Goal: Task Accomplishment & Management: Use online tool/utility

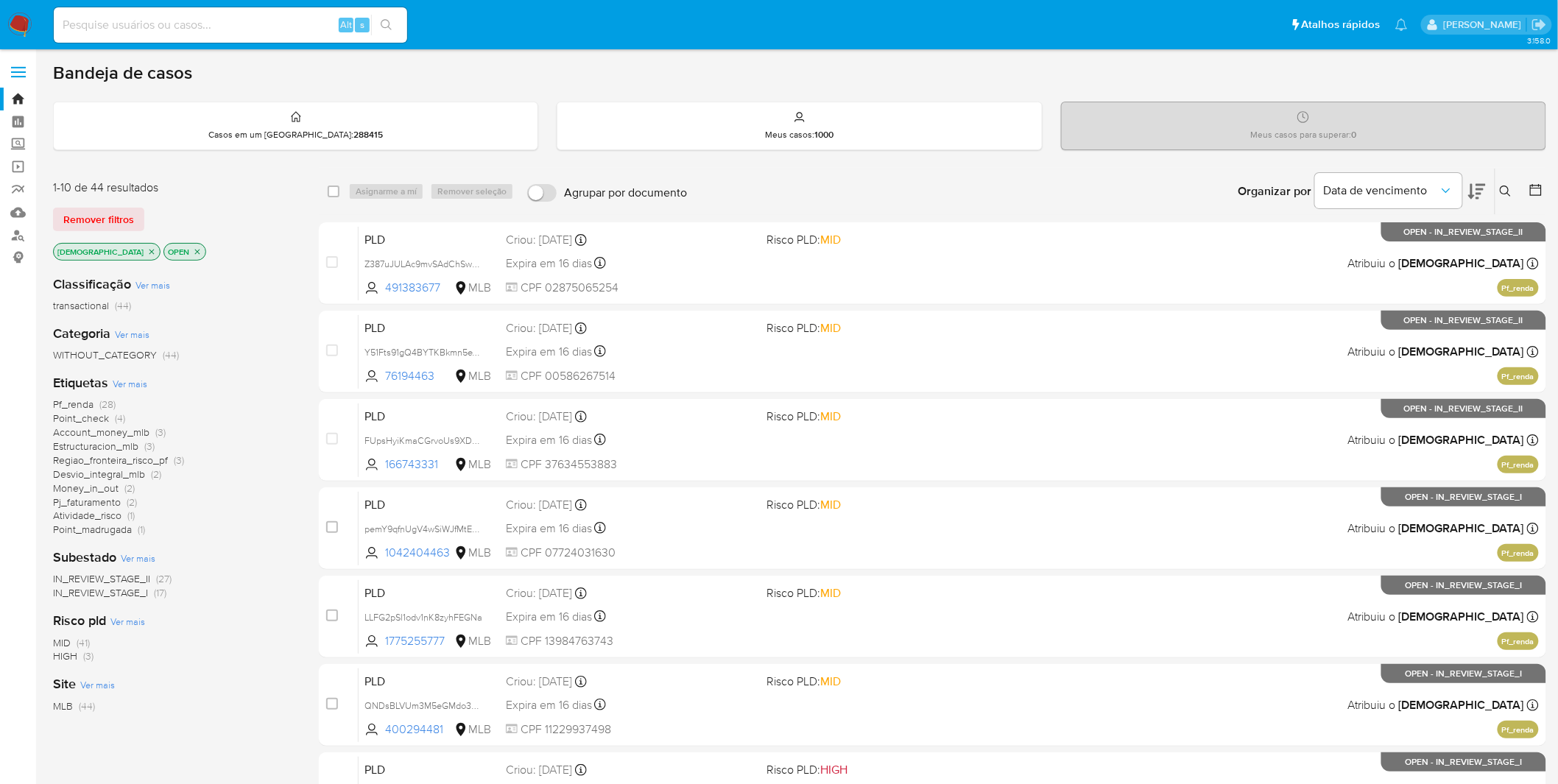
click at [859, 195] on div "Organizar por Data de vencimento Os resultados não podem ser classificados enqu…" at bounding box center [1120, 191] width 852 height 46
click at [1007, 199] on div "Organizar por Data de vencimento Os resultados não podem ser classificados enqu…" at bounding box center [1120, 191] width 852 height 46
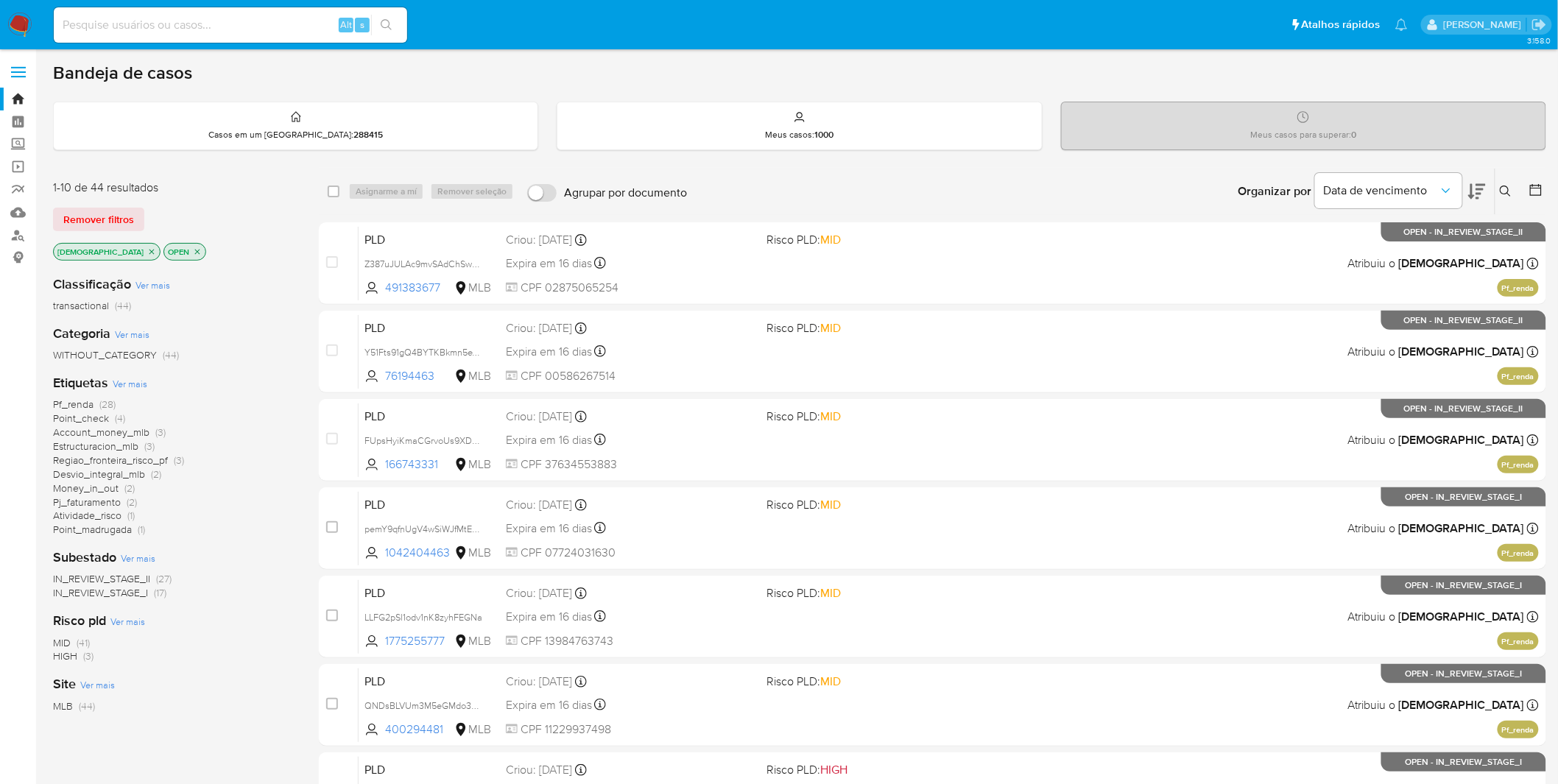
click at [969, 170] on div "Organizar por Data de vencimento Os resultados não podem ser classificados enqu…" at bounding box center [1120, 191] width 852 height 46
click at [826, 189] on div "Organizar por Data de vencimento Os resultados não podem ser classificados enqu…" at bounding box center [1120, 191] width 852 height 46
click at [210, 31] on input at bounding box center [231, 24] width 353 height 19
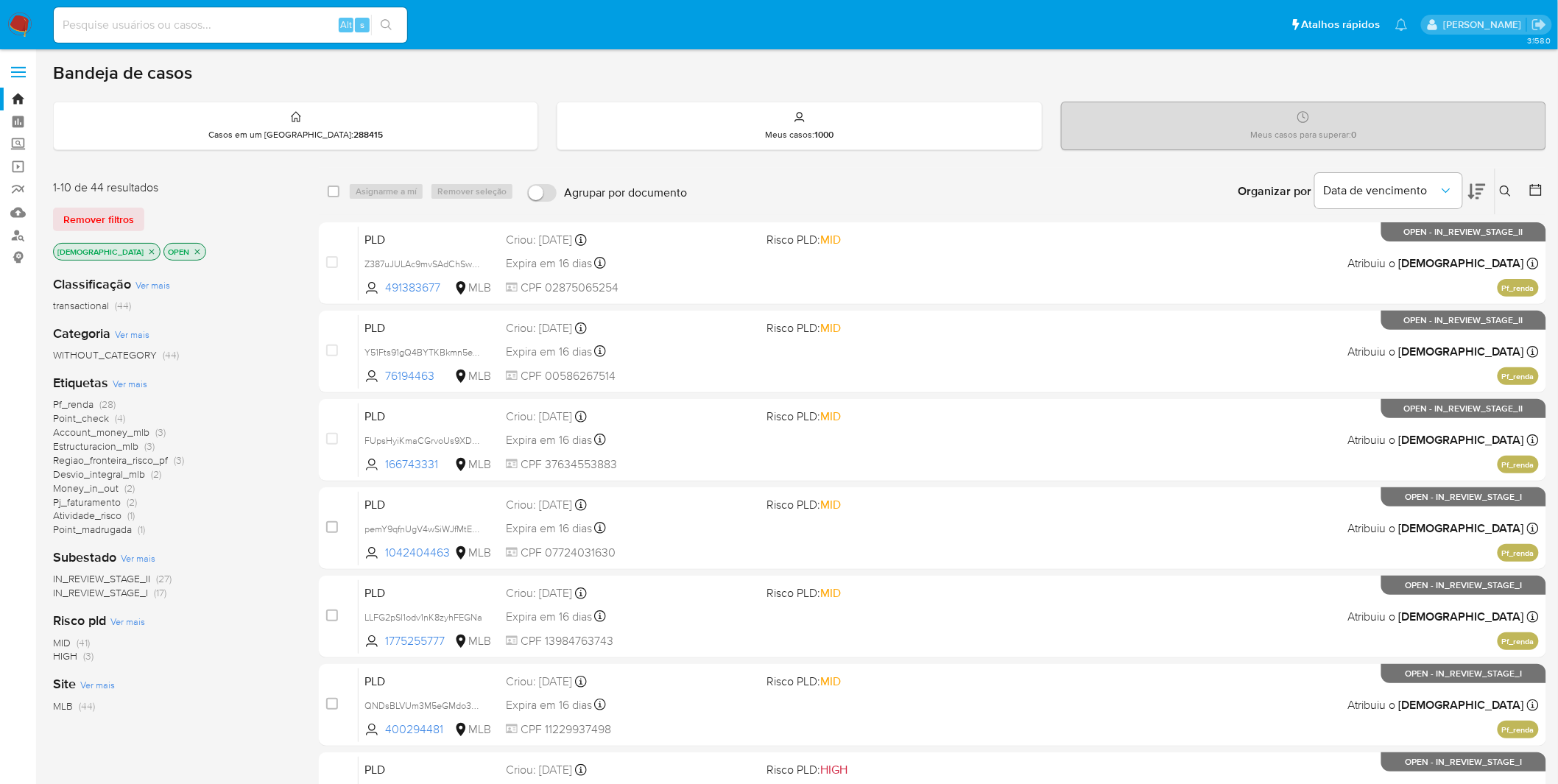
paste input "NabRRmRcOsRcQfcNIJVRoRHP"
type input "NabRRmRcOsRcQfcNIJVRoRHP"
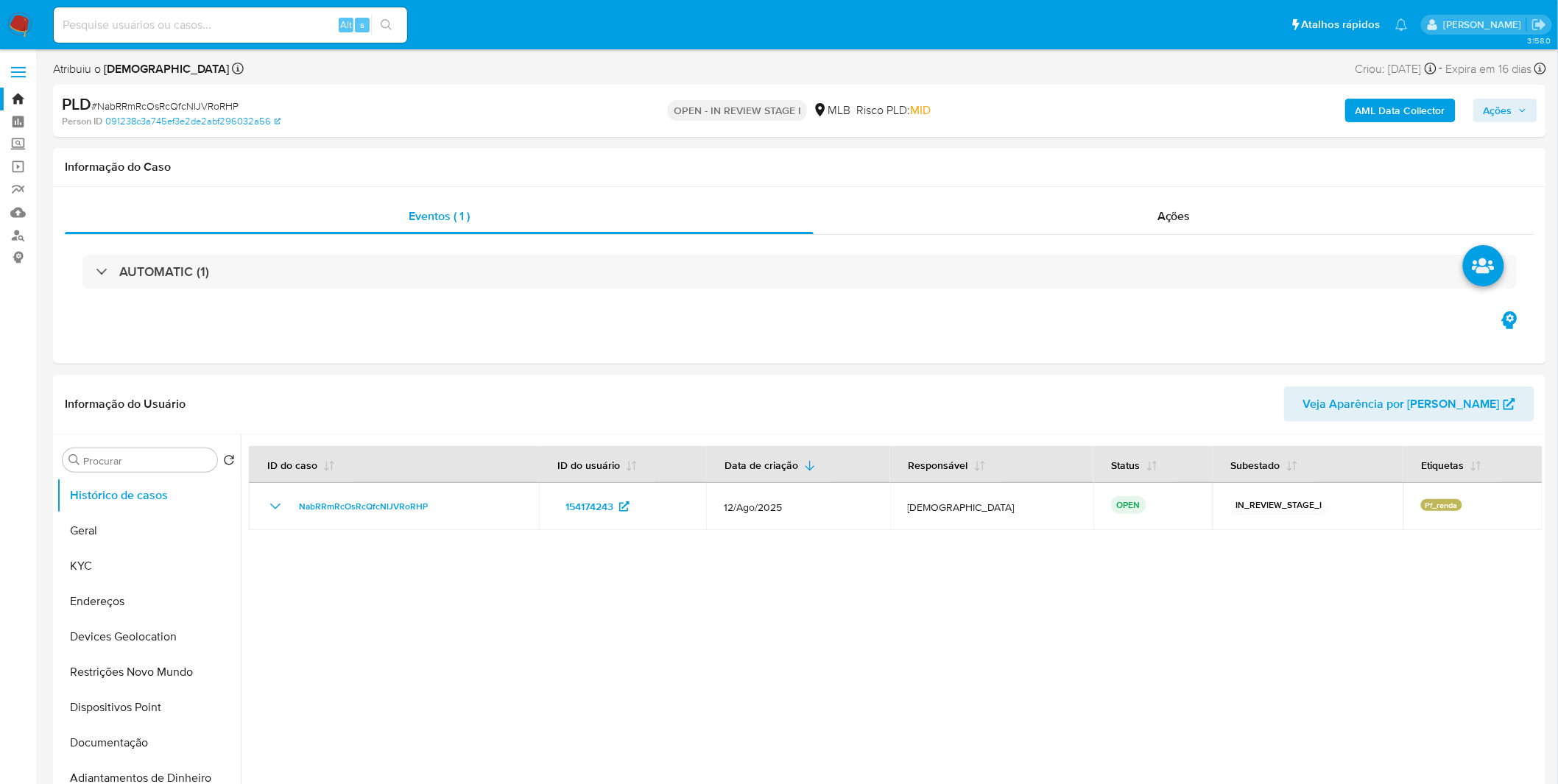
select select "10"
click at [136, 579] on button "KYC" at bounding box center [142, 565] width 172 height 35
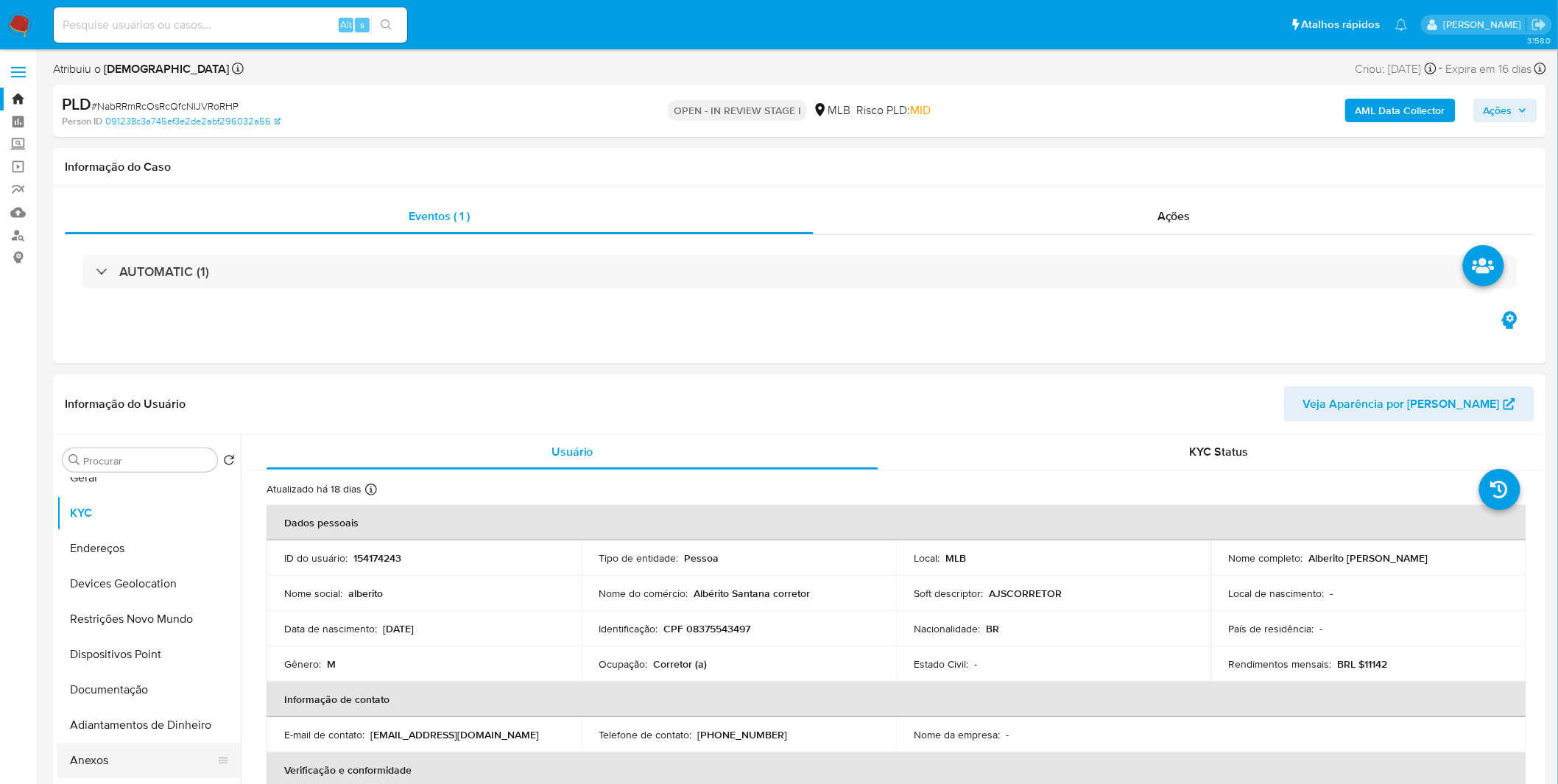
scroll to position [82, 0]
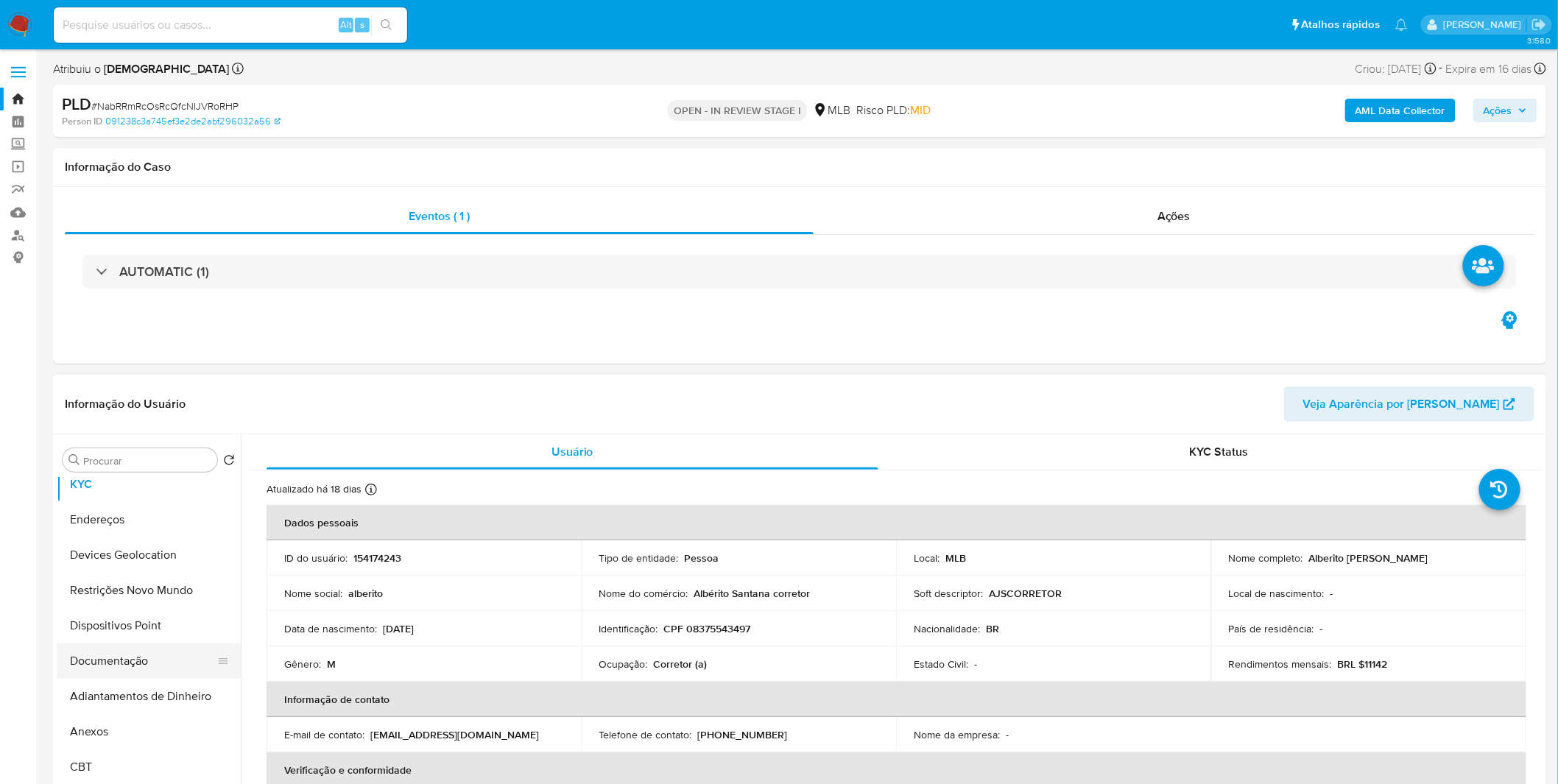
click at [158, 663] on button "Documentação" at bounding box center [142, 661] width 172 height 35
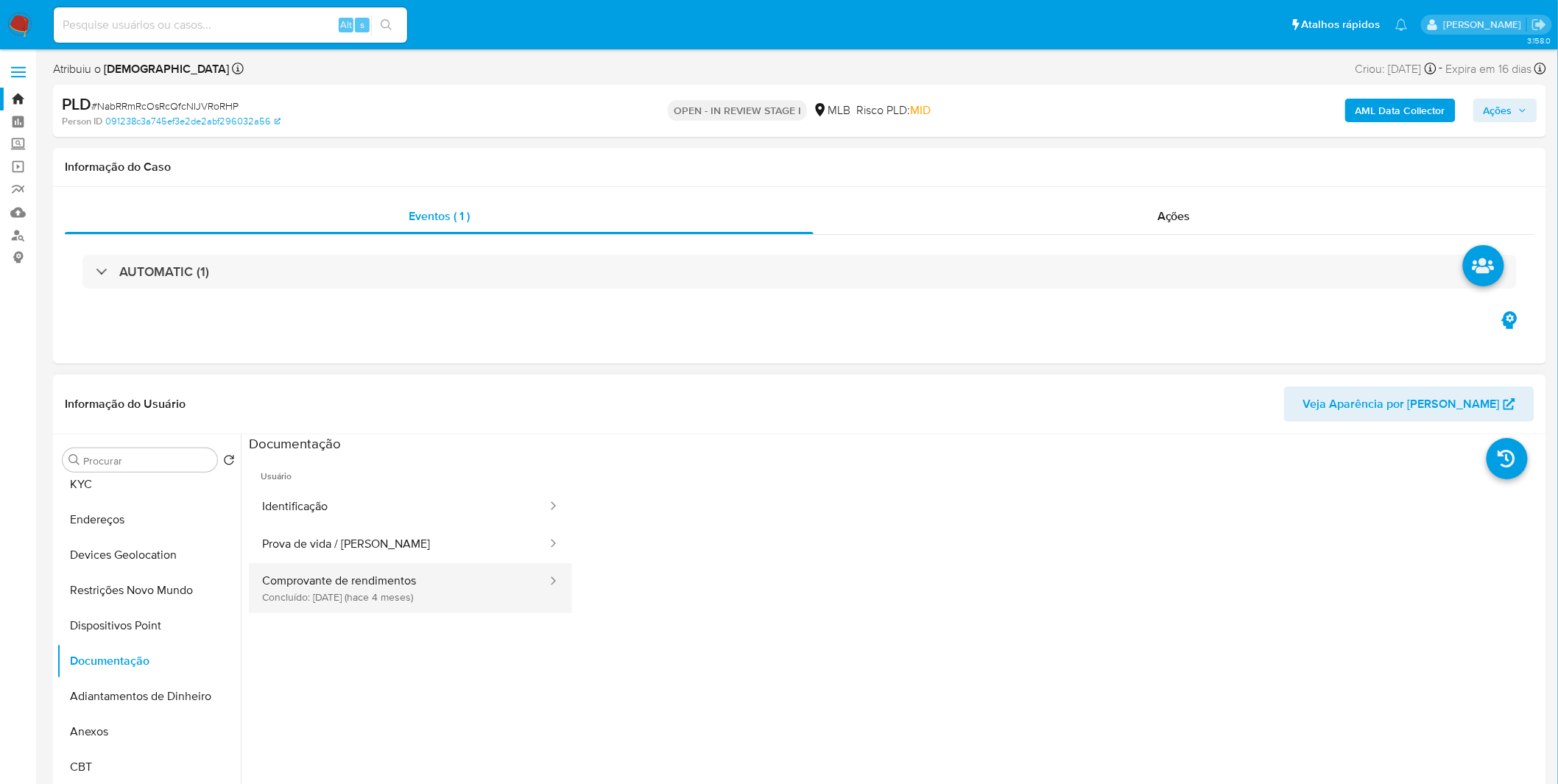
click at [429, 571] on button "Comprovante de rendimentos Concluído: 01/05/2025 (hace 4 meses)" at bounding box center [399, 588] width 299 height 50
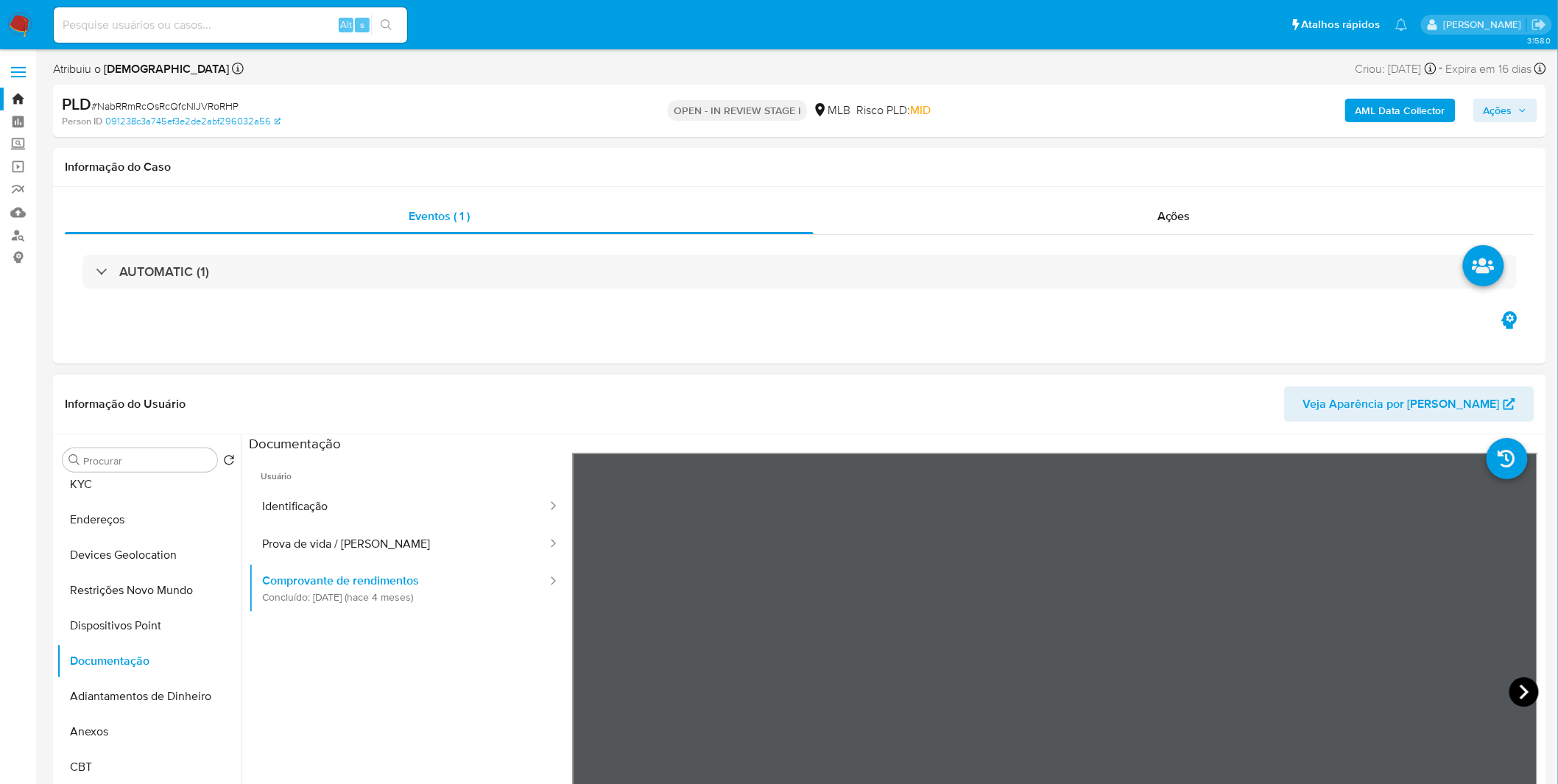
click at [1510, 680] on icon at bounding box center [1524, 691] width 30 height 30
click at [109, 714] on button "Anexos" at bounding box center [142, 731] width 172 height 35
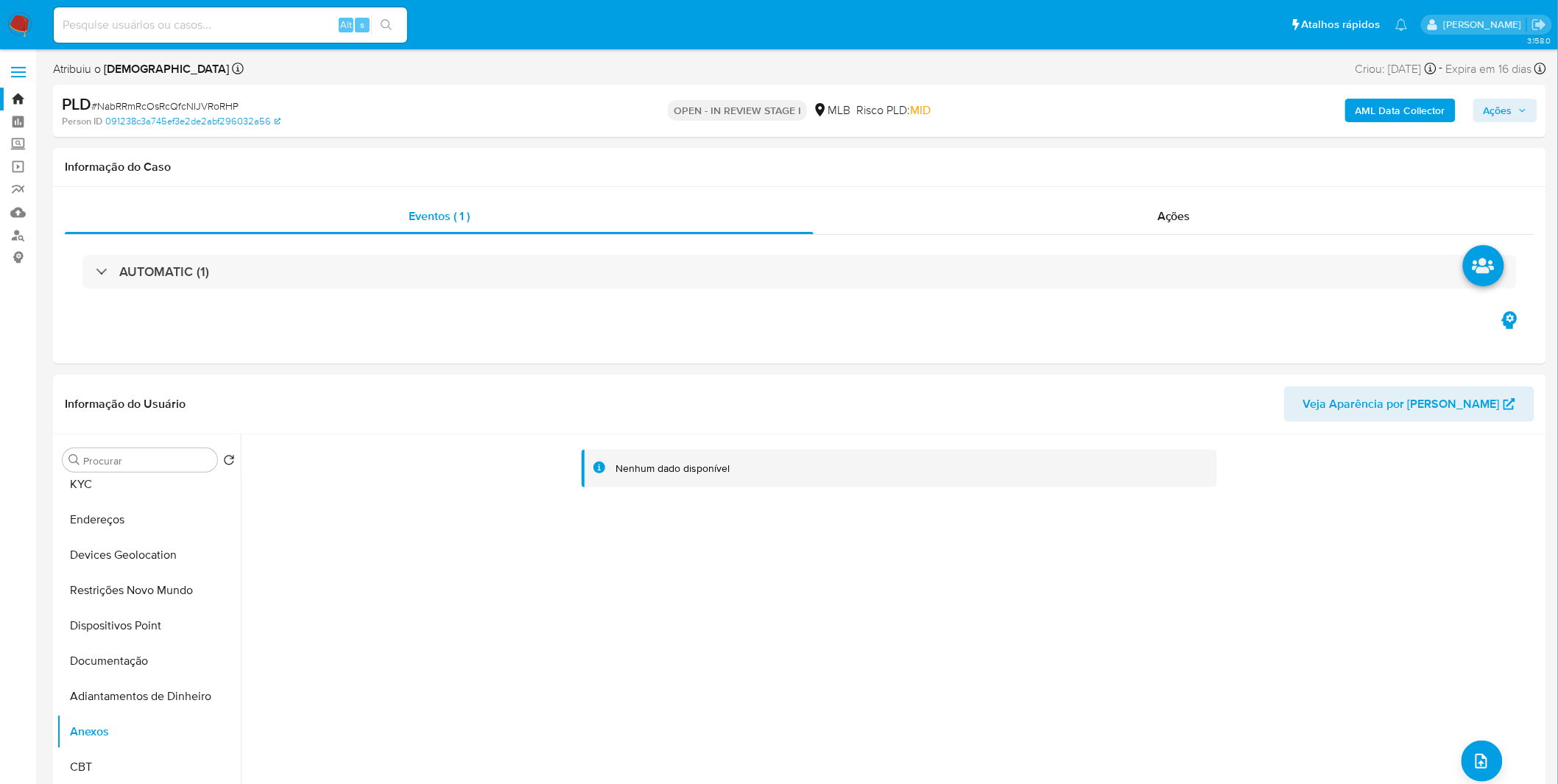
click at [1394, 106] on b "AML Data Collector" at bounding box center [1401, 110] width 90 height 23
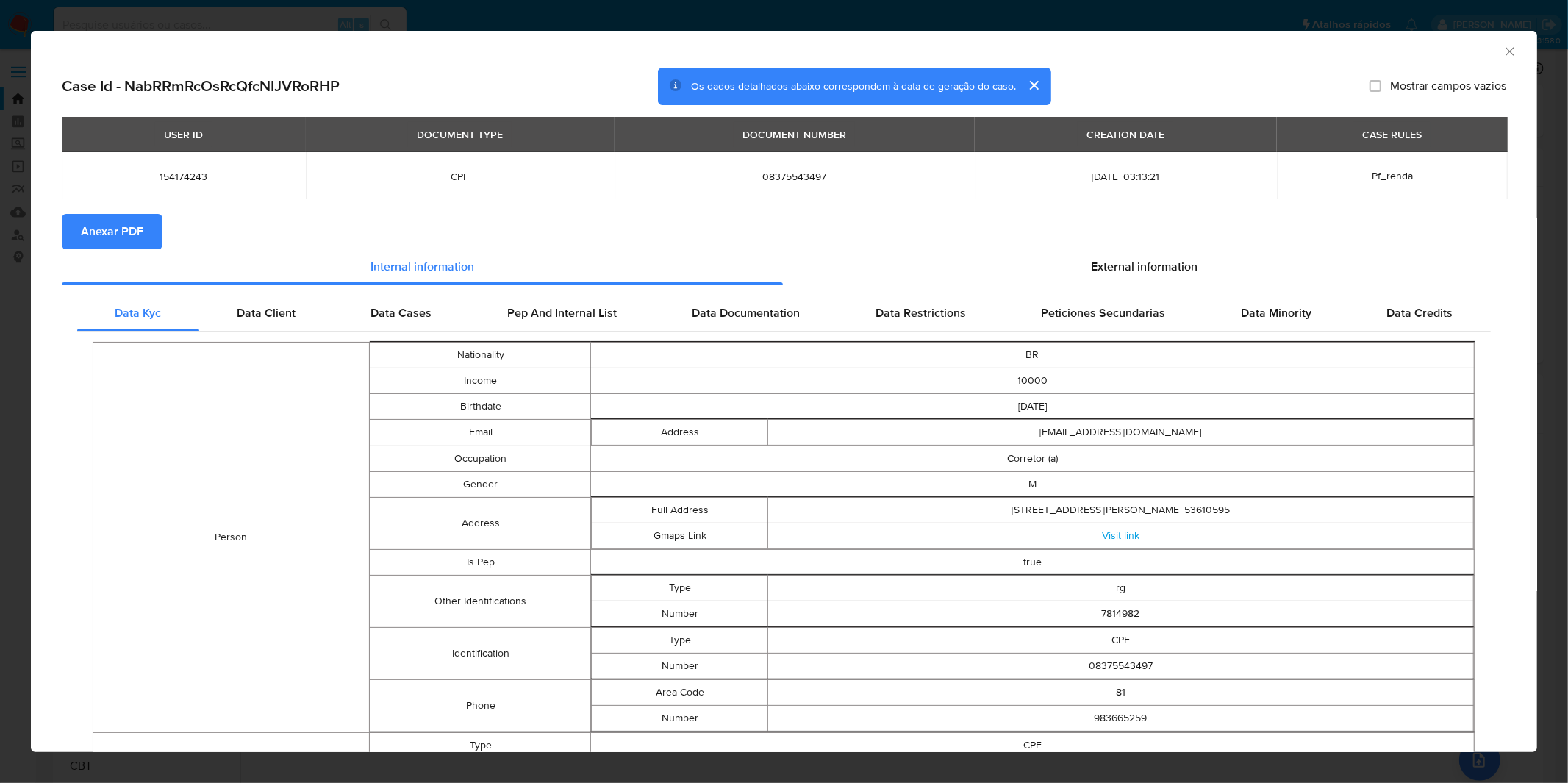
click at [106, 219] on span "Anexar PDF" at bounding box center [112, 231] width 62 height 32
click at [678, 4] on div "AML Data Collector Case Id - NabRRmRcOsRcQfcNIJVRoRHP Os dados detalhados abaix…" at bounding box center [784, 392] width 1568 height 783
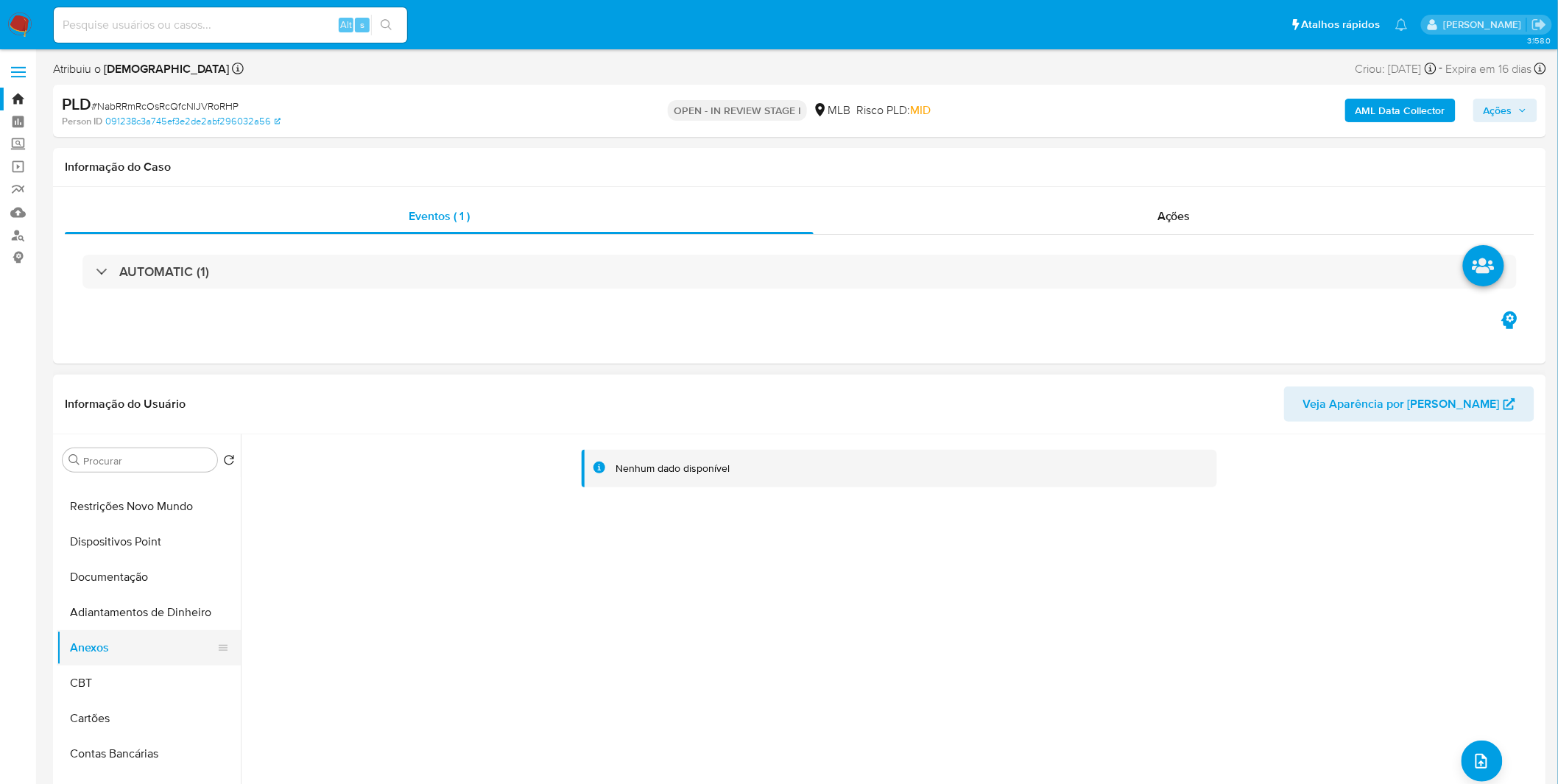
scroll to position [245, 0]
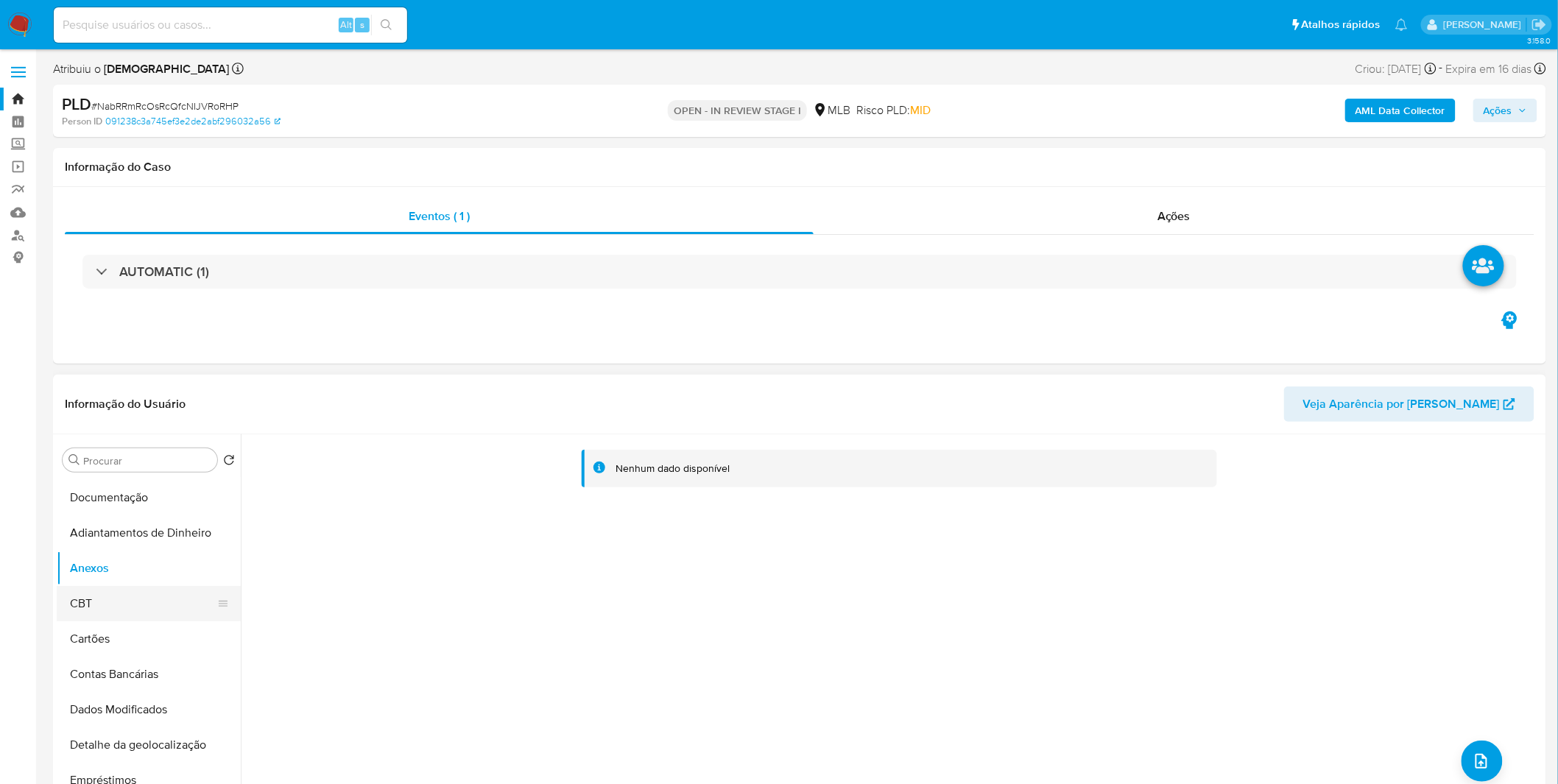
click at [111, 612] on button "CBT" at bounding box center [142, 603] width 172 height 35
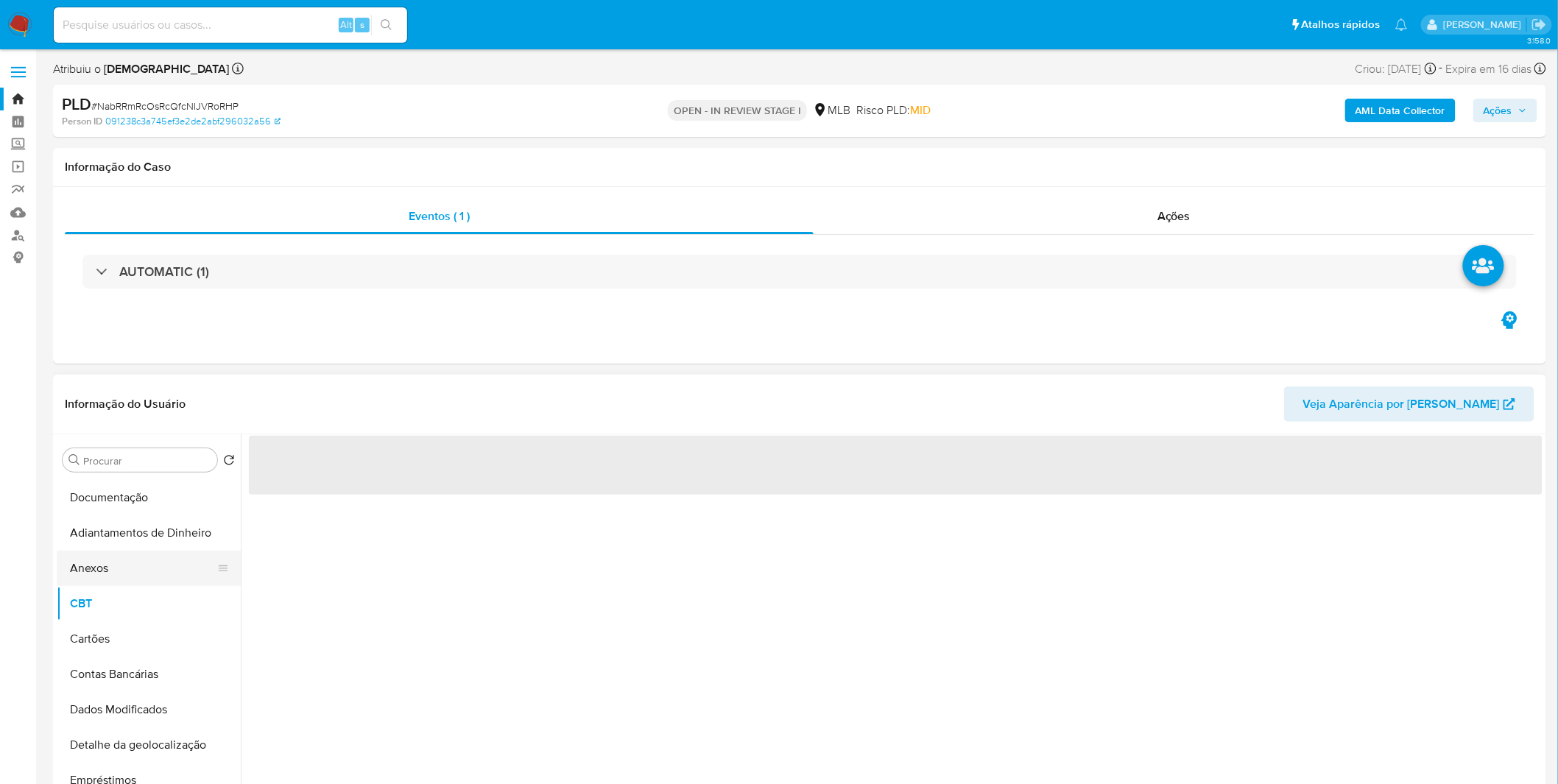
click at [109, 570] on button "Anexos" at bounding box center [142, 568] width 172 height 35
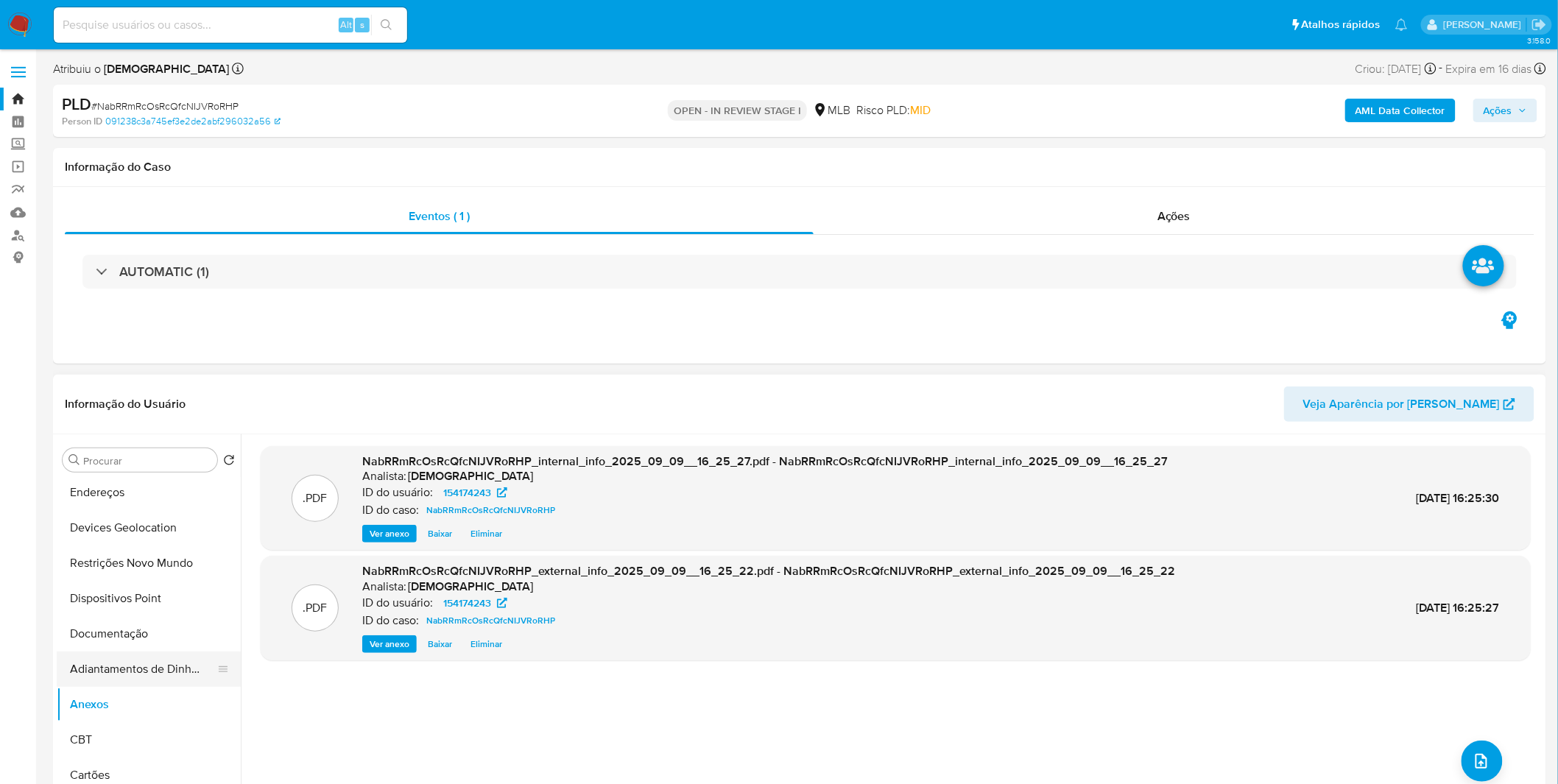
scroll to position [0, 0]
click at [158, 580] on button "KYC" at bounding box center [142, 565] width 172 height 35
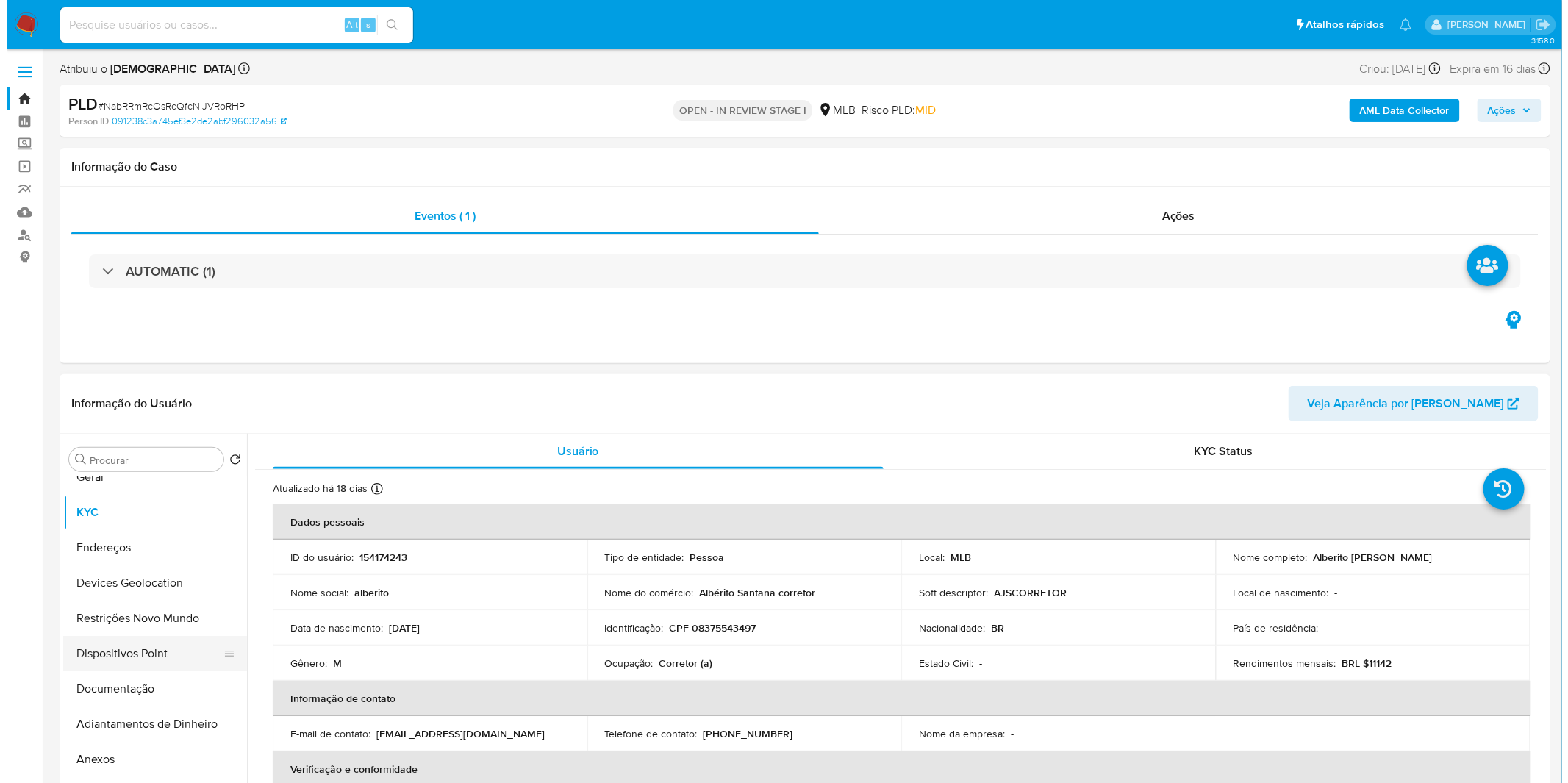
scroll to position [82, 0]
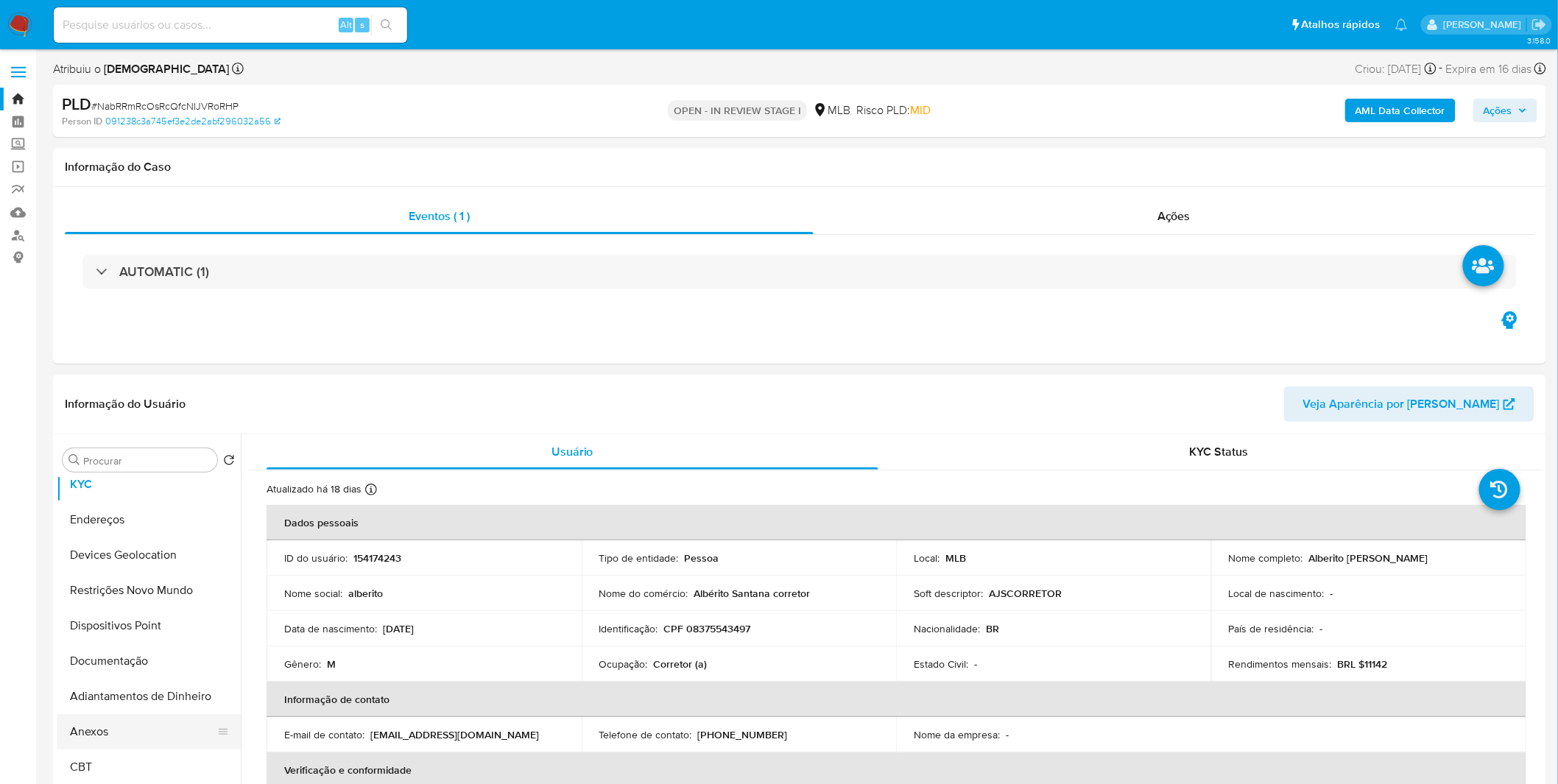
click at [96, 726] on button "Anexos" at bounding box center [142, 731] width 172 height 35
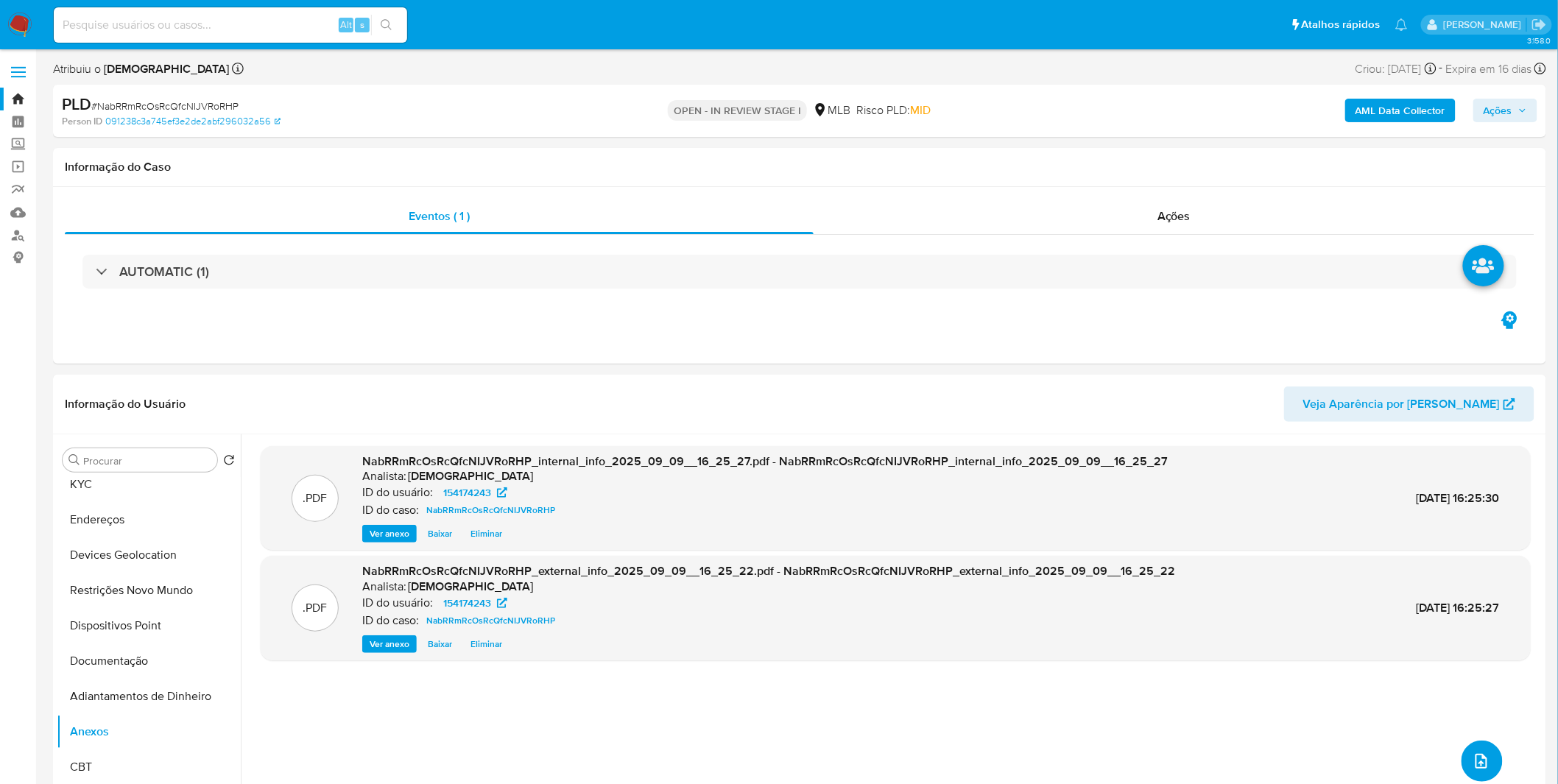
click at [1474, 758] on icon "upload-file" at bounding box center [1481, 761] width 18 height 18
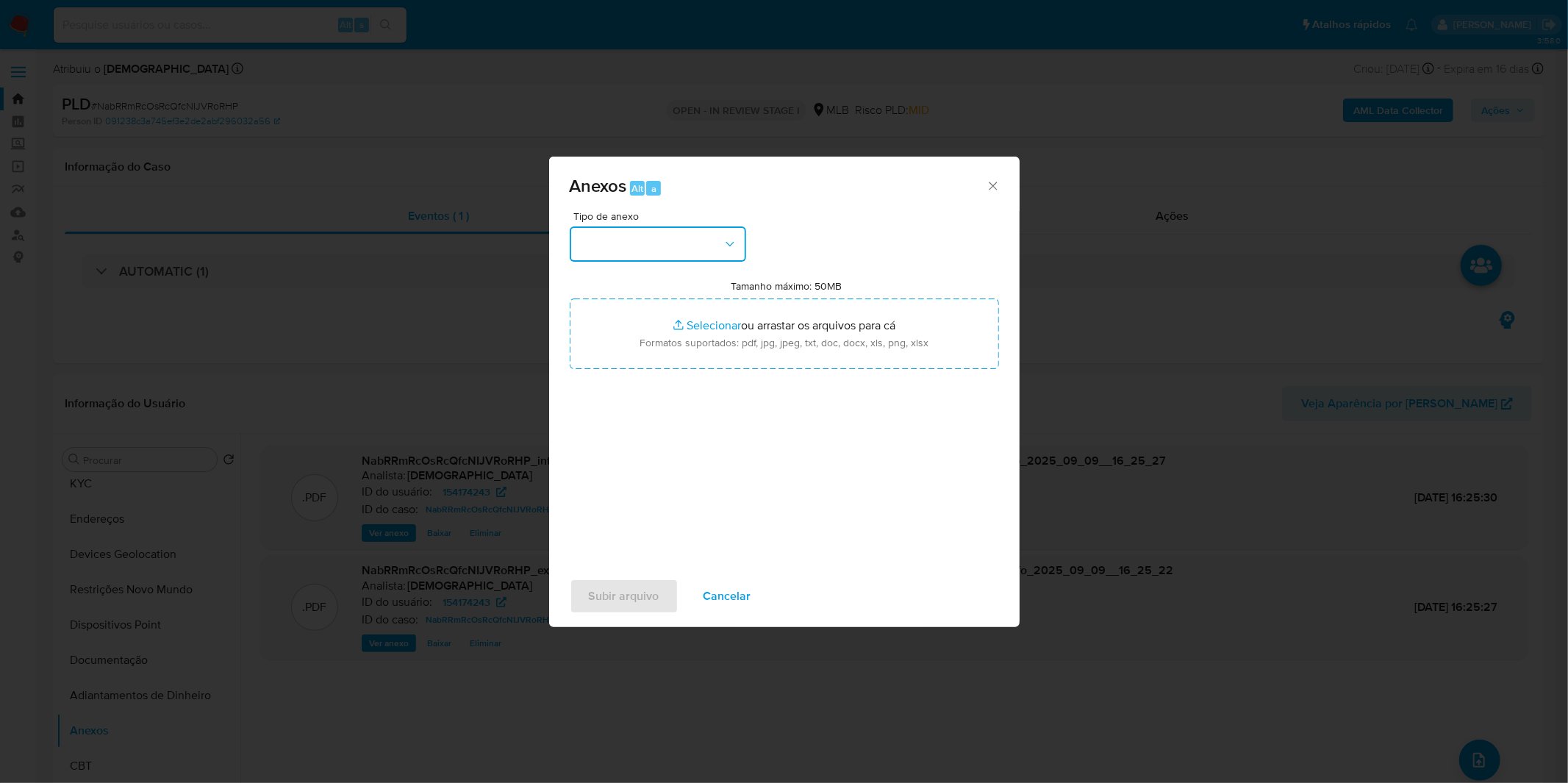
click at [743, 237] on button "button" at bounding box center [658, 244] width 176 height 35
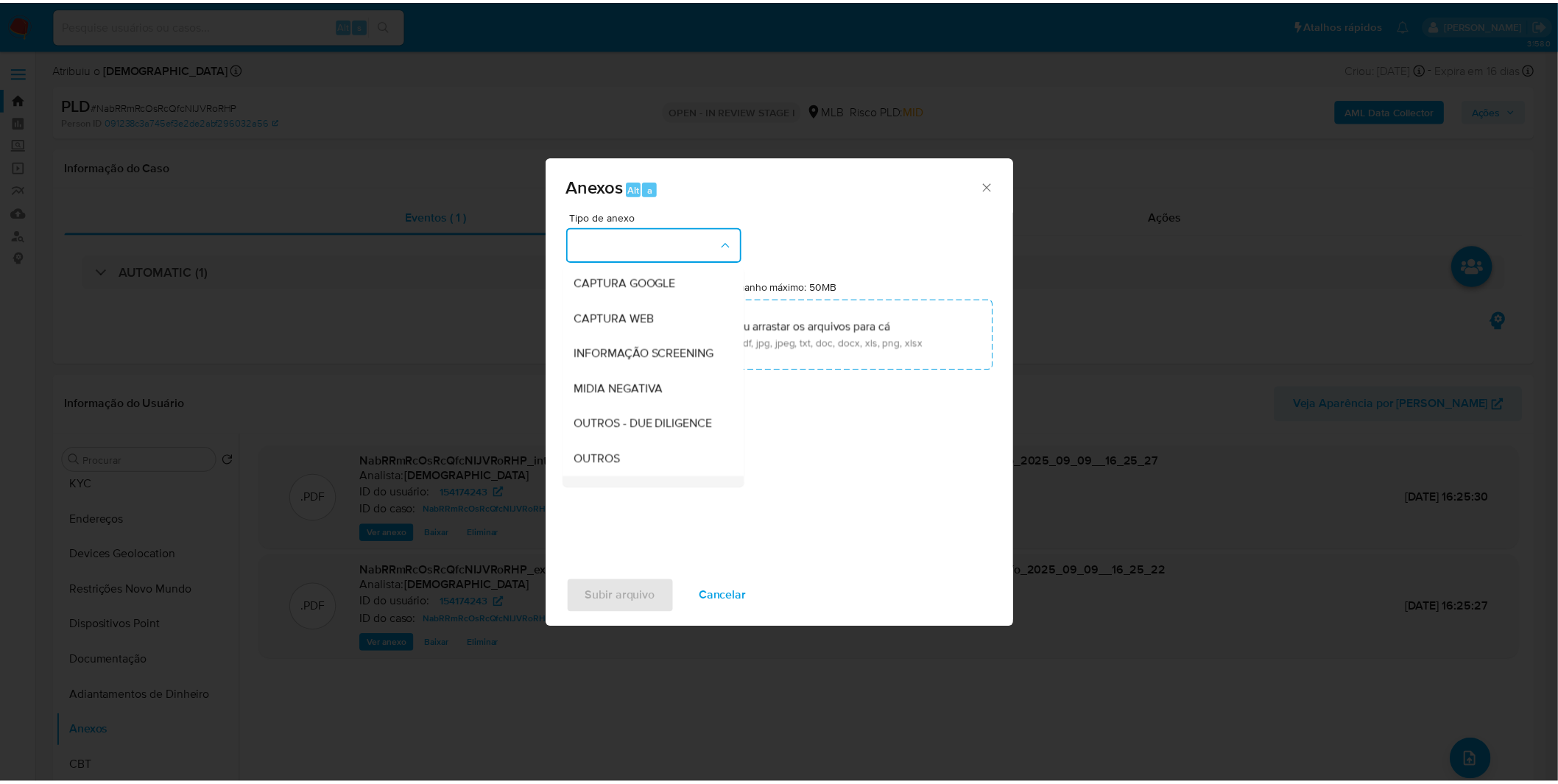
scroll to position [226, 0]
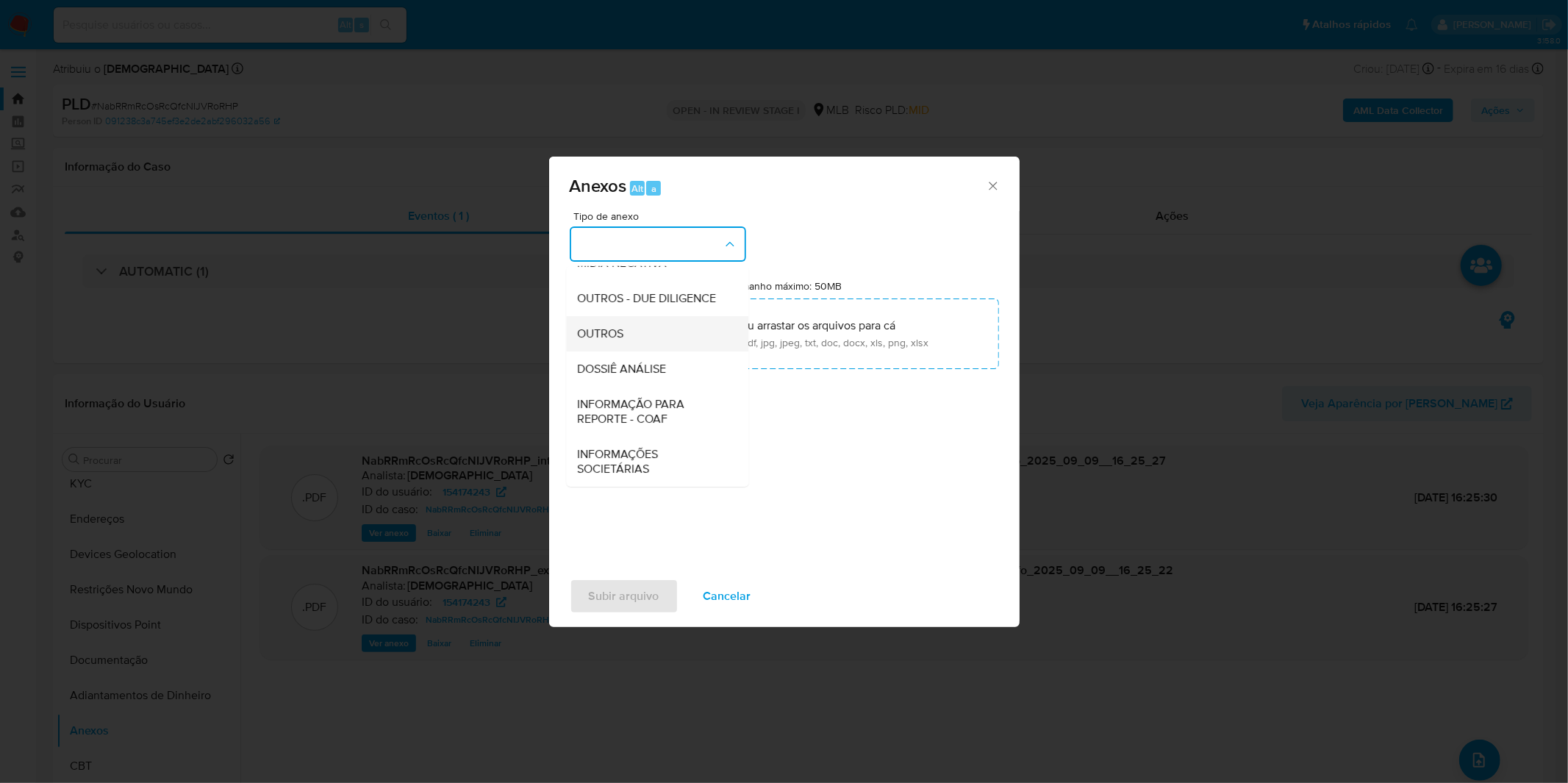
click at [645, 344] on div "OUTROS" at bounding box center [653, 333] width 150 height 35
click at [645, 344] on input "Tamanho máximo: 50MB Selecionar arquivos" at bounding box center [784, 334] width 429 height 70
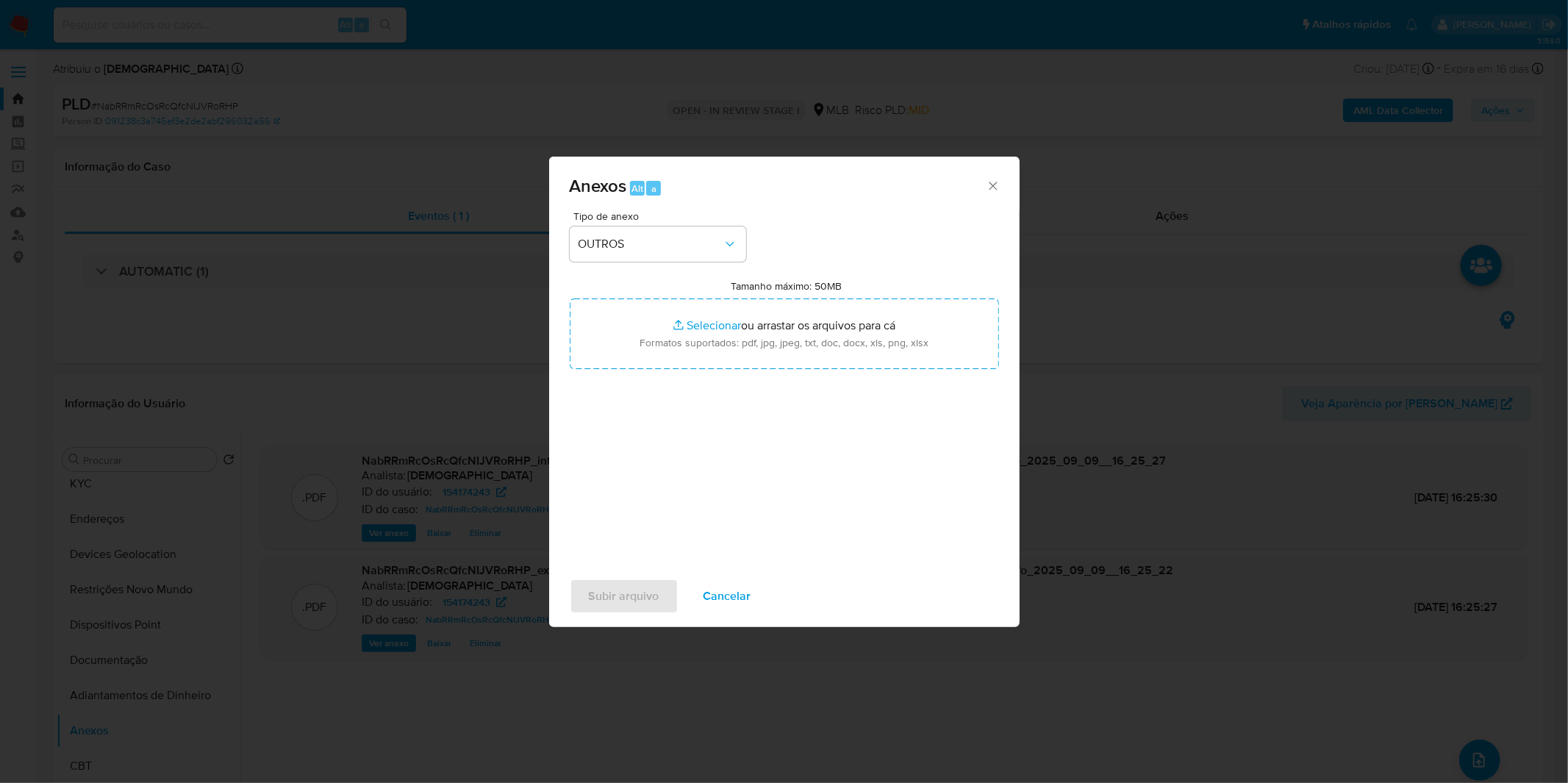
type input "C:\fakepath\Mulan 154174243_2025_09_01_10_16_09.xlsx"
click at [616, 590] on span "Subir arquivo" at bounding box center [624, 596] width 70 height 32
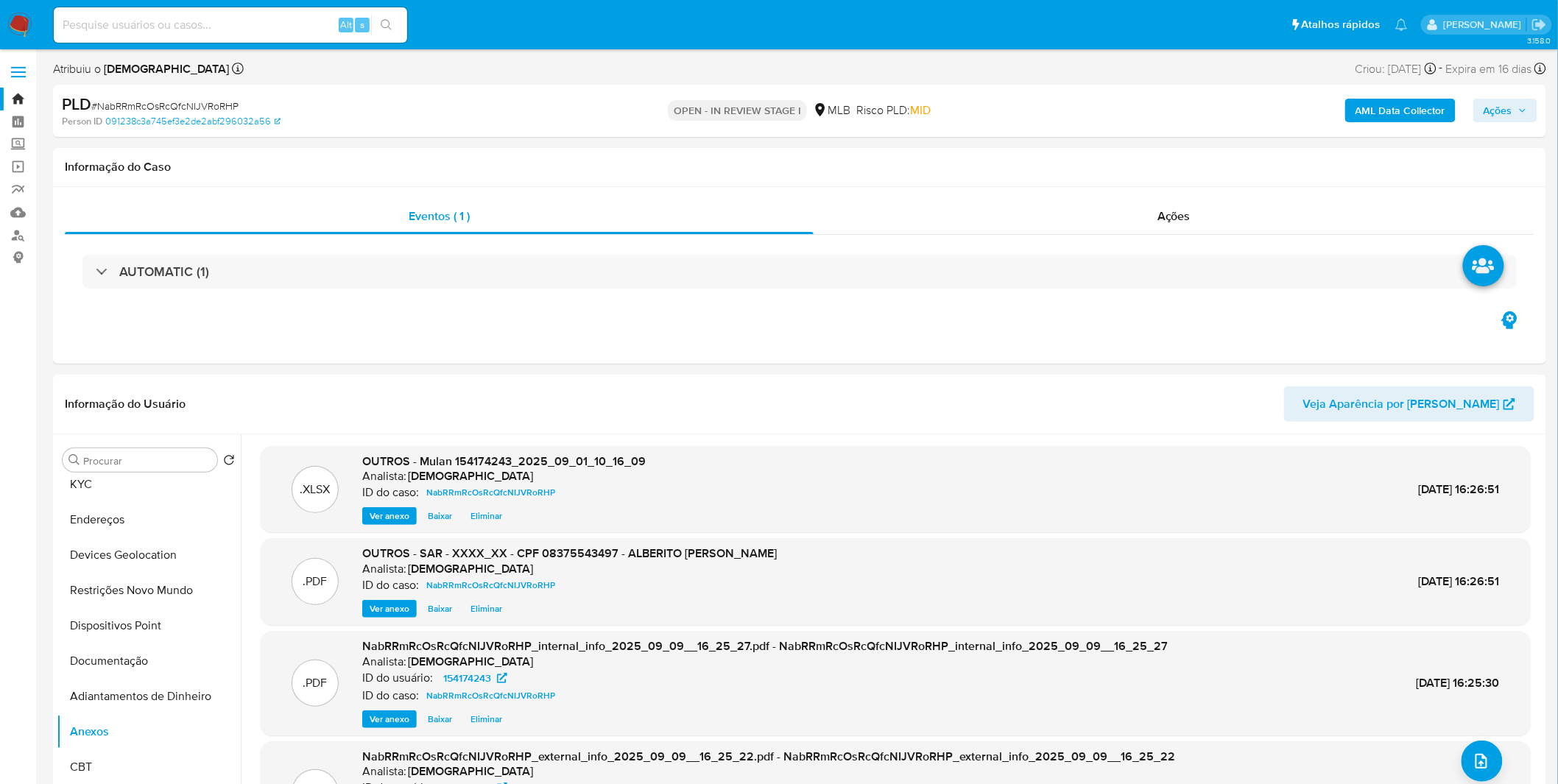
click at [1504, 118] on span "Ações" at bounding box center [1498, 110] width 29 height 23
click at [1125, 153] on span "Resolução do caso" at bounding box center [1077, 157] width 99 height 17
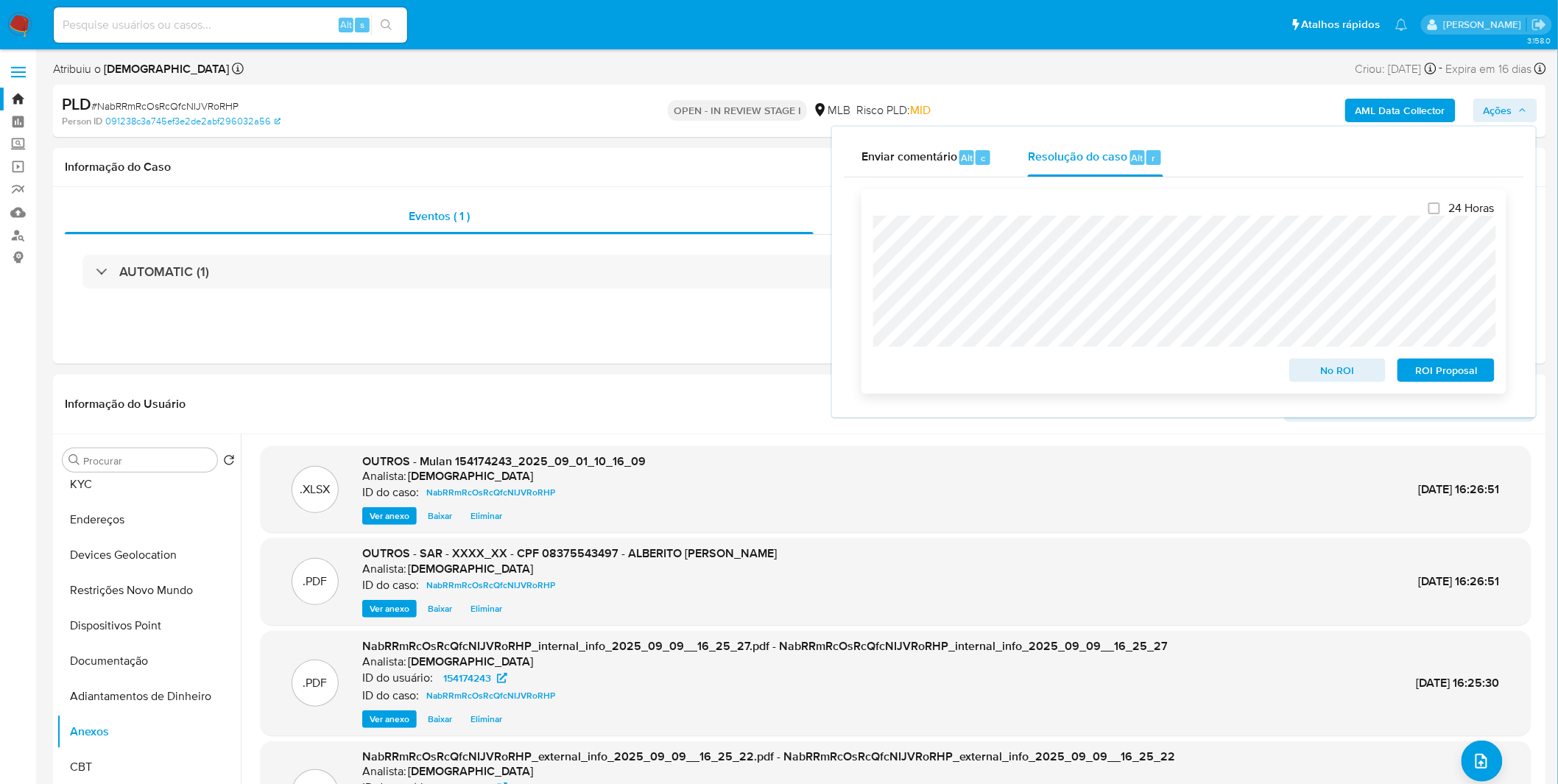
click at [1434, 370] on span "ROI Proposal" at bounding box center [1446, 369] width 77 height 21
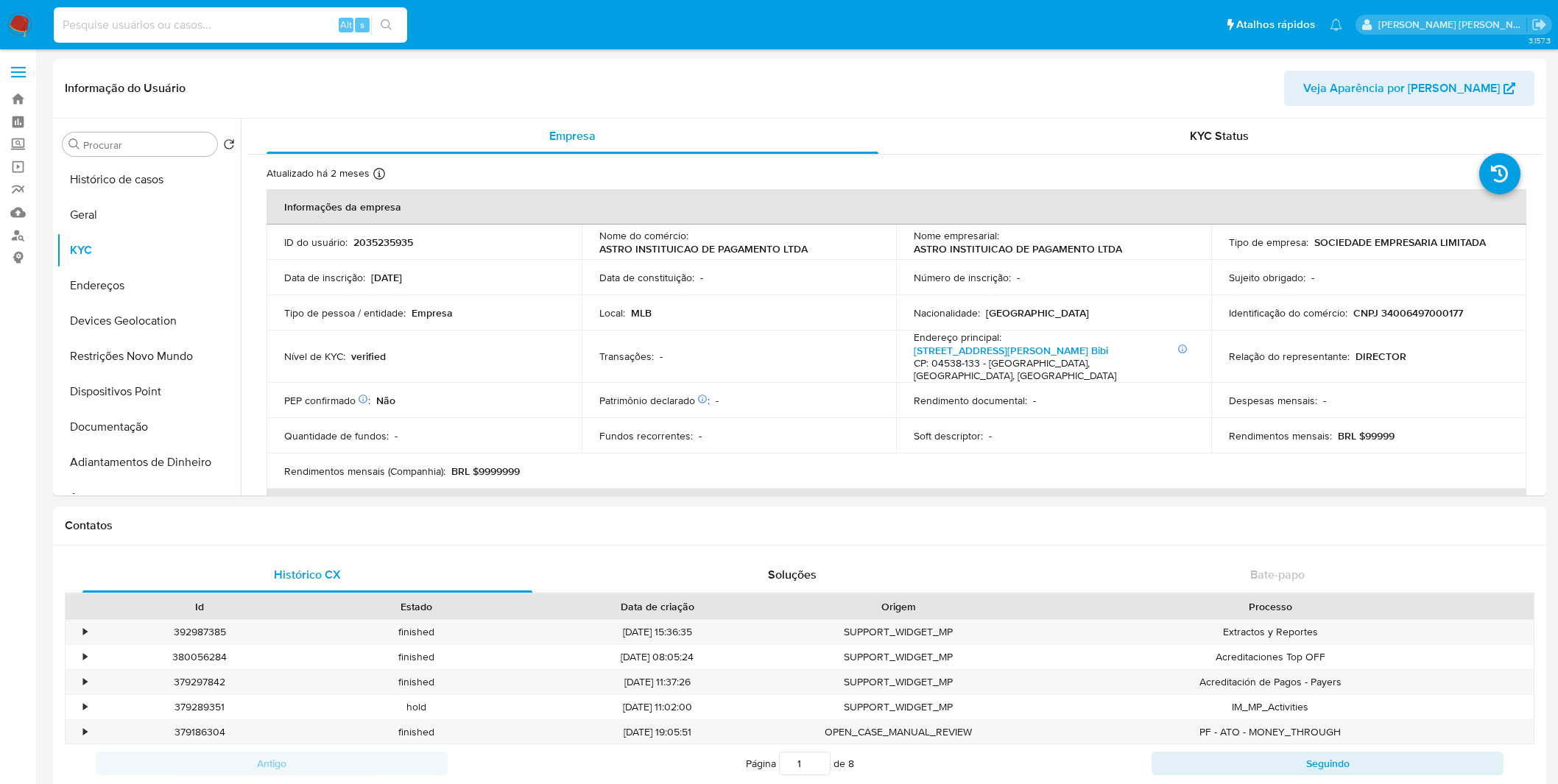
select select "10"
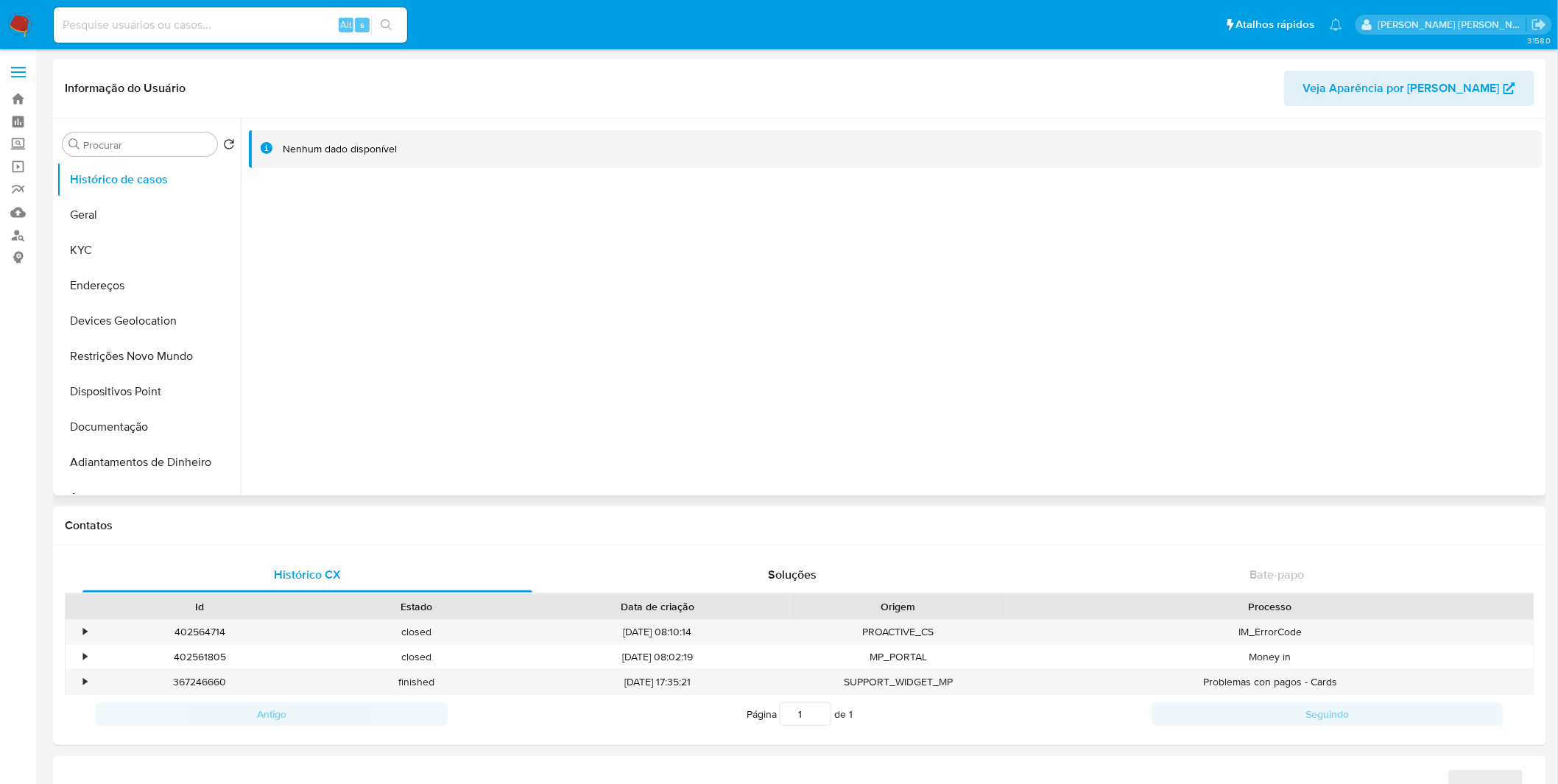
select select "10"
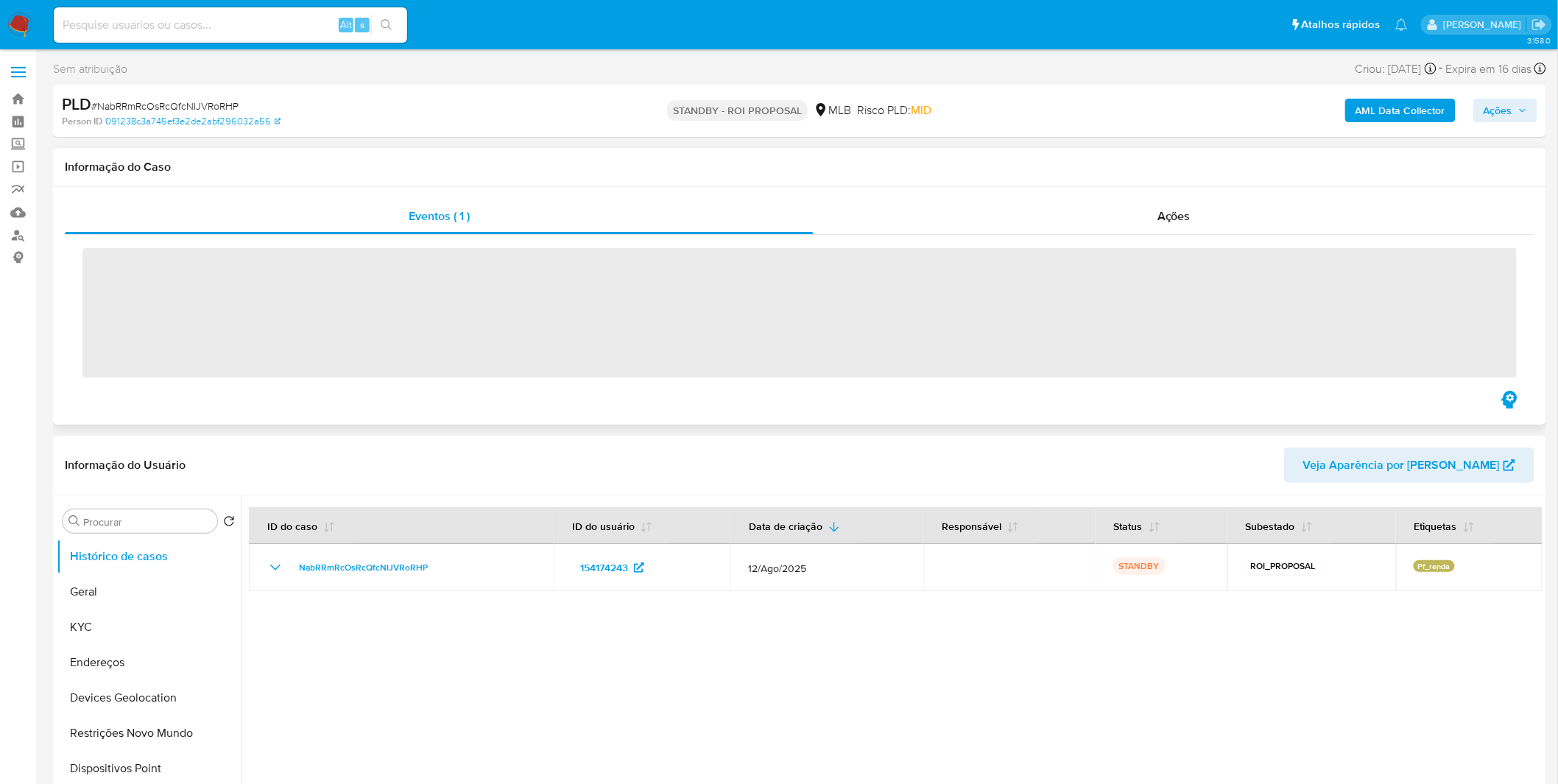
select select "10"
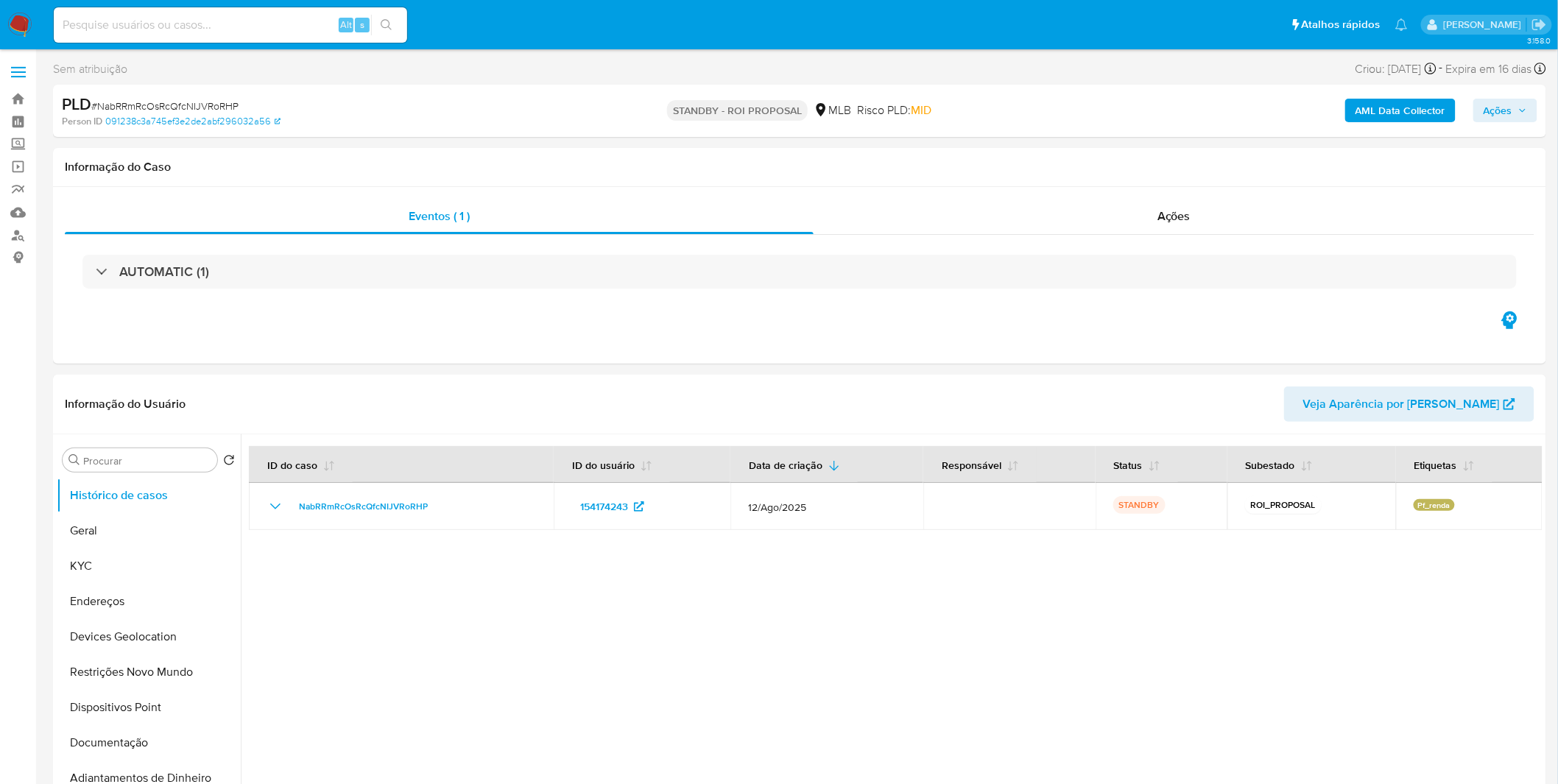
click at [32, 18] on nav "Pausado Ver notificaciones Alt s Atalhos rápidos Presiona las siguientes teclas…" at bounding box center [779, 24] width 1558 height 50
click at [30, 18] on img at bounding box center [20, 25] width 25 height 25
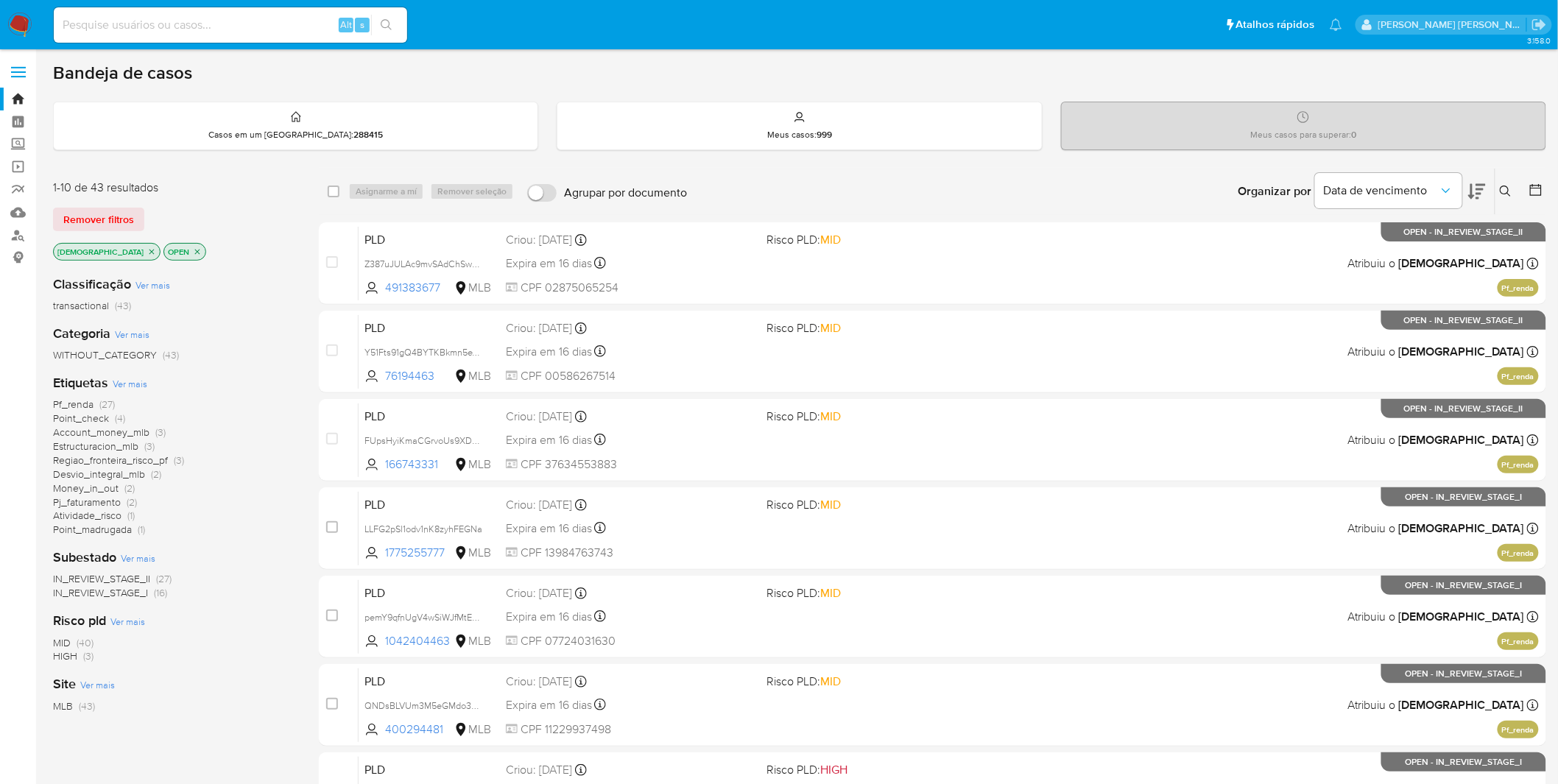
click at [954, 159] on div "Bandeja de casos Casos em um prato : 288415 Meus casos : 999 Meus casos para su…" at bounding box center [800, 607] width 1493 height 1090
click at [661, 169] on div "select-all-cases-checkbox Asignarme a mí Remover seleção Agrupar por documento …" at bounding box center [932, 191] width 1227 height 46
click at [946, 54] on main "3.158.0" at bounding box center [779, 607] width 1558 height 1215
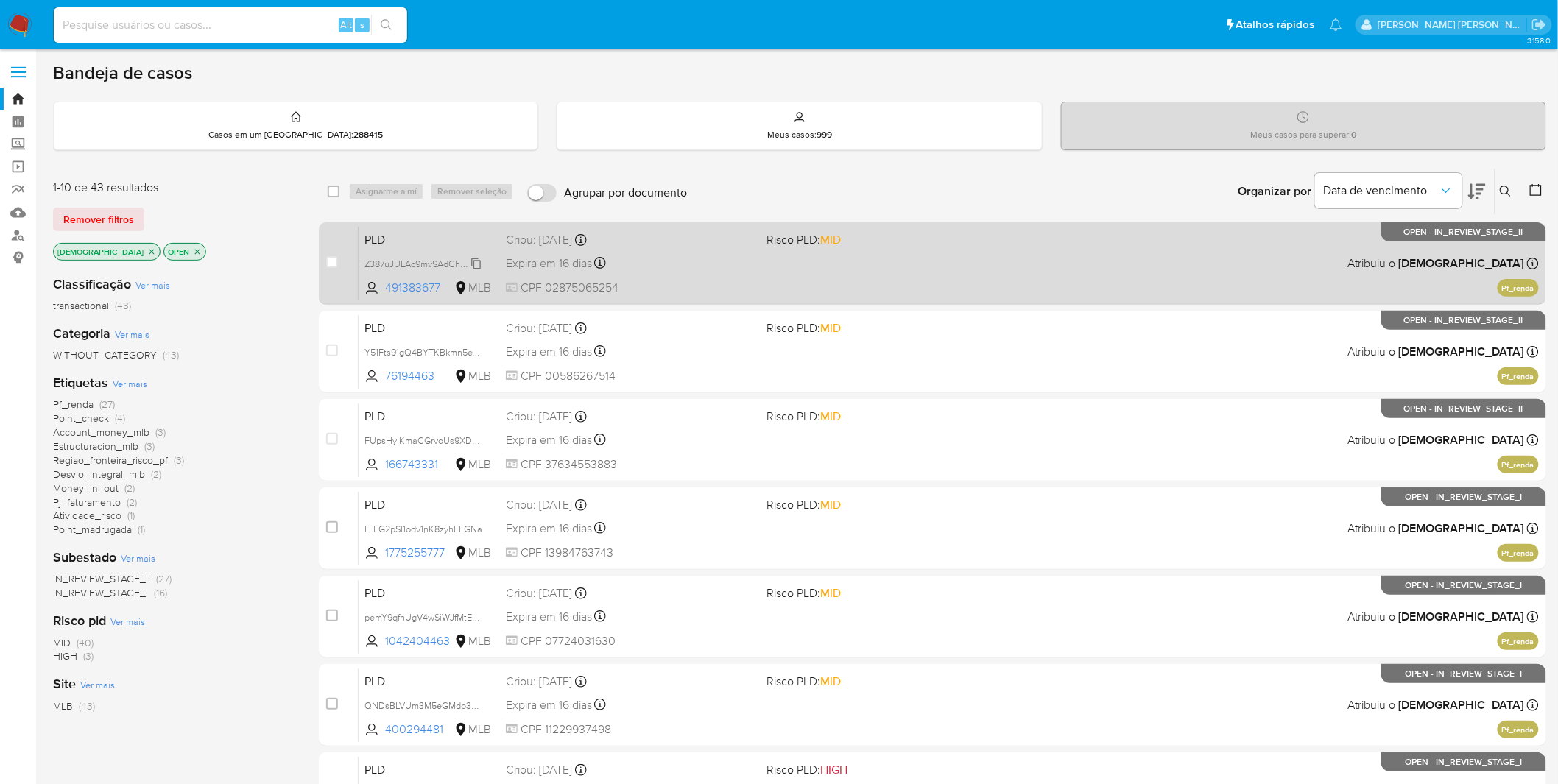
click at [401, 263] on span "Z387uJULAc9mvSAdChSwxexP" at bounding box center [427, 263] width 126 height 16
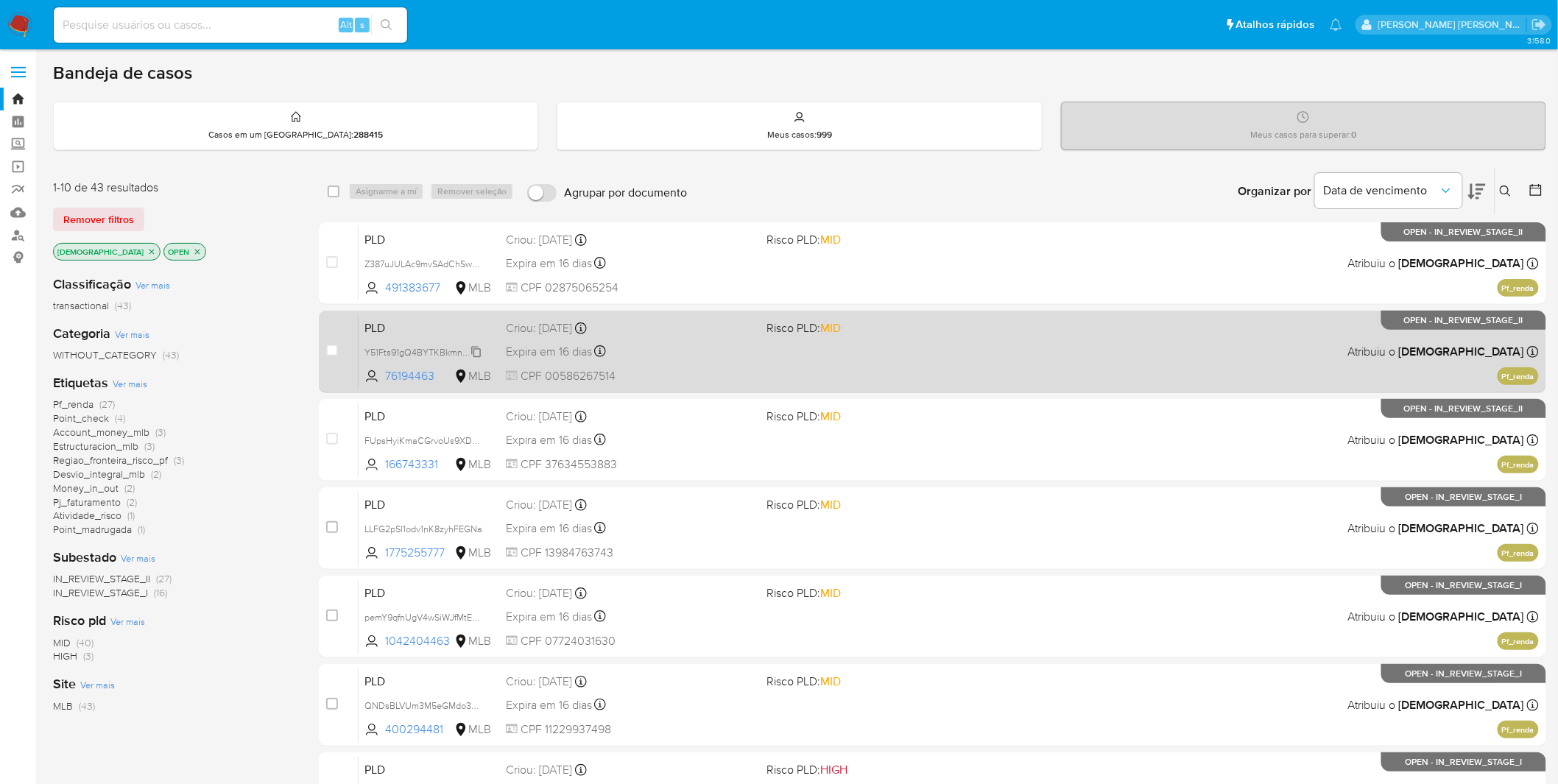
click at [454, 349] on span "Y51Fts91gQ4BYTKBkmn5eTrR" at bounding box center [425, 351] width 121 height 16
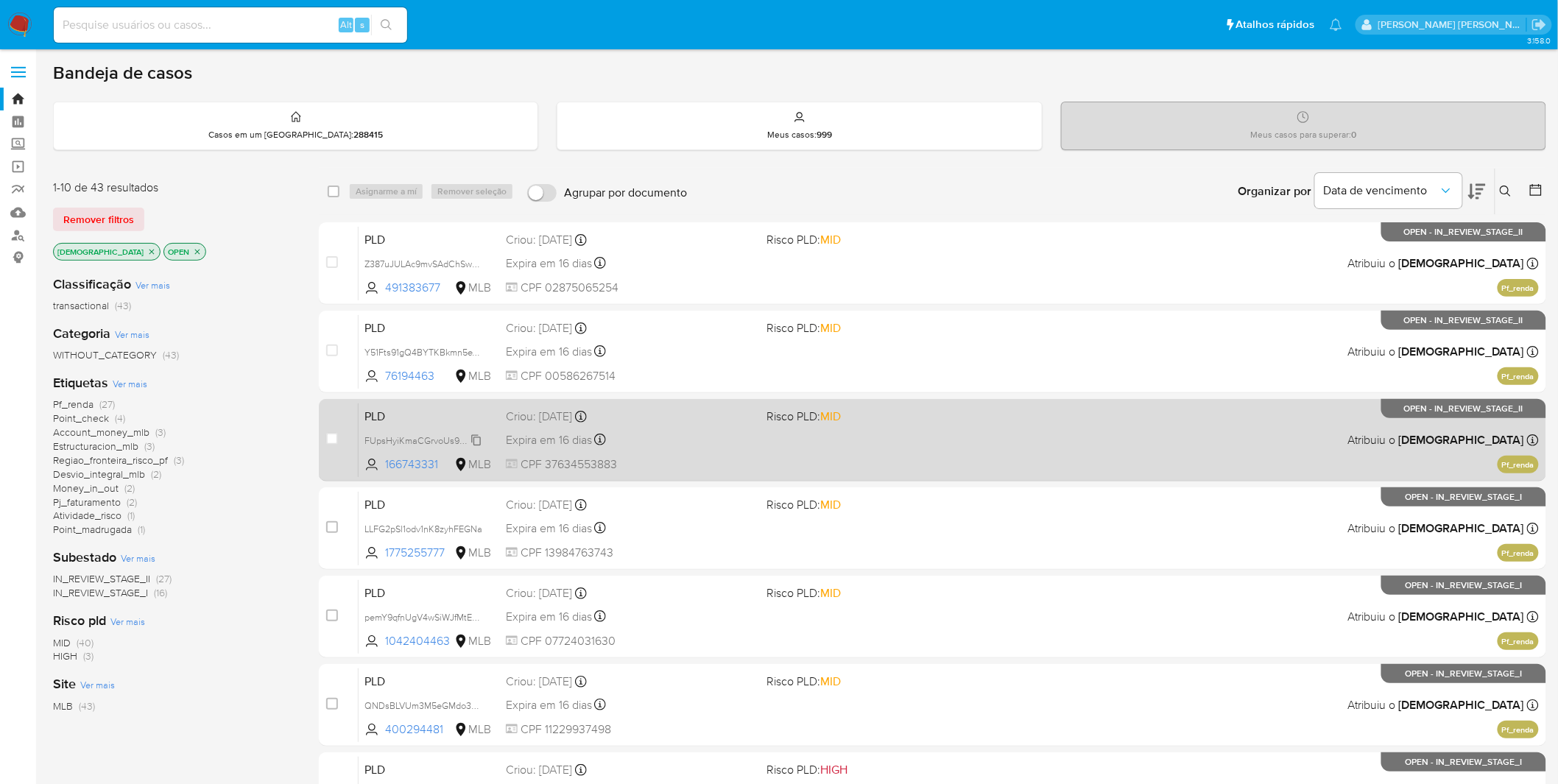
click at [420, 439] on span "FUpsHyiKmaCGrvoUs9XDtVU6" at bounding box center [428, 440] width 128 height 16
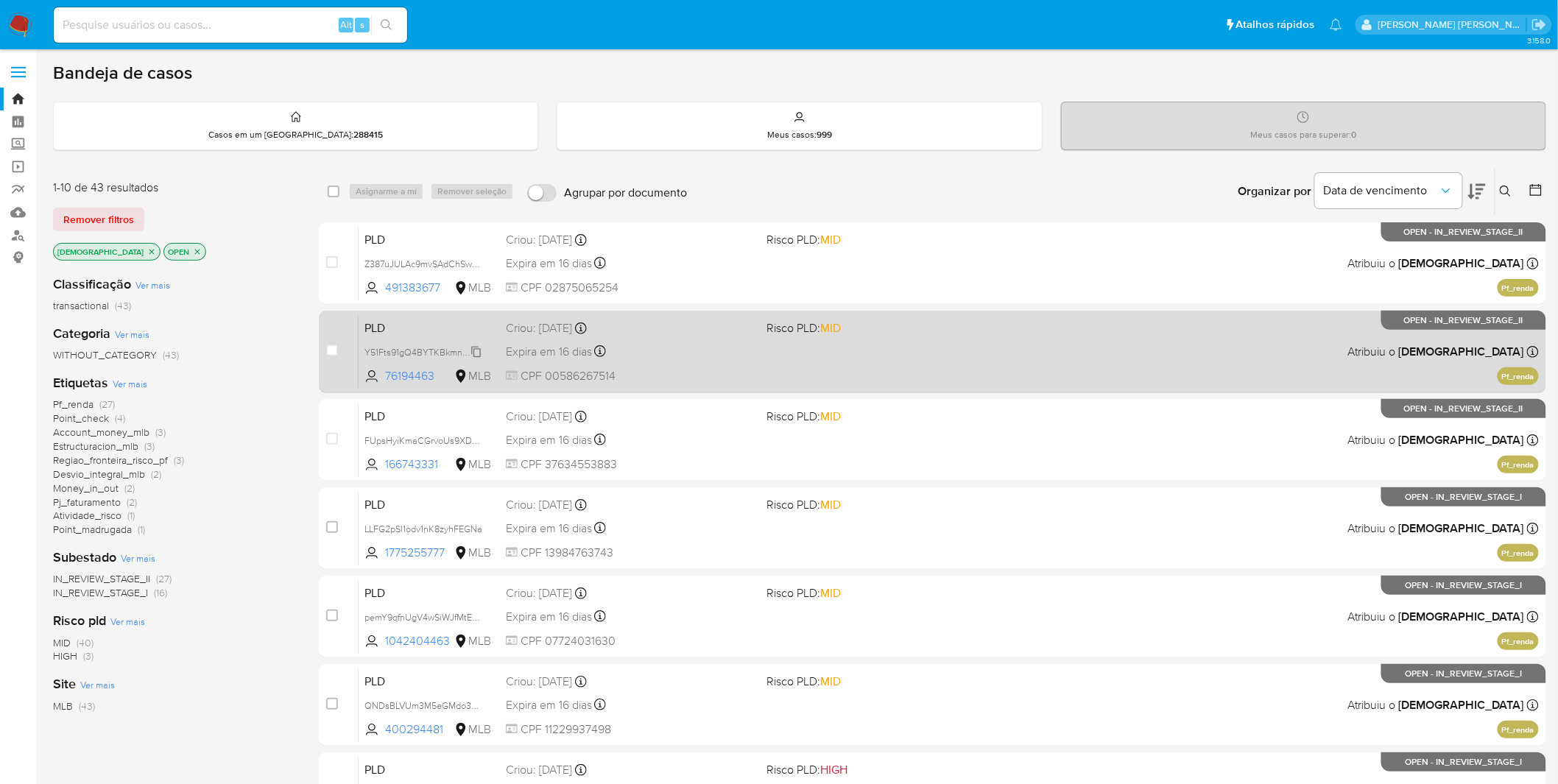
click at [424, 347] on span "Y51Fts91gQ4BYTKBkmn5eTrR" at bounding box center [425, 351] width 121 height 16
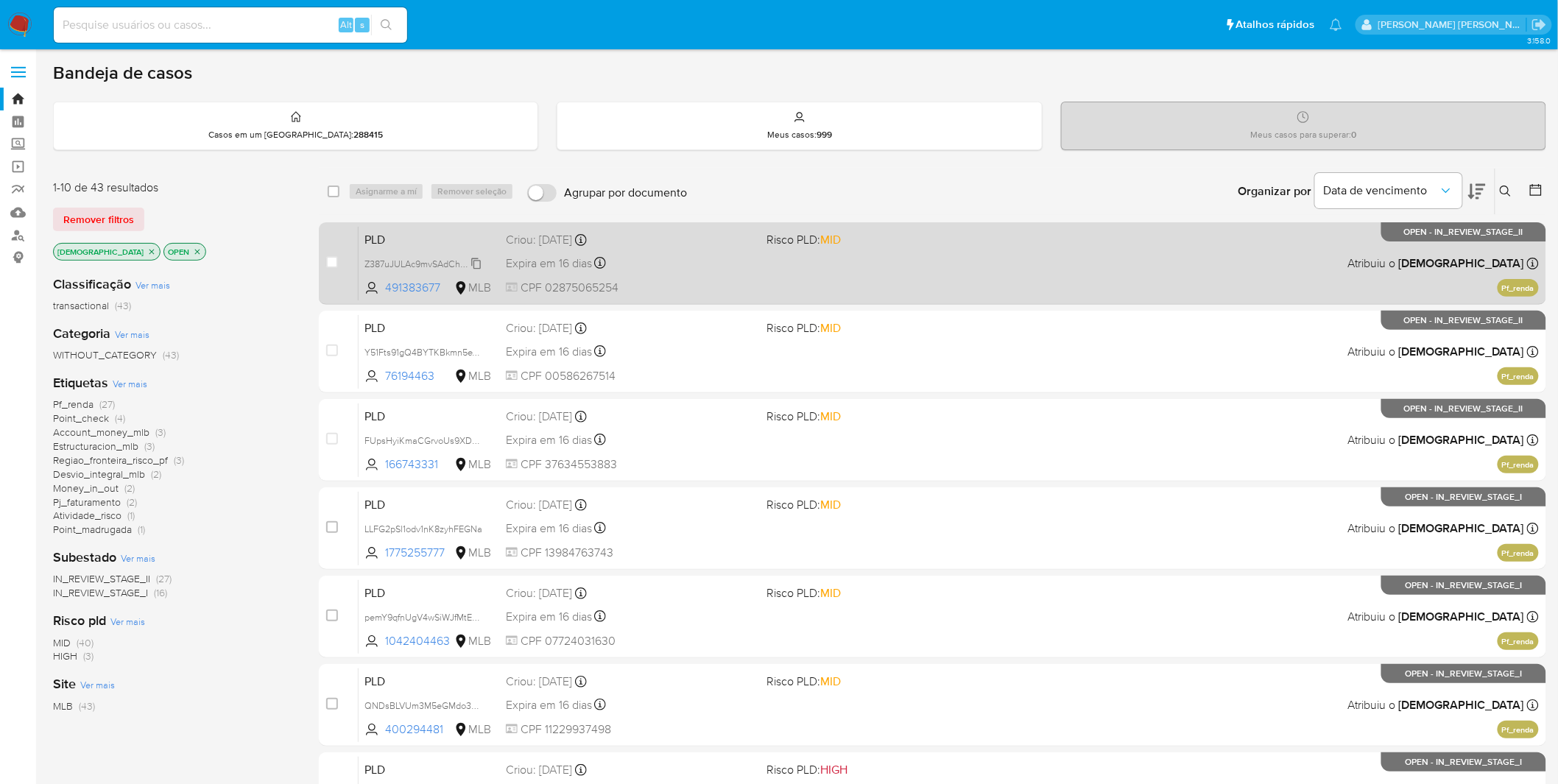
click at [436, 260] on span "Z387uJULAc9mvSAdChSwxexP" at bounding box center [427, 263] width 126 height 16
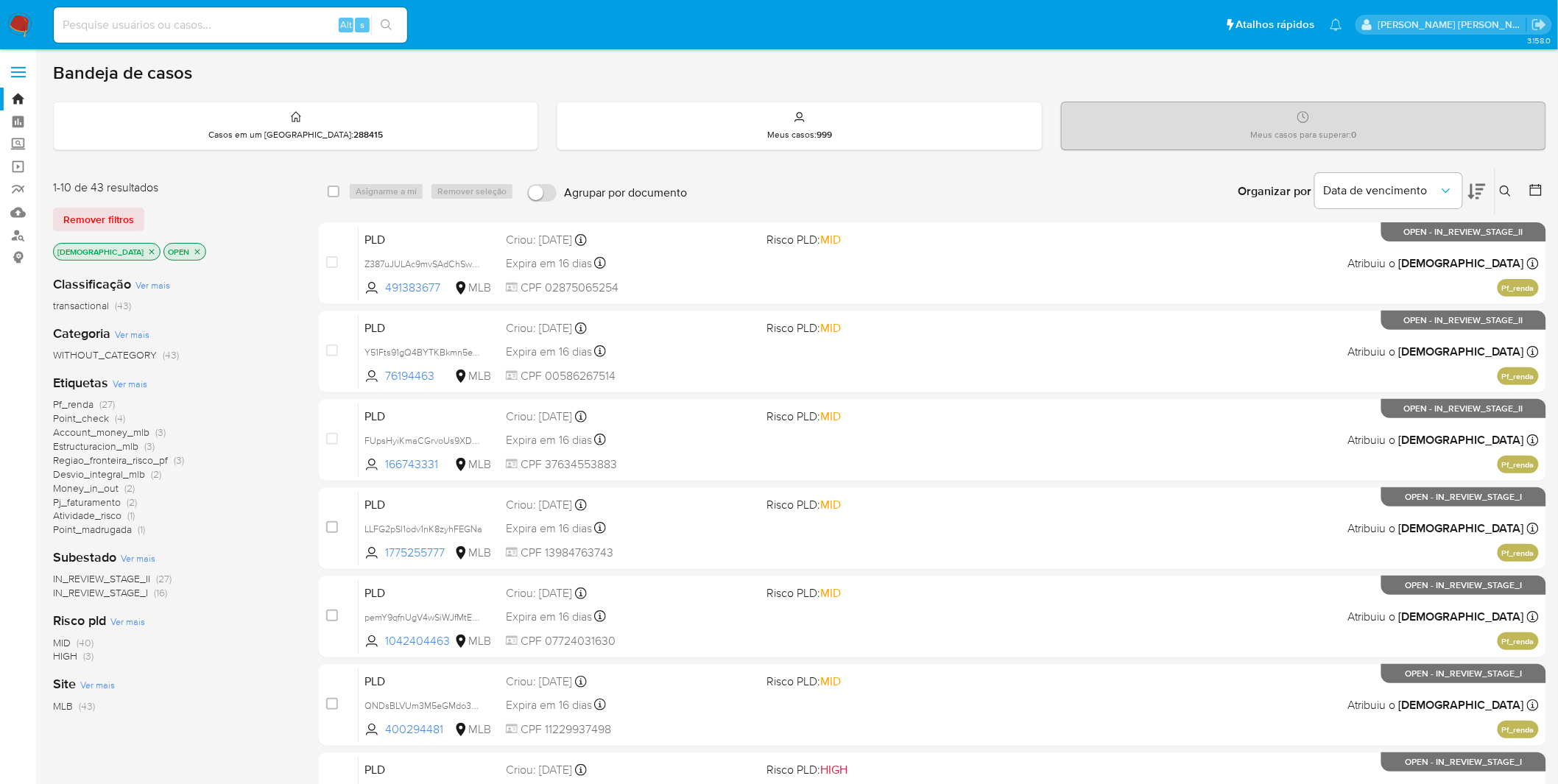
click at [867, 178] on div "Organizar por Data de vencimento Os resultados não podem ser classificados enqu…" at bounding box center [1120, 191] width 852 height 46
click at [802, 160] on div "Bandeja de casos Casos em um prato : 288415 Meus casos : 999 Meus casos para su…" at bounding box center [800, 607] width 1493 height 1090
click at [251, 7] on div "Alt s" at bounding box center [231, 24] width 353 height 35
click at [231, 20] on input at bounding box center [231, 24] width 353 height 19
paste input "tDkd3UscU2eQTg9OqpF05q2b"
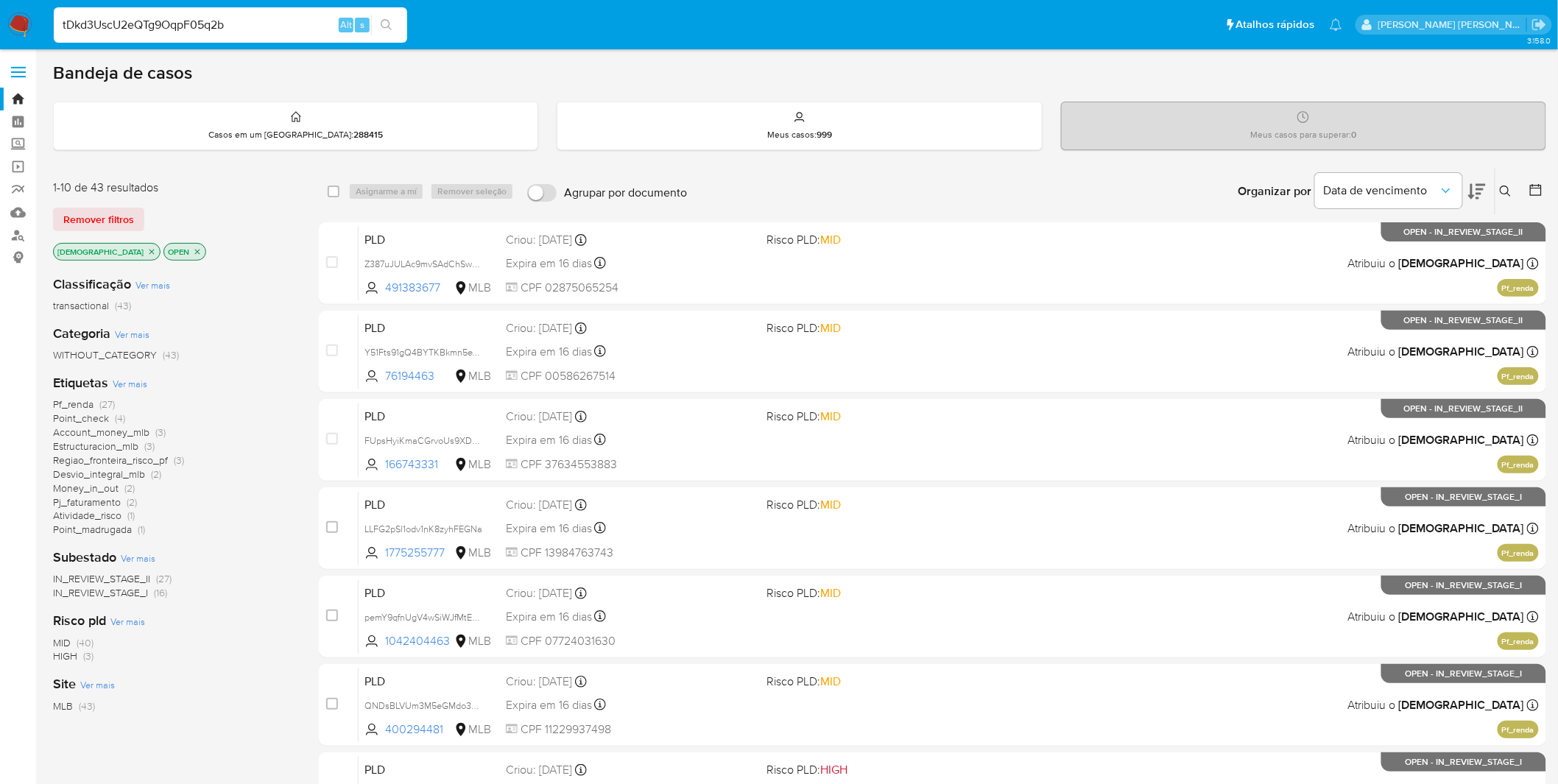
type input "tDkd3UscU2eQTg9OqpF05q2b"
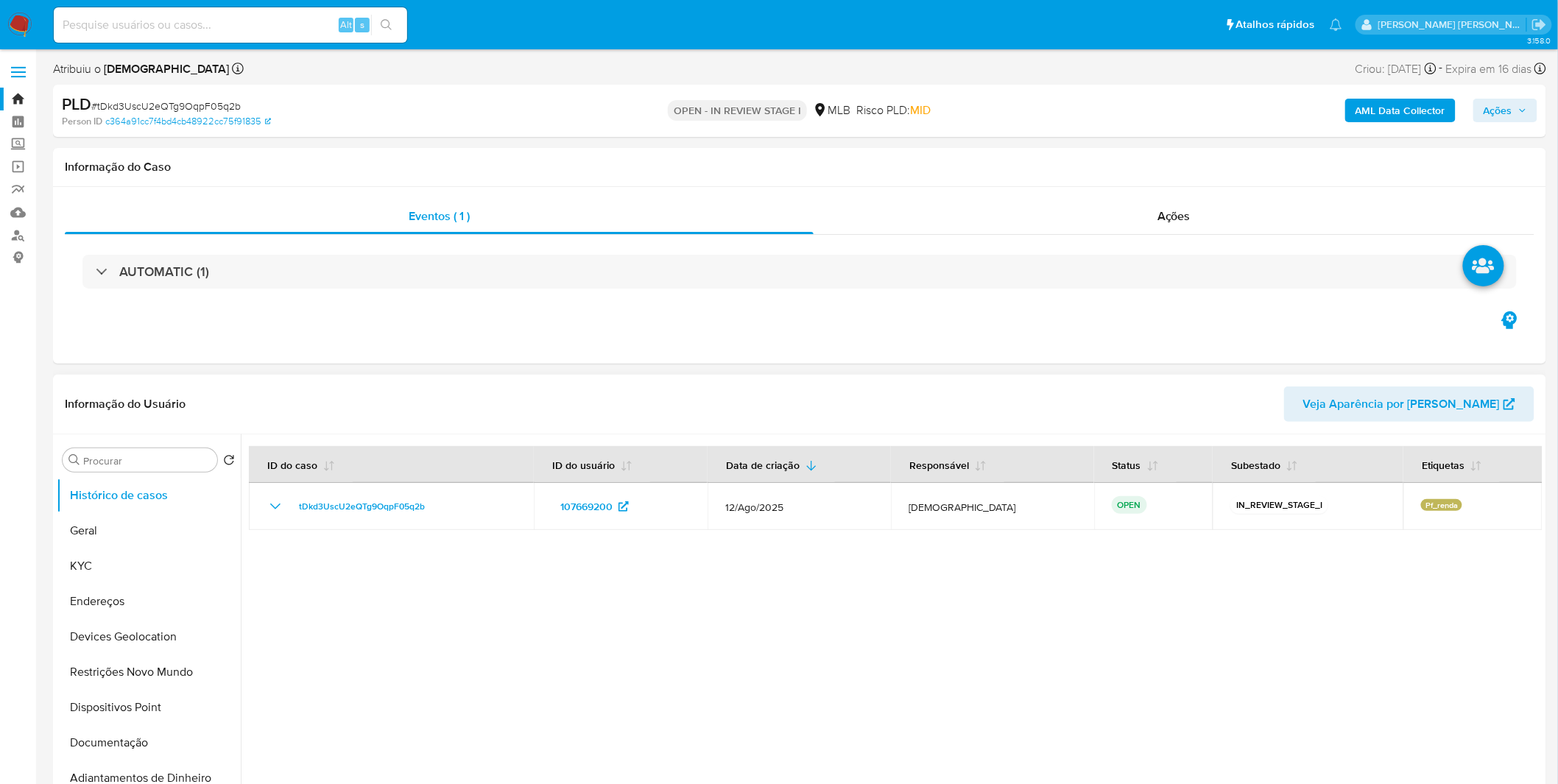
select select "10"
click at [144, 556] on button "KYC" at bounding box center [142, 565] width 172 height 35
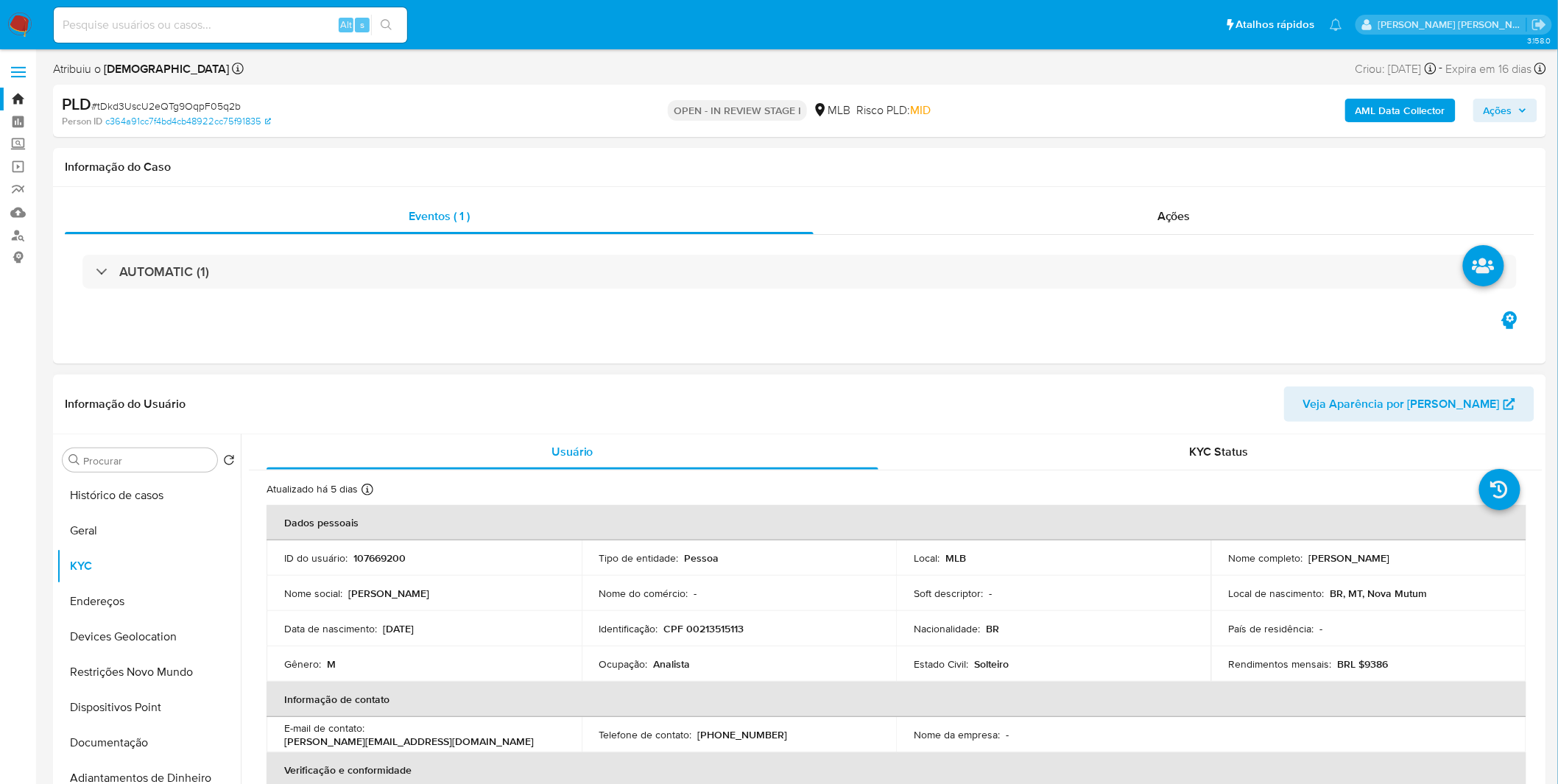
click at [710, 638] on td "Identificação : CPF 00213515113" at bounding box center [739, 628] width 316 height 35
click at [709, 626] on p "CPF 00213515113" at bounding box center [704, 628] width 80 height 14
click at [726, 651] on td "Ocupação : Analista" at bounding box center [739, 663] width 316 height 35
click at [1443, 99] on b "AML Data Collector" at bounding box center [1401, 110] width 90 height 23
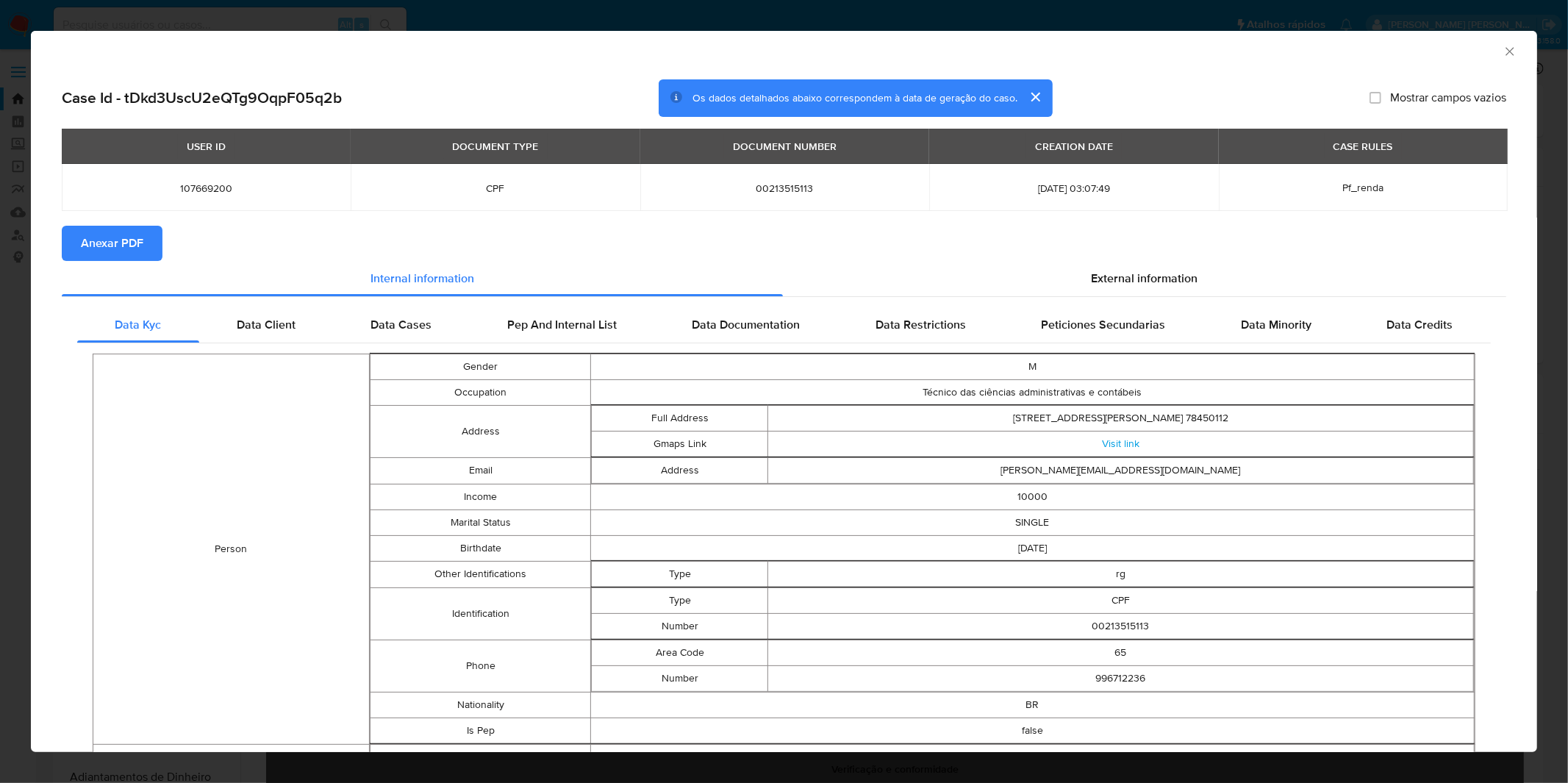
click at [126, 255] on span "Anexar PDF" at bounding box center [112, 243] width 62 height 32
click at [1042, 26] on div "AML Data Collector Case Id - tDkd3UscU2eQTg9OqpF05q2b Os dados detalhados abaix…" at bounding box center [784, 392] width 1568 height 783
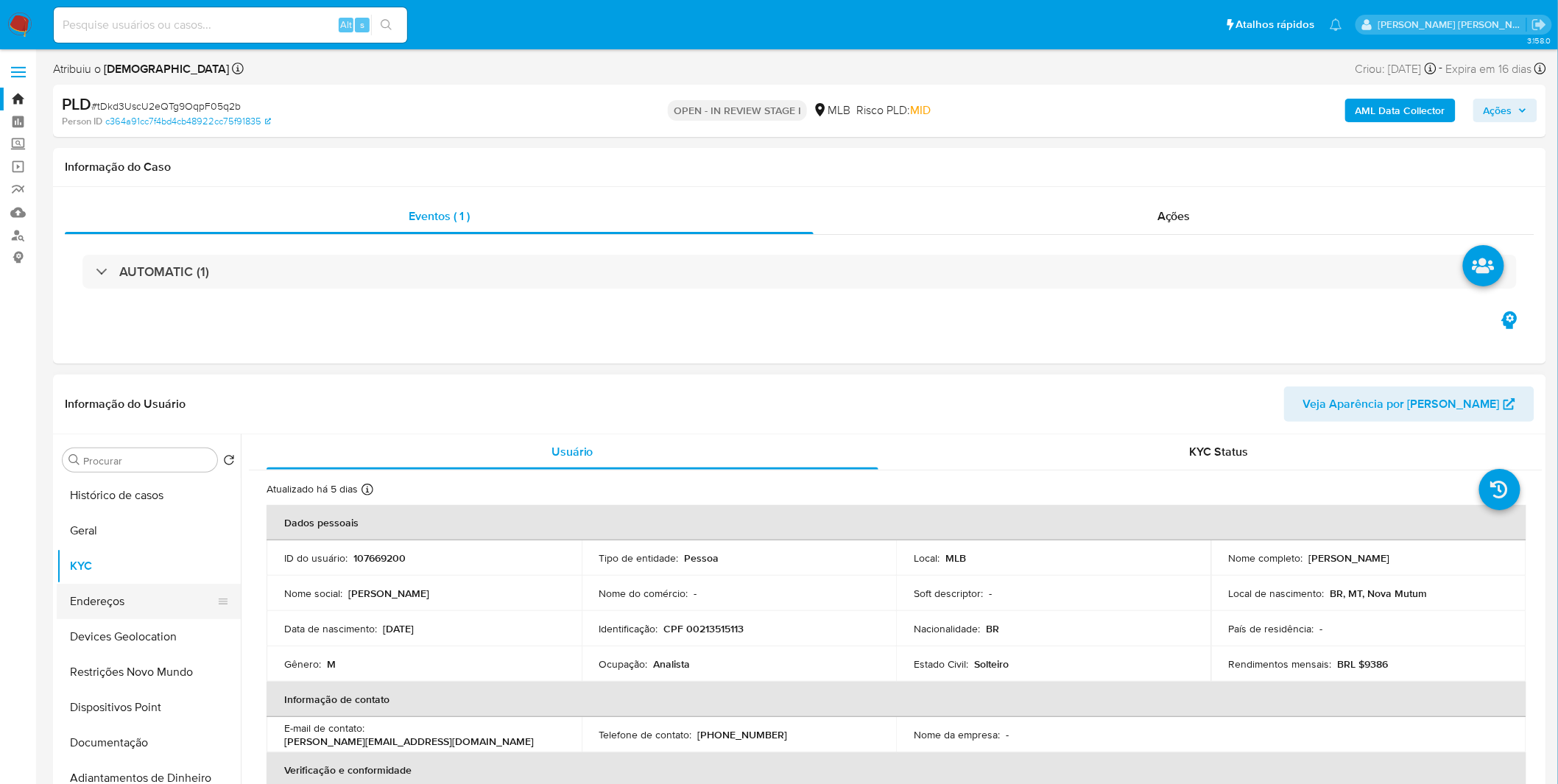
click at [130, 606] on button "Endereços" at bounding box center [142, 601] width 172 height 35
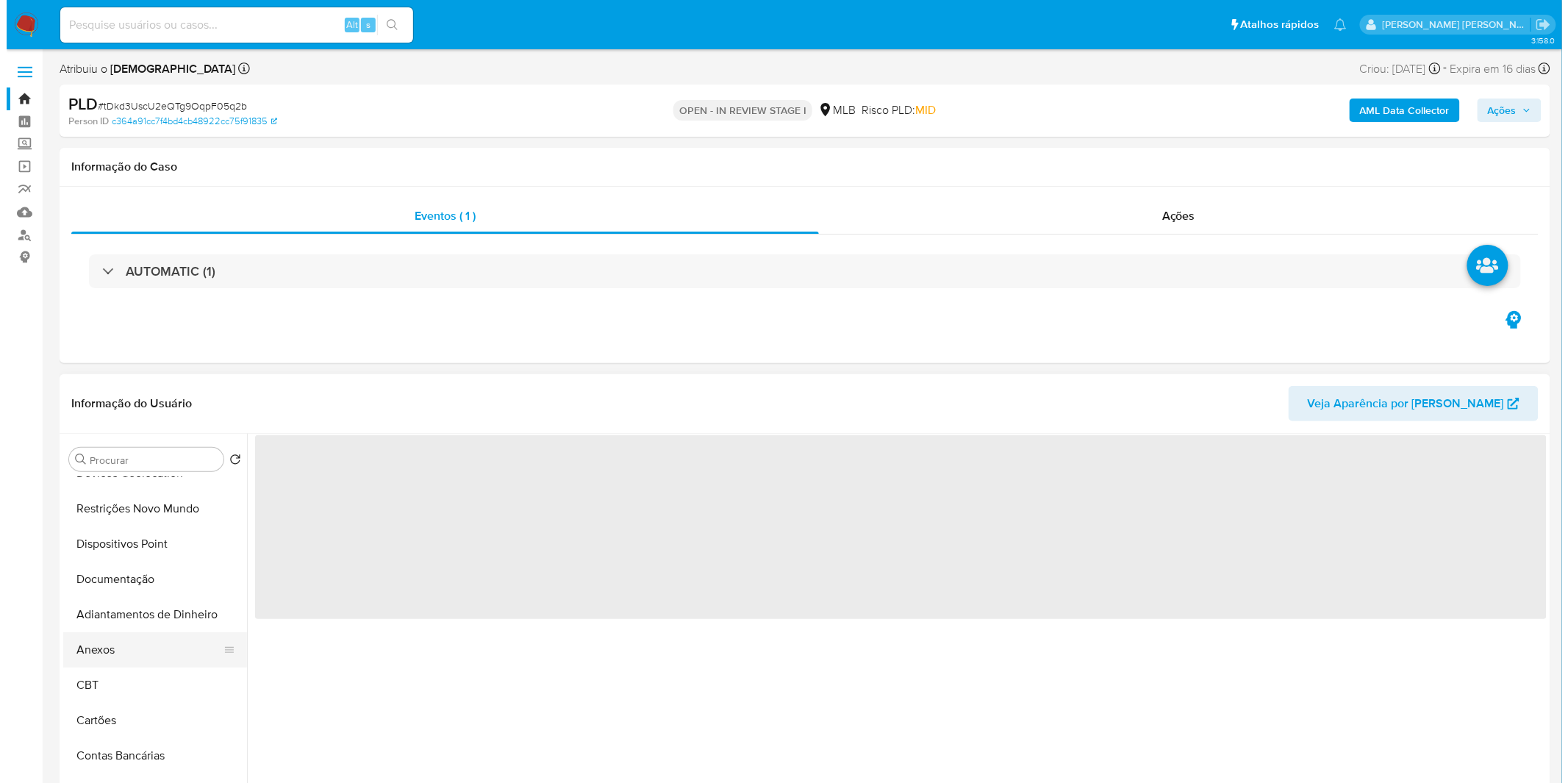
scroll to position [163, 0]
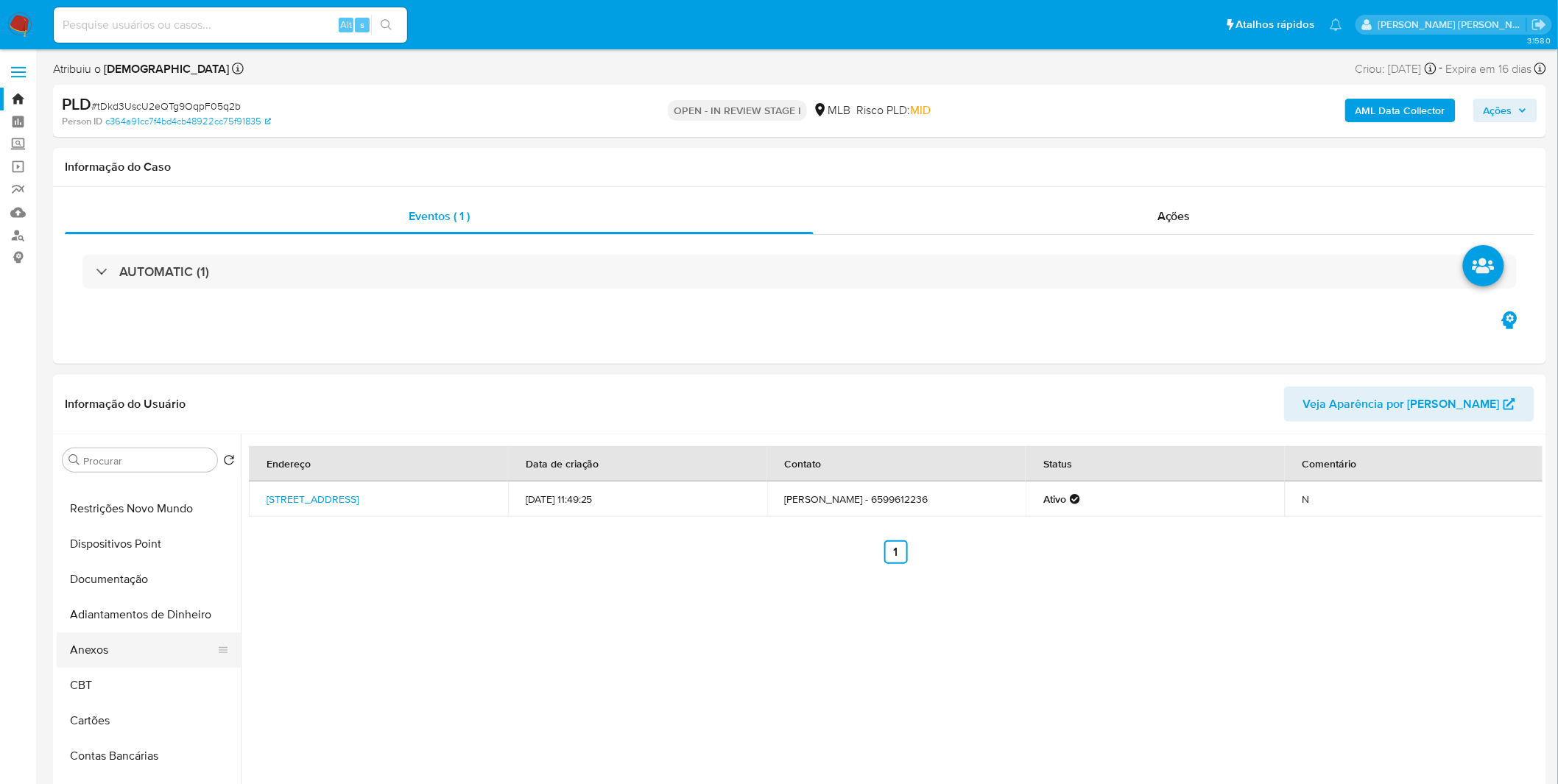
click at [123, 644] on button "Anexos" at bounding box center [142, 650] width 172 height 35
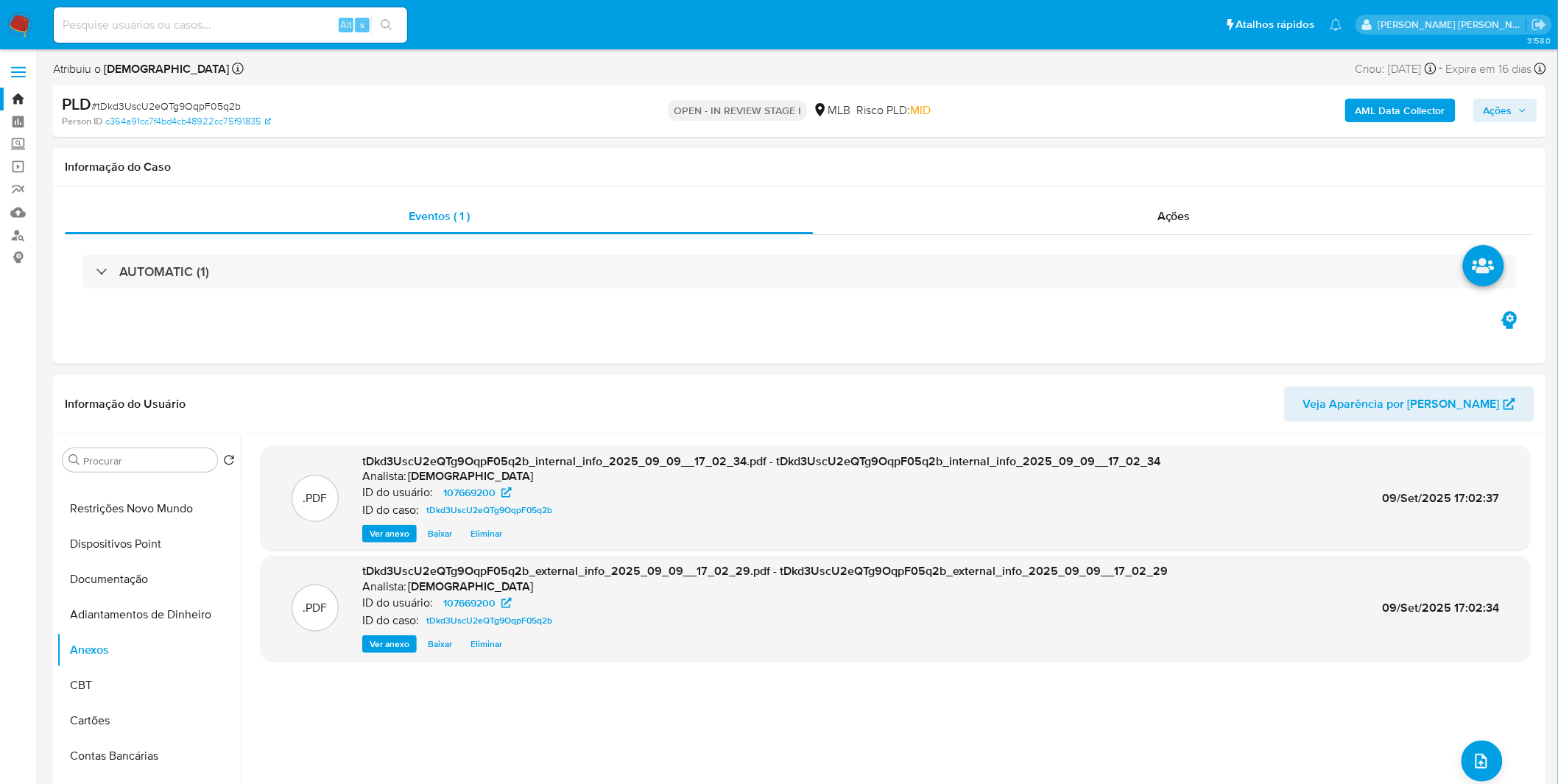
click at [1519, 107] on icon "button" at bounding box center [1523, 111] width 9 height 9
click at [1078, 171] on div "Resolução do caso Alt r" at bounding box center [1095, 158] width 134 height 38
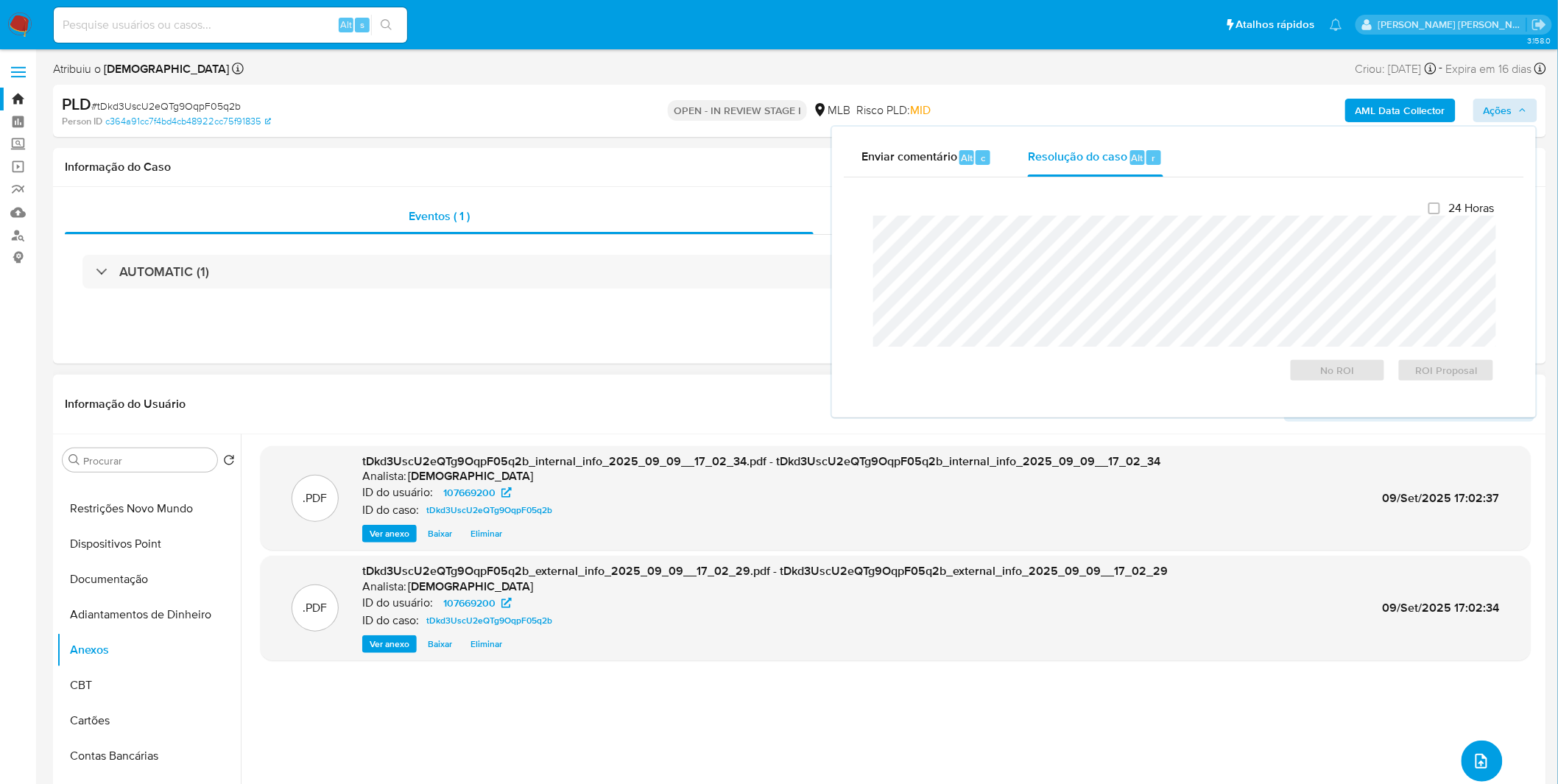
click at [1479, 743] on button "upload-file" at bounding box center [1482, 761] width 41 height 41
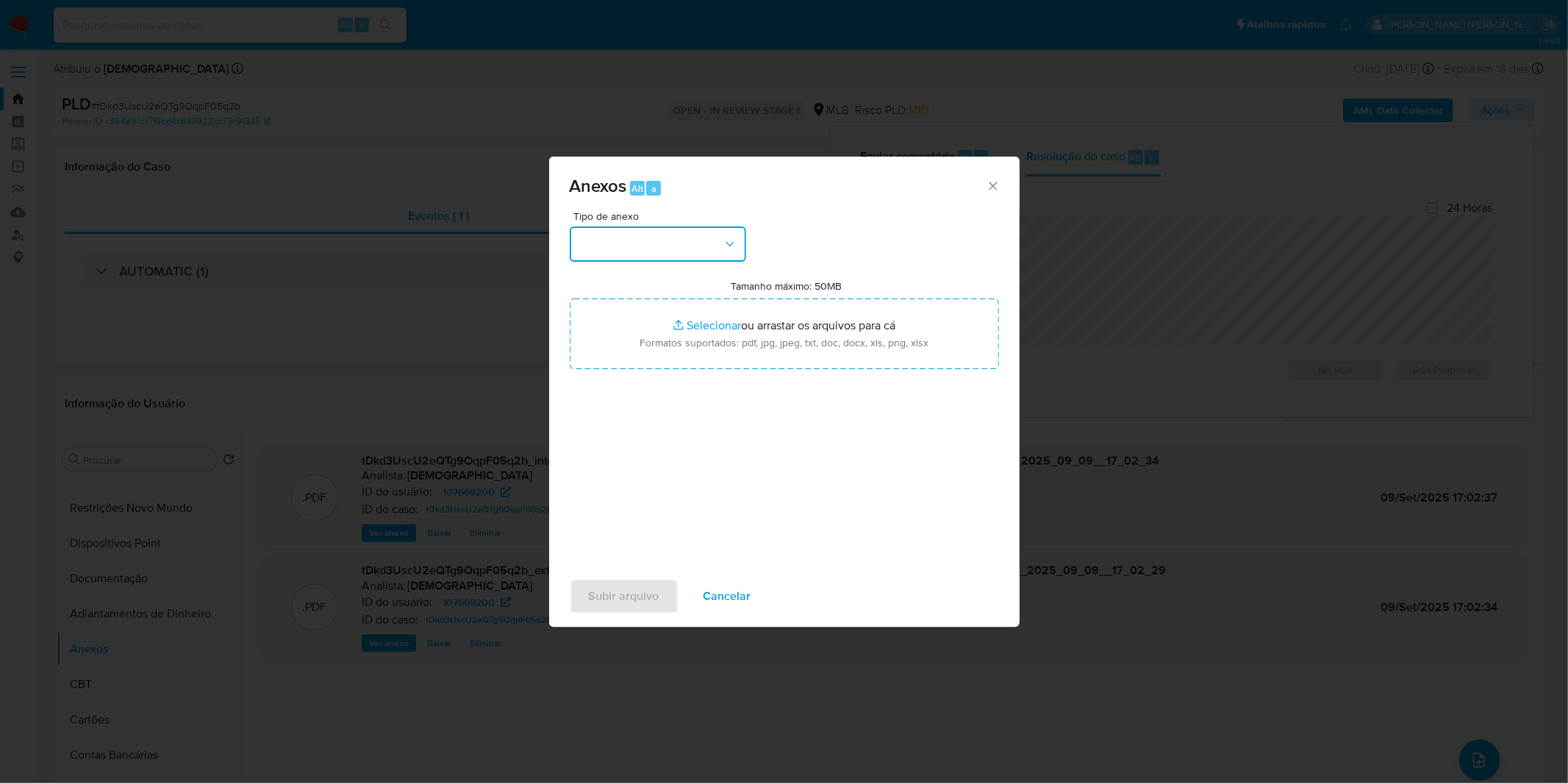
click at [671, 252] on button "button" at bounding box center [658, 244] width 176 height 35
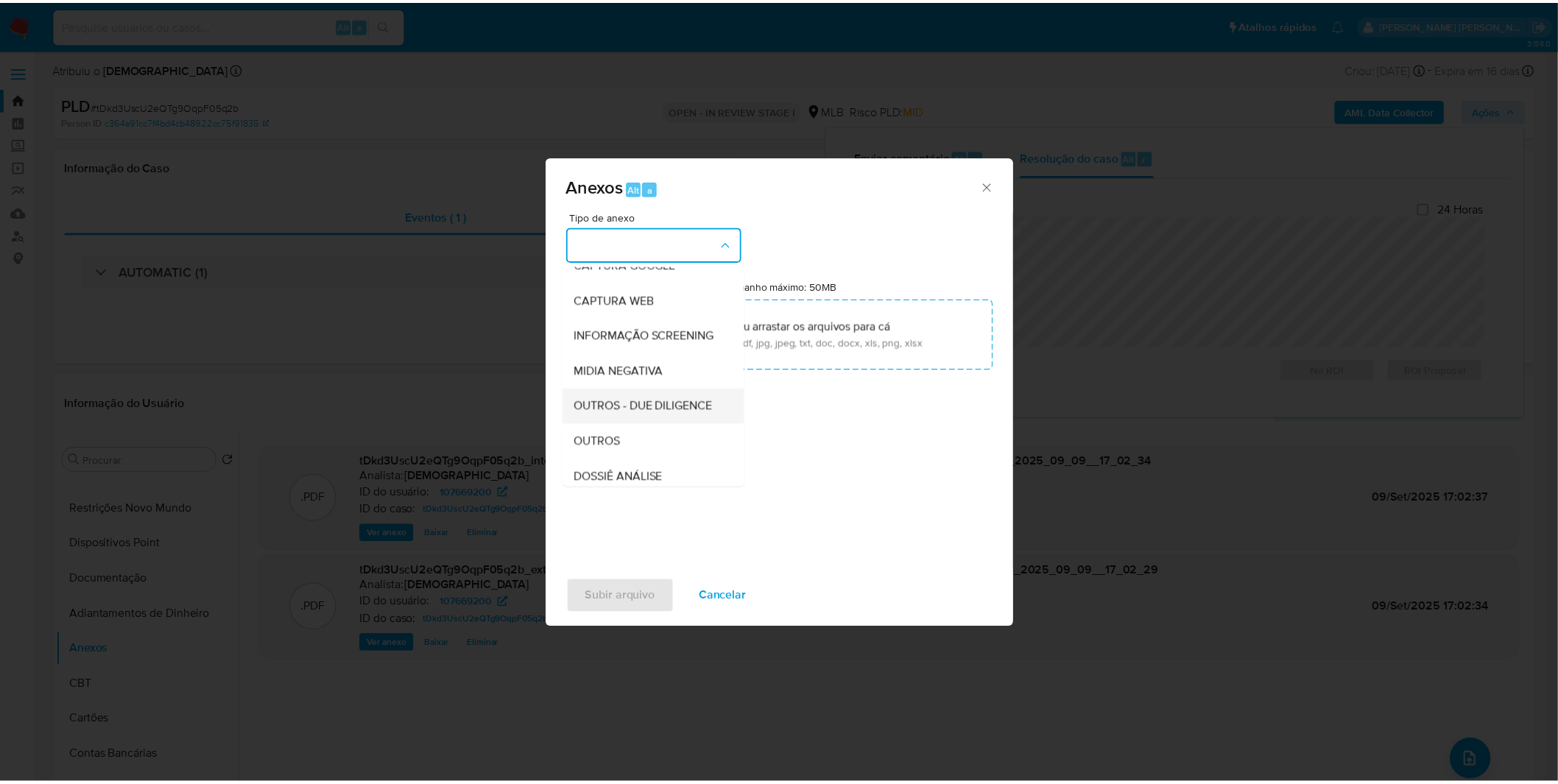
scroll to position [226, 0]
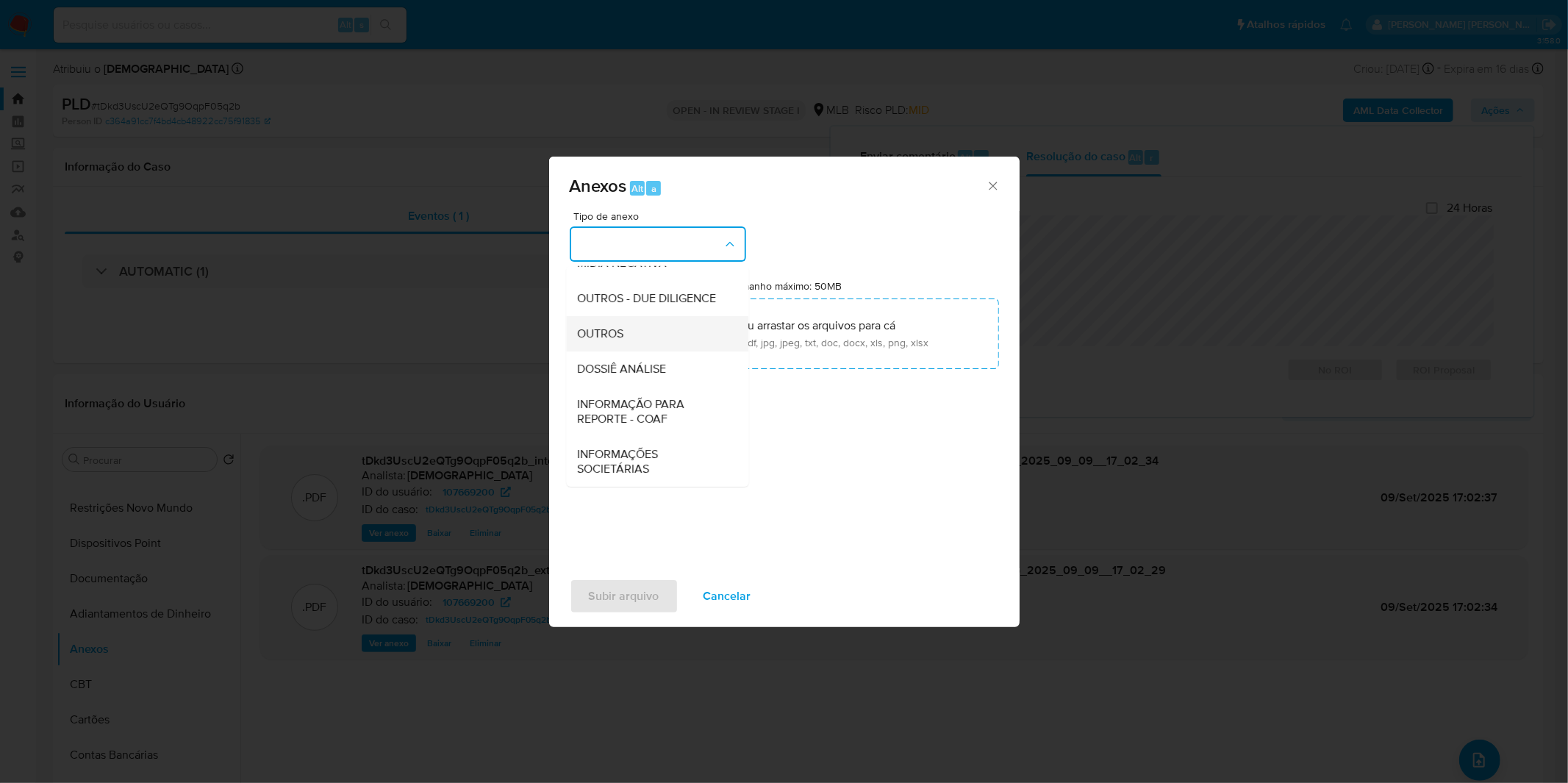
click at [648, 332] on div "OUTROS" at bounding box center [653, 333] width 150 height 35
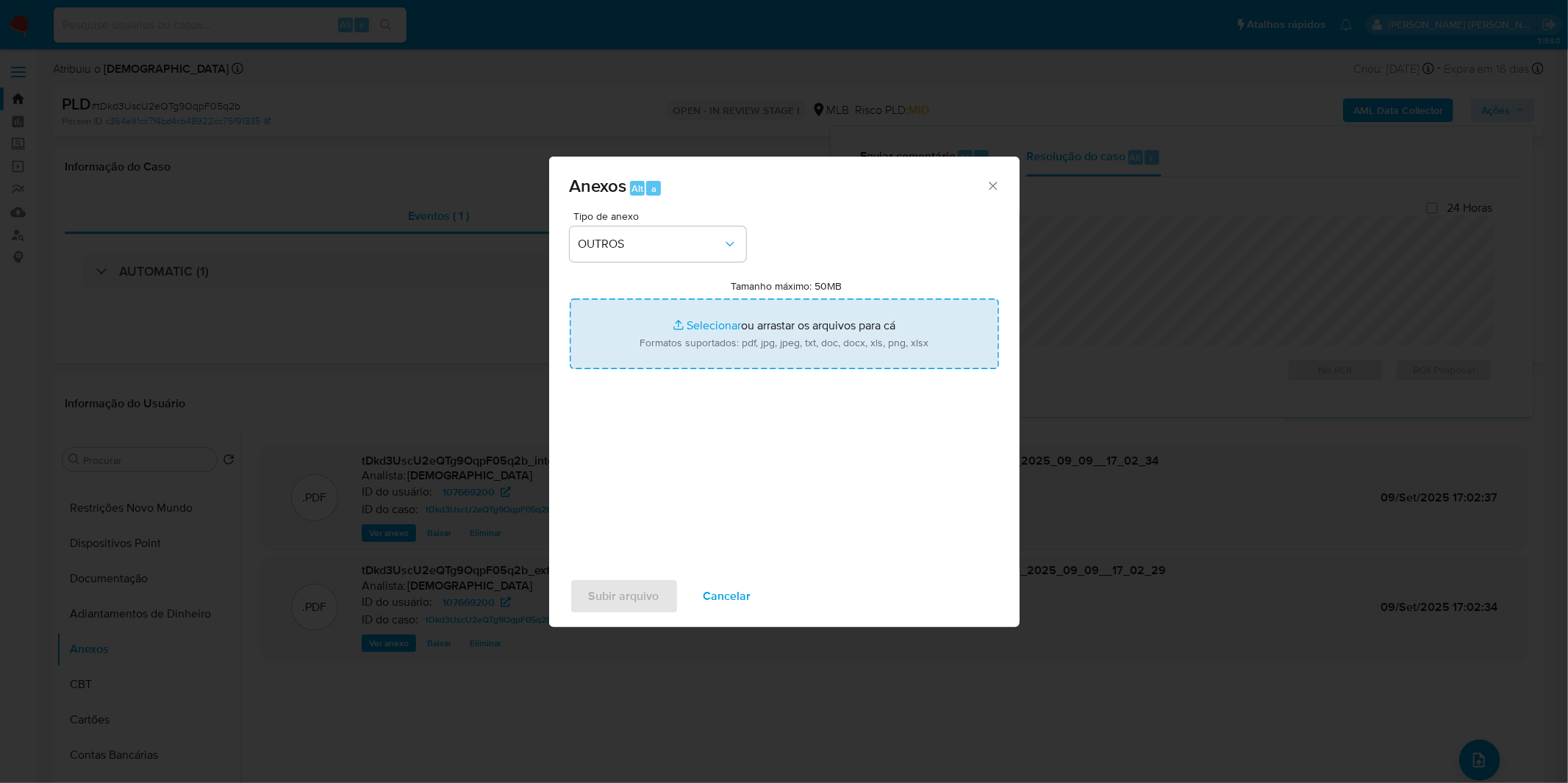
click at [689, 337] on input "Tamanho máximo: 50MB Selecionar arquivos" at bounding box center [784, 334] width 429 height 70
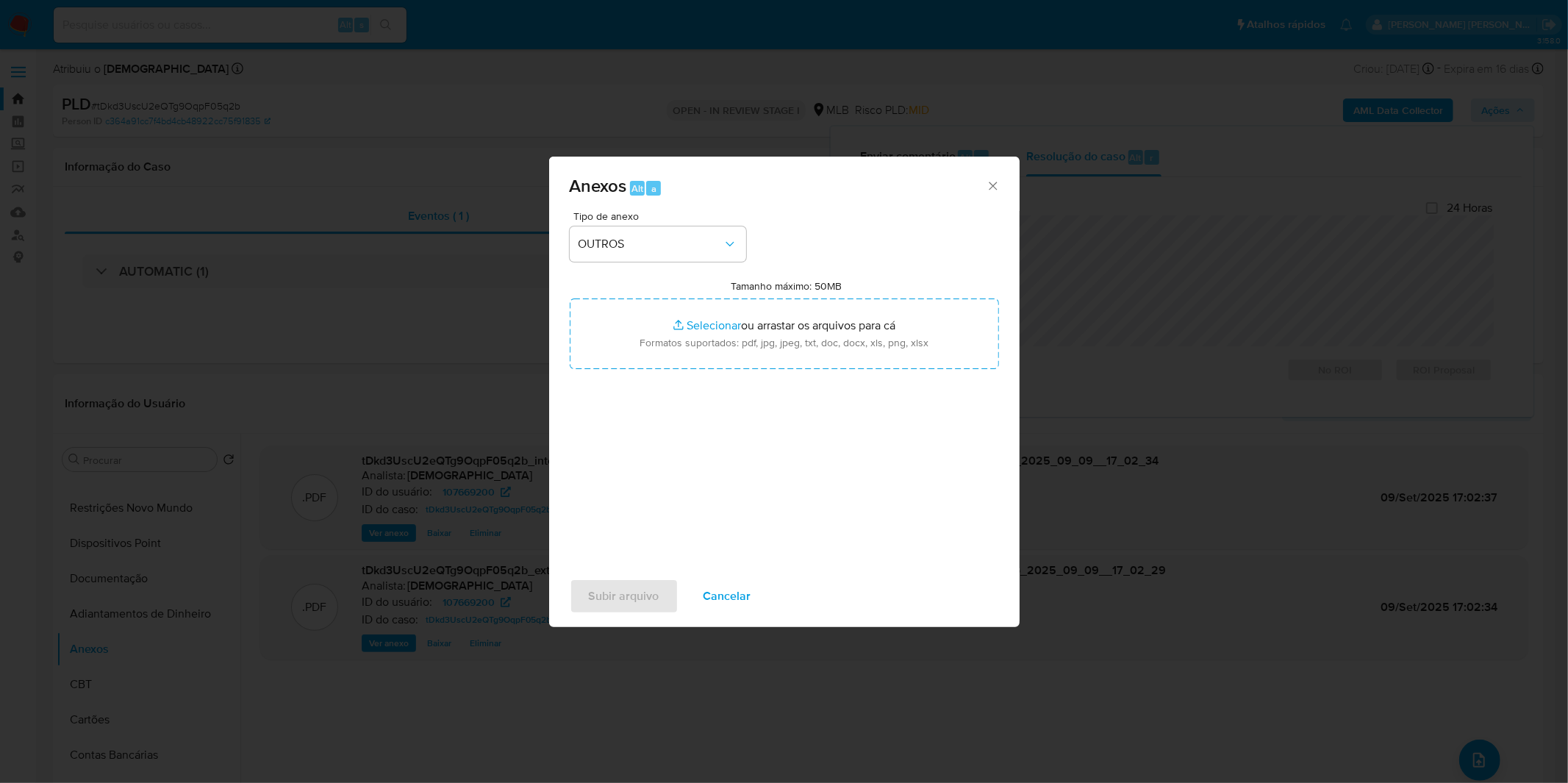
type input "C:\fakepath\DECLÍNIO - tDkd3UscU2eQTg9OqpF05q2b - CPF 00213515113 - FELIPE SESS…"
click at [625, 603] on span "Subir arquivo" at bounding box center [624, 596] width 70 height 32
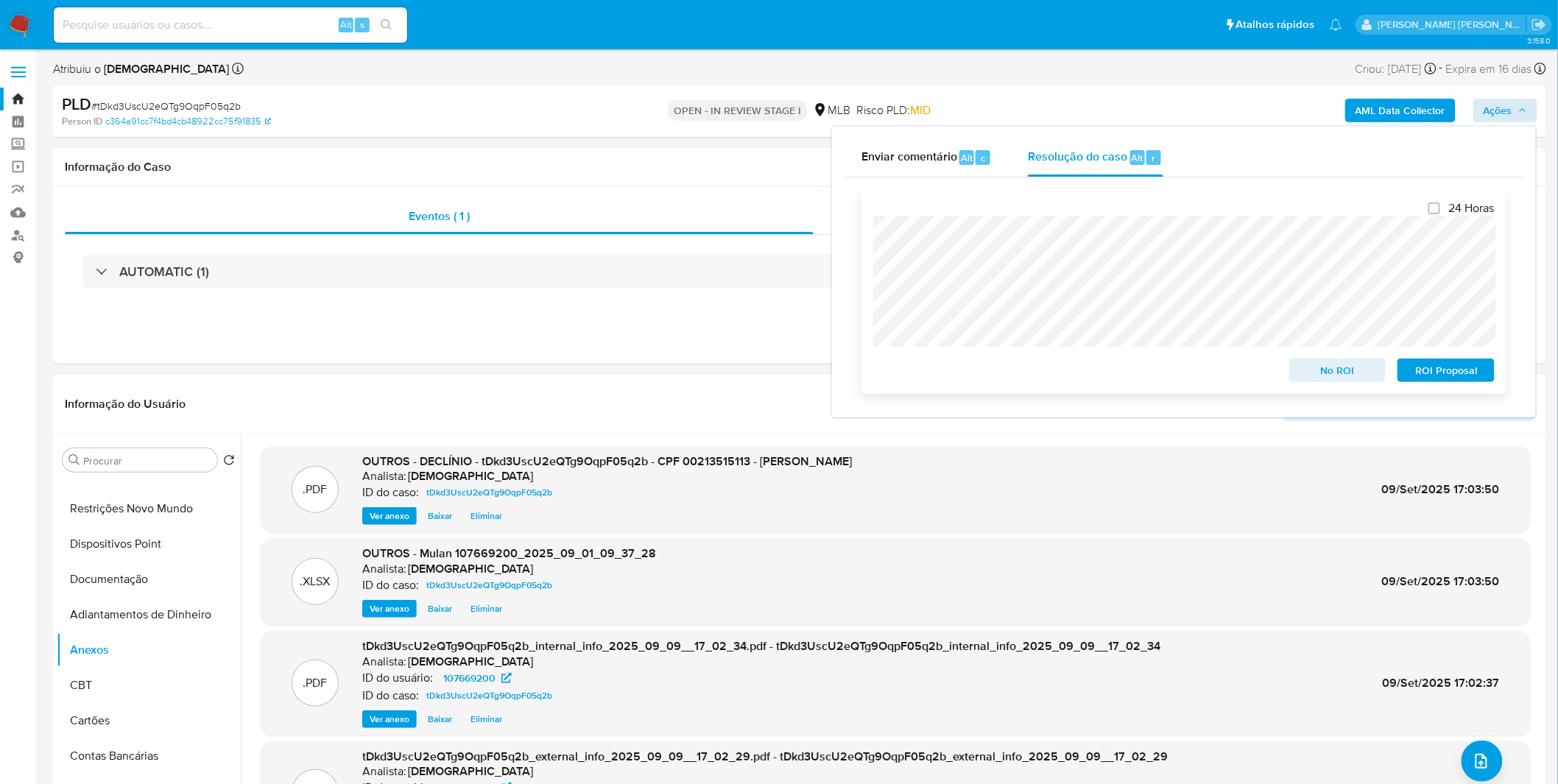
click at [1333, 376] on span "No ROI" at bounding box center [1337, 369] width 77 height 21
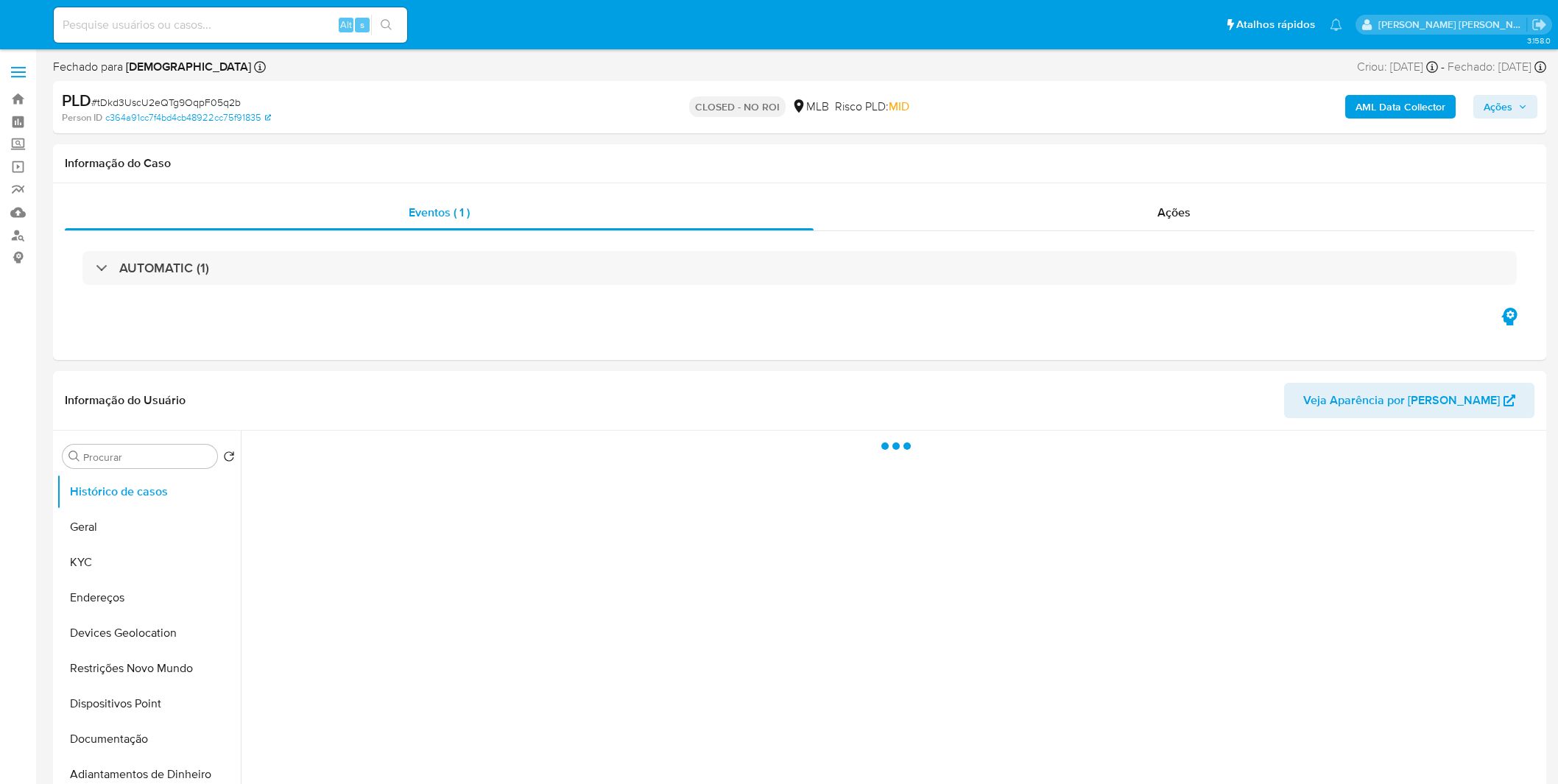
select select "10"
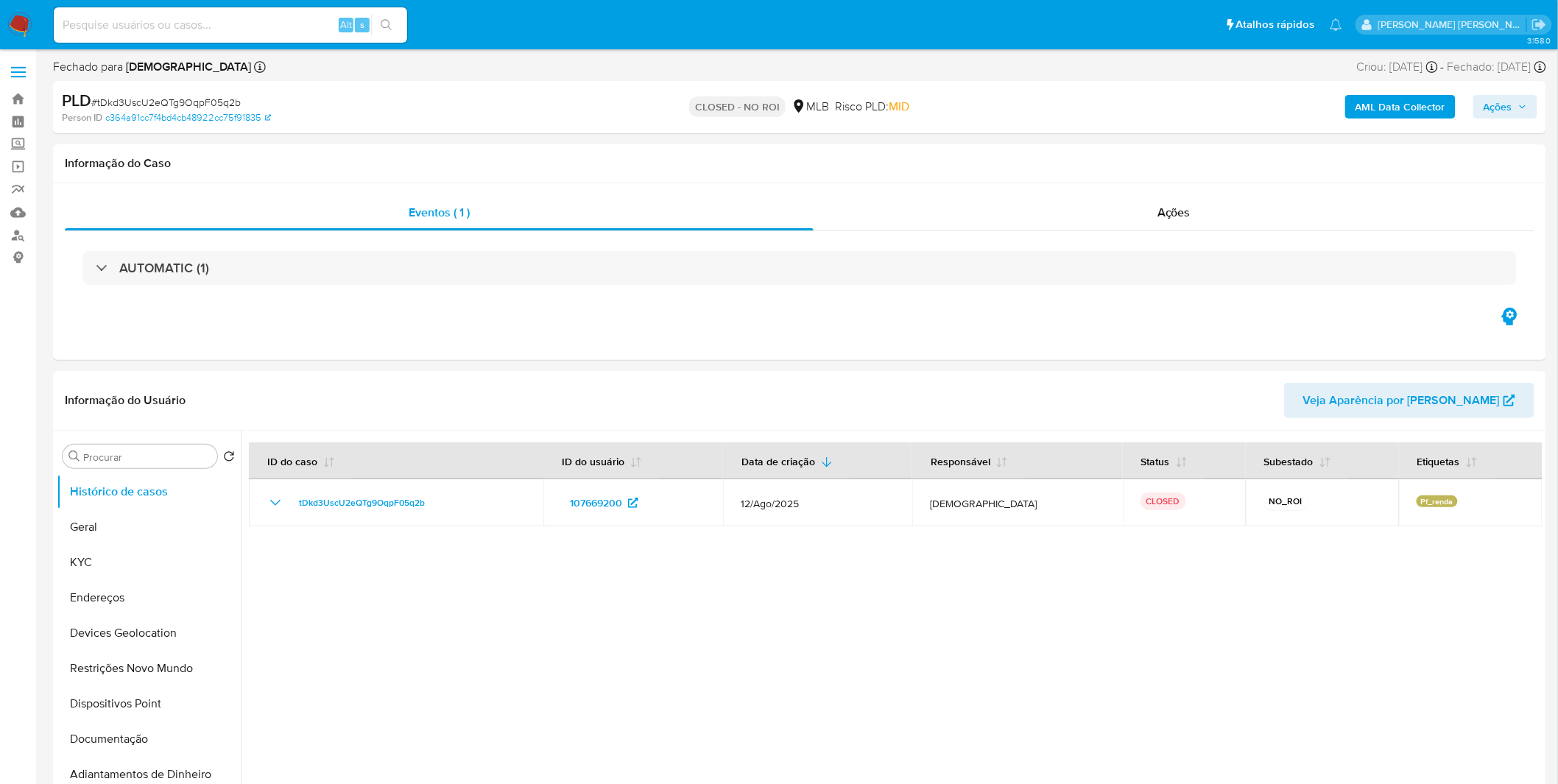
click at [23, 23] on img at bounding box center [20, 25] width 25 height 25
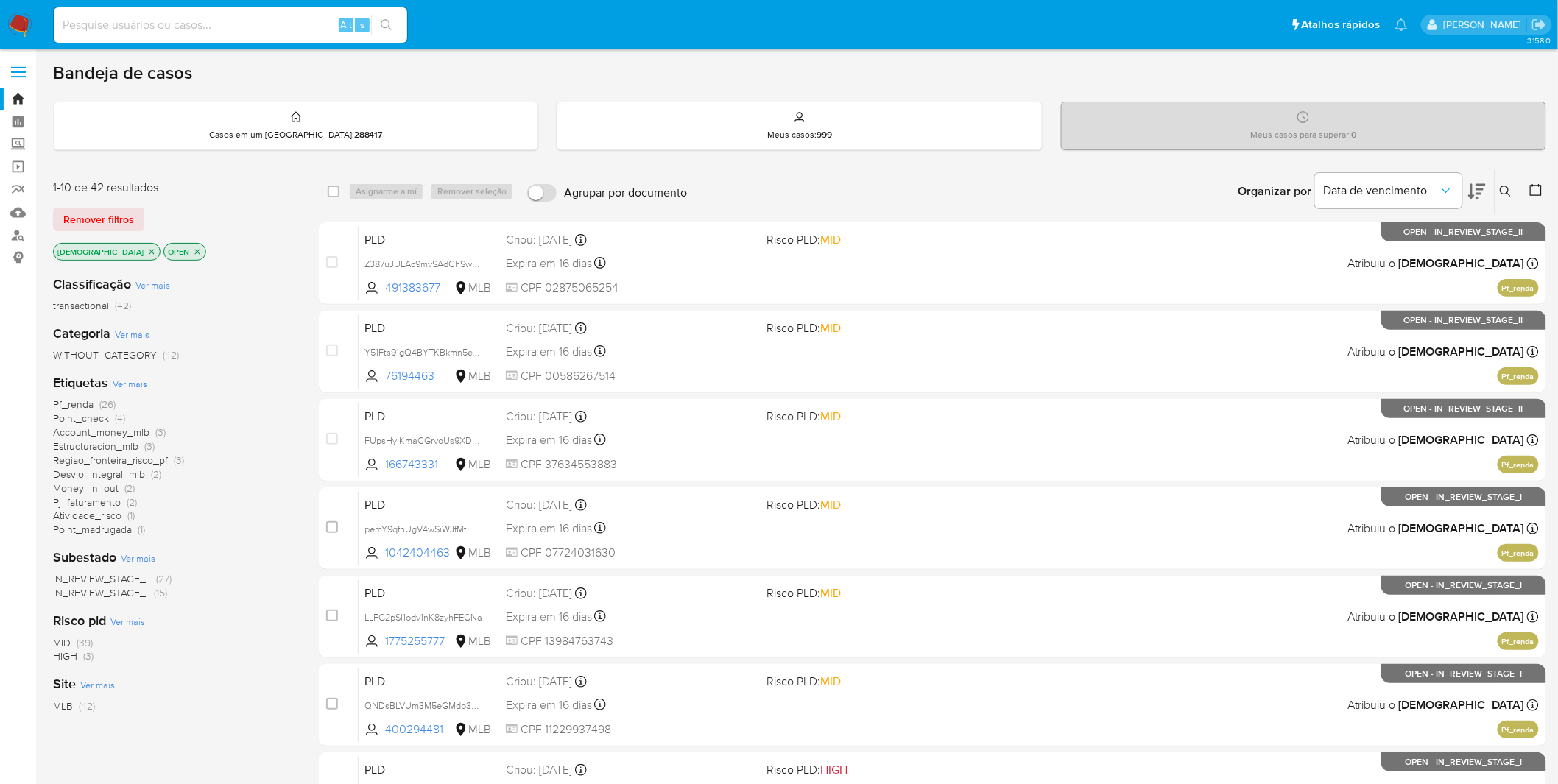
click at [291, 26] on input at bounding box center [231, 24] width 353 height 19
paste input "Og4DeXP6JU9SpoVxW72bwrKh"
type input "Og4DeXP6JU9SpoVxW72bwrKh"
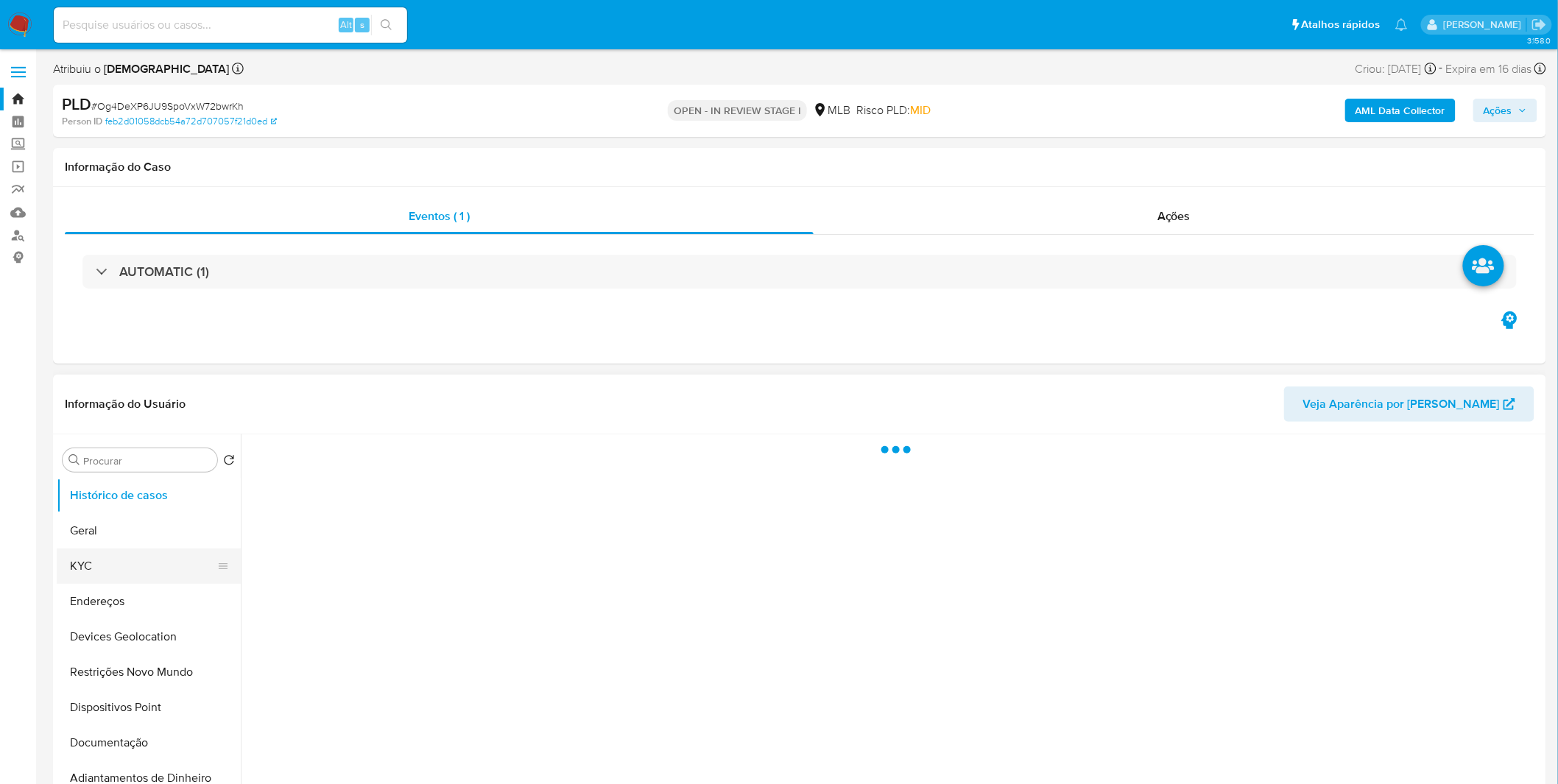
click at [115, 553] on button "KYC" at bounding box center [142, 565] width 172 height 35
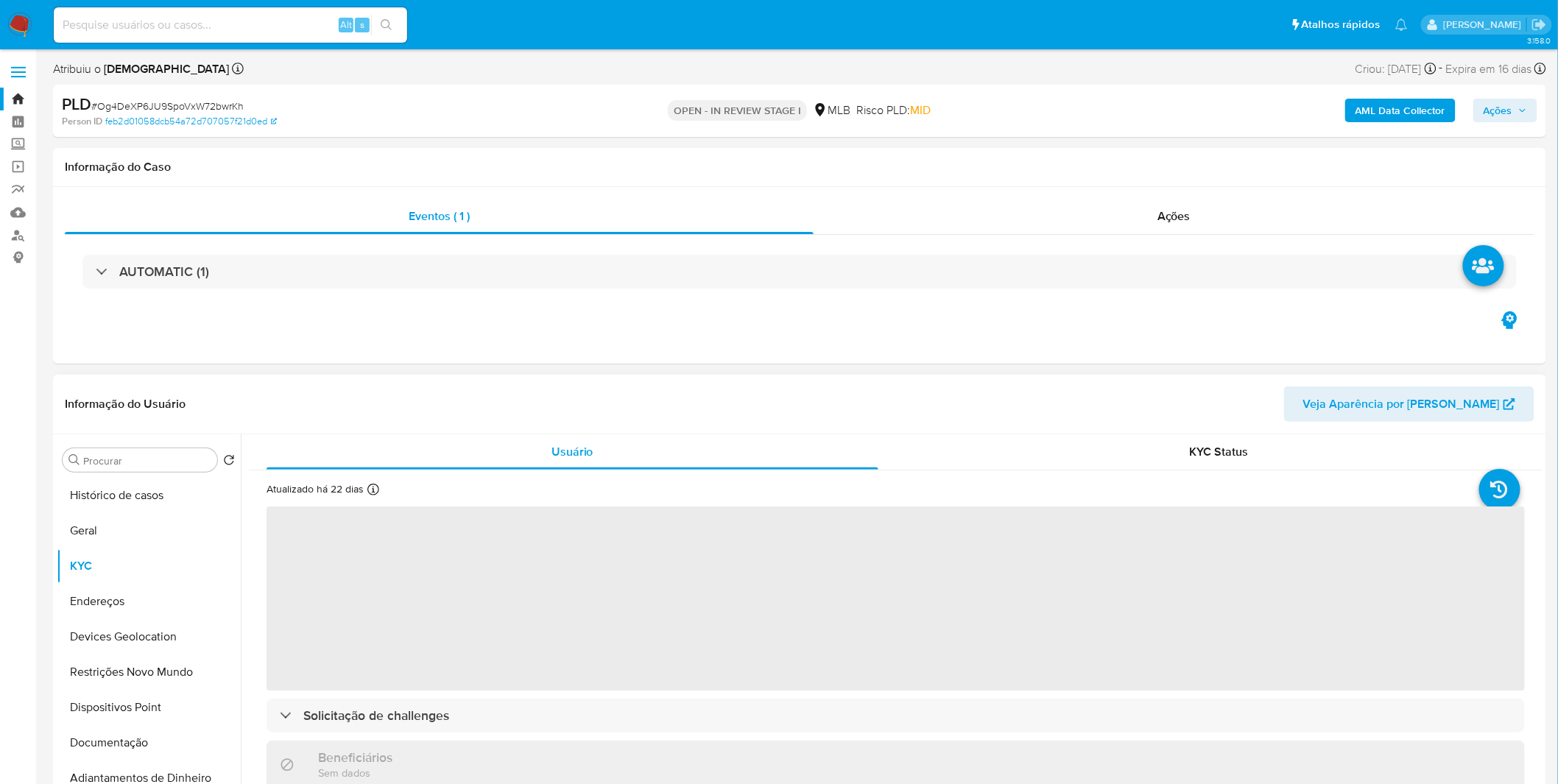
select select "10"
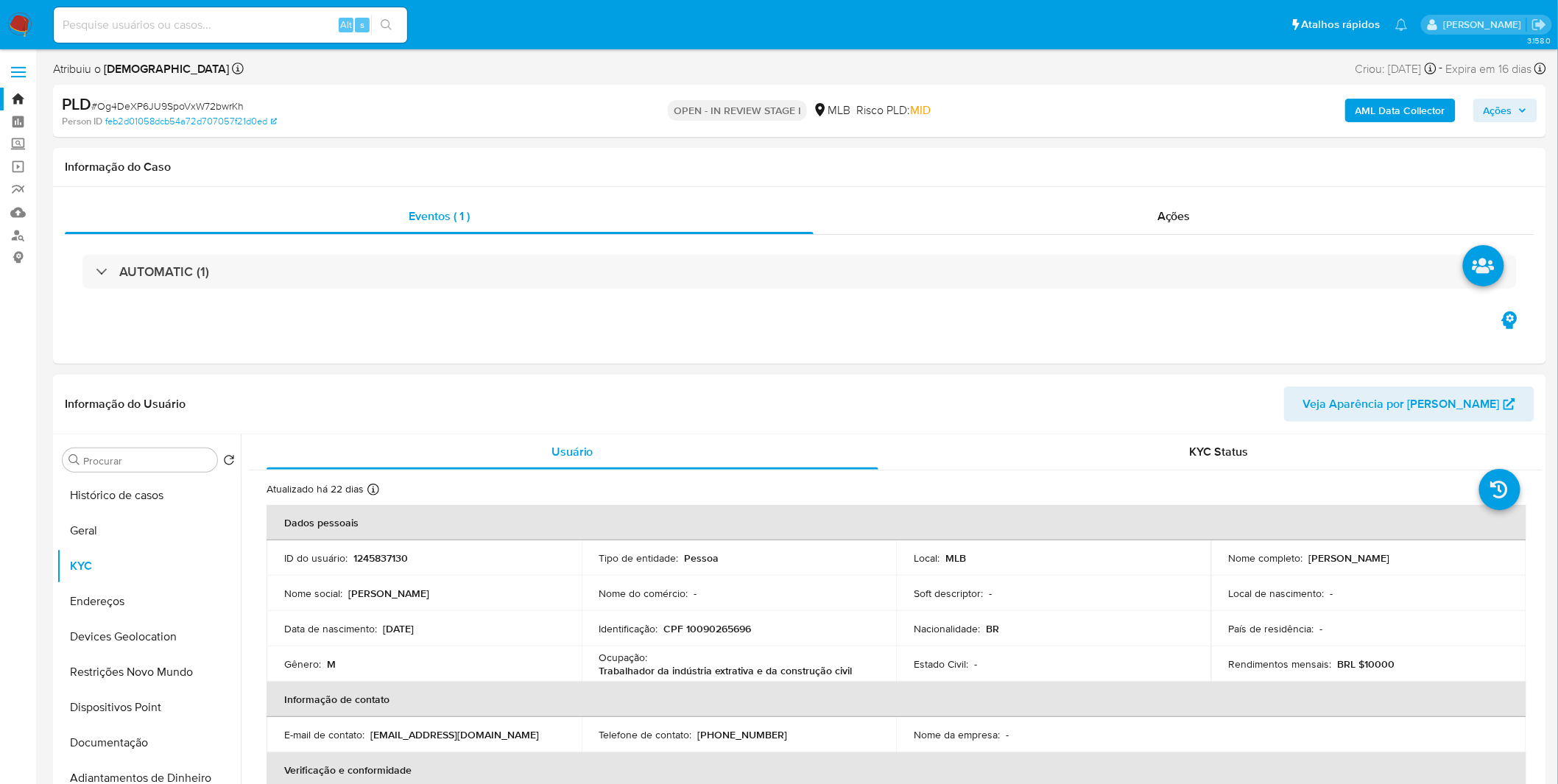
click at [705, 615] on td "Identificação : CPF 10090265696" at bounding box center [739, 628] width 316 height 35
click at [694, 625] on p "CPF 10090265696" at bounding box center [708, 628] width 87 height 14
click at [797, 552] on div "Tipo de entidade : Pessoa" at bounding box center [739, 558] width 280 height 14
drag, startPoint x: 1187, startPoint y: 271, endPoint x: 1023, endPoint y: 409, distance: 214.3
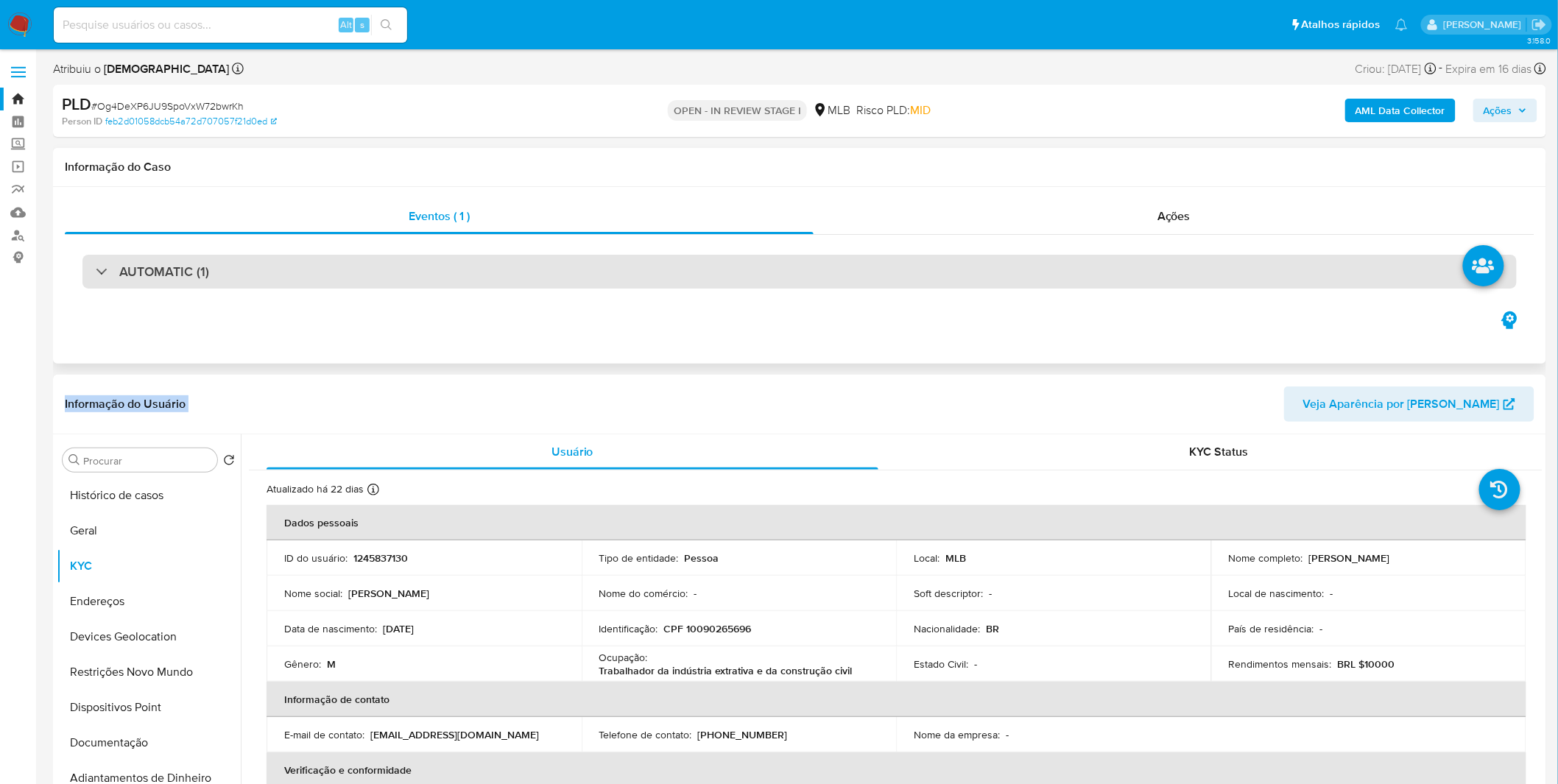
click at [764, 273] on div "AUTOMATIC (1)" at bounding box center [799, 272] width 1434 height 34
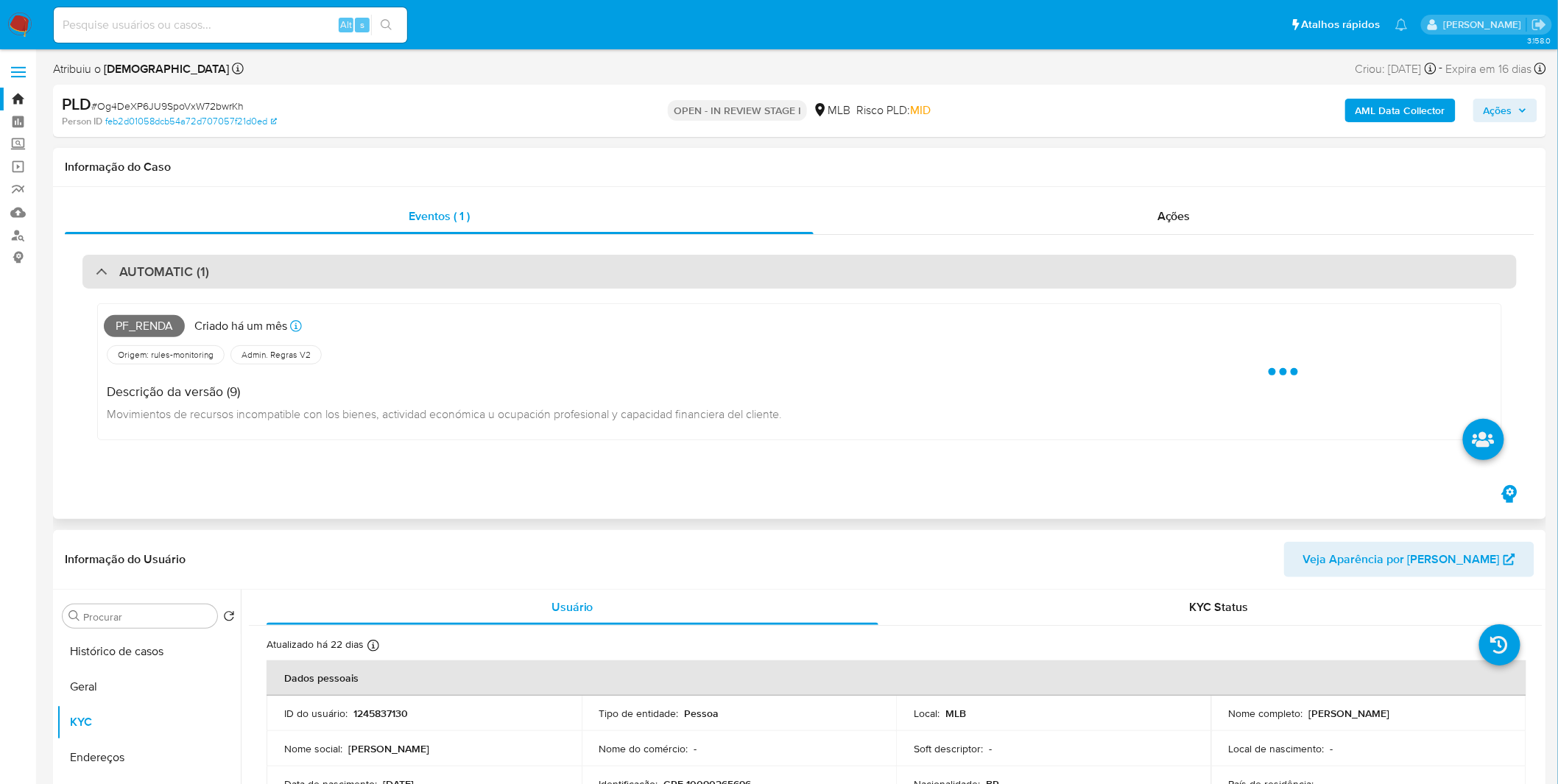
click at [764, 273] on div "AUTOMATIC (1)" at bounding box center [799, 272] width 1434 height 34
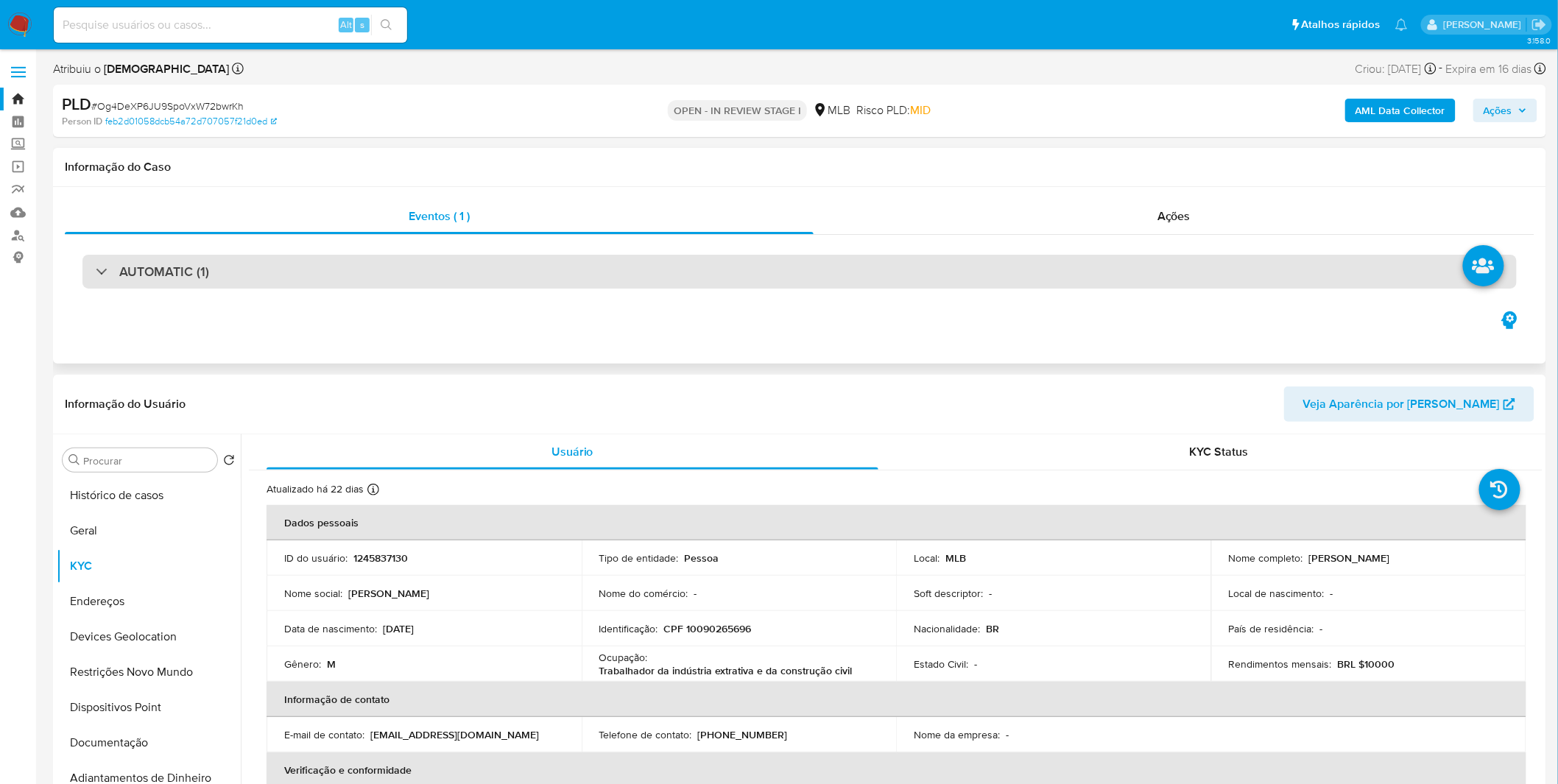
click at [502, 282] on div "AUTOMATIC (1)" at bounding box center [799, 272] width 1434 height 34
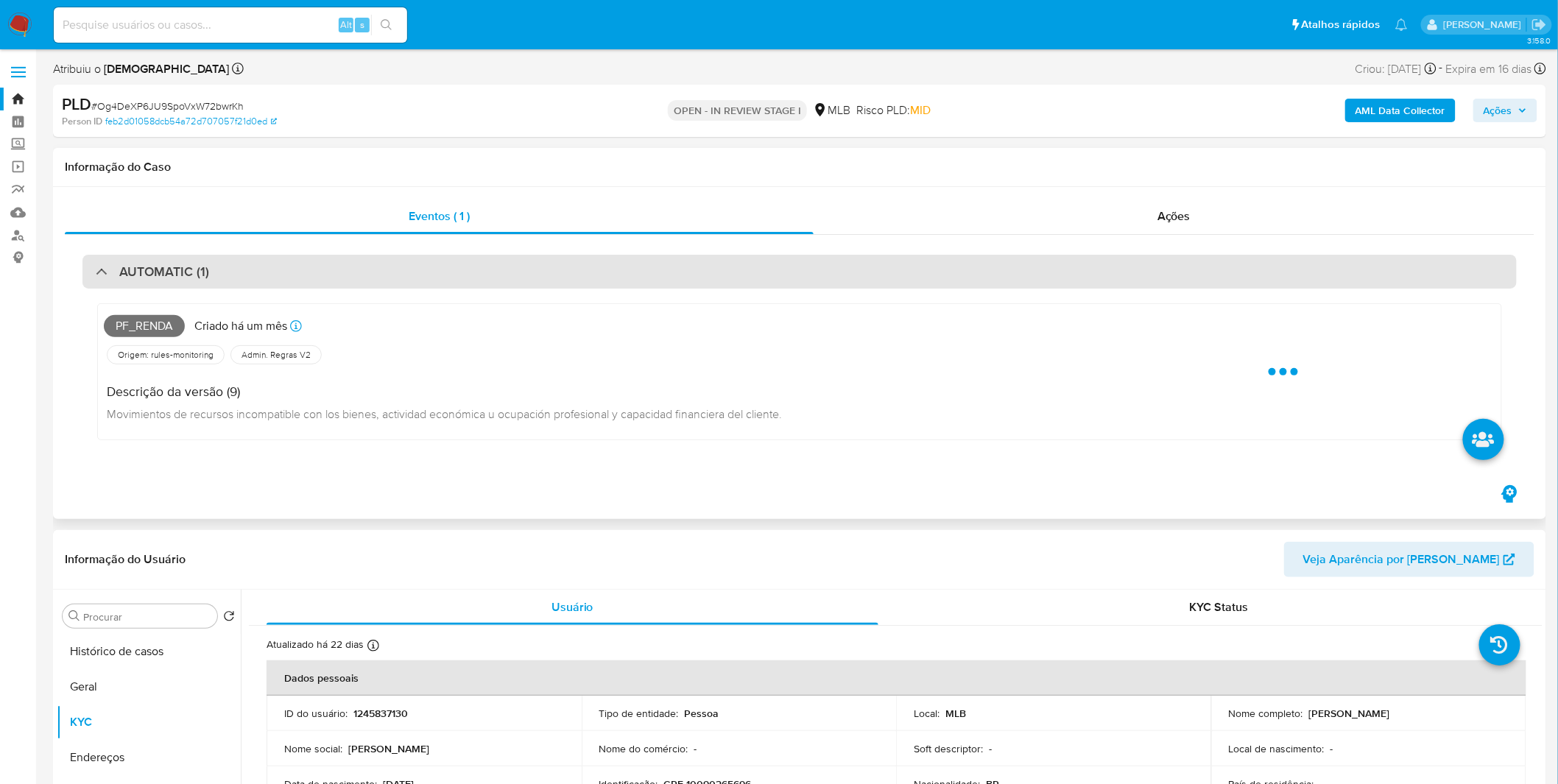
click at [502, 282] on div "AUTOMATIC (1)" at bounding box center [799, 272] width 1434 height 34
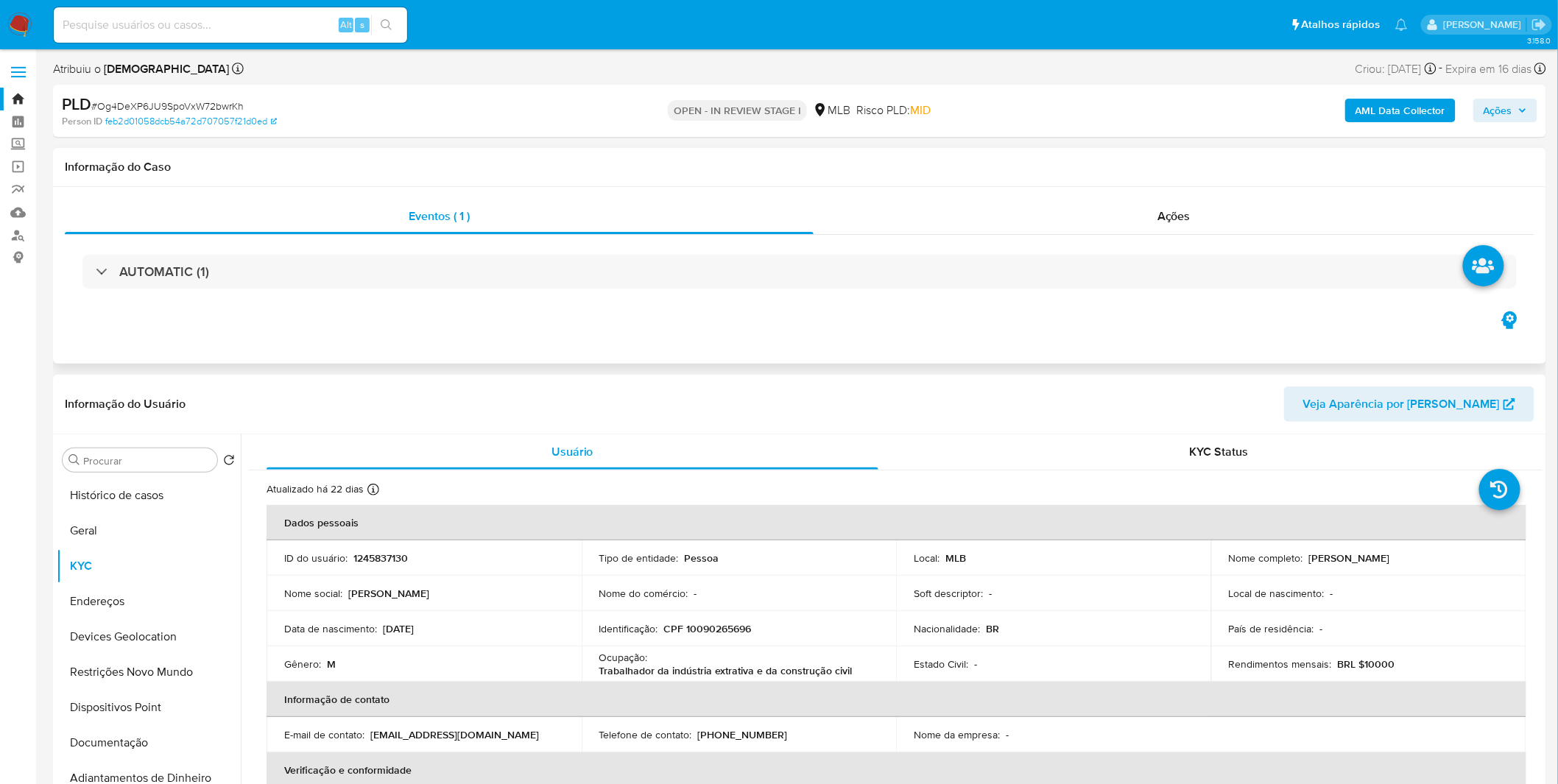
click at [1356, 335] on div "Eventos ( 1 ) Ações AUTOMATIC (1)" at bounding box center [800, 275] width 1493 height 177
drag, startPoint x: 930, startPoint y: 107, endPoint x: 827, endPoint y: 99, distance: 103.3
click at [827, 99] on div "OPEN - IN REVIEW STAGE I MLB Risco PLD: MID" at bounding box center [800, 111] width 488 height 34
click at [857, 114] on span "Risco PLD: MID" at bounding box center [894, 111] width 74 height 16
drag, startPoint x: 857, startPoint y: 114, endPoint x: 908, endPoint y: 118, distance: 51.2
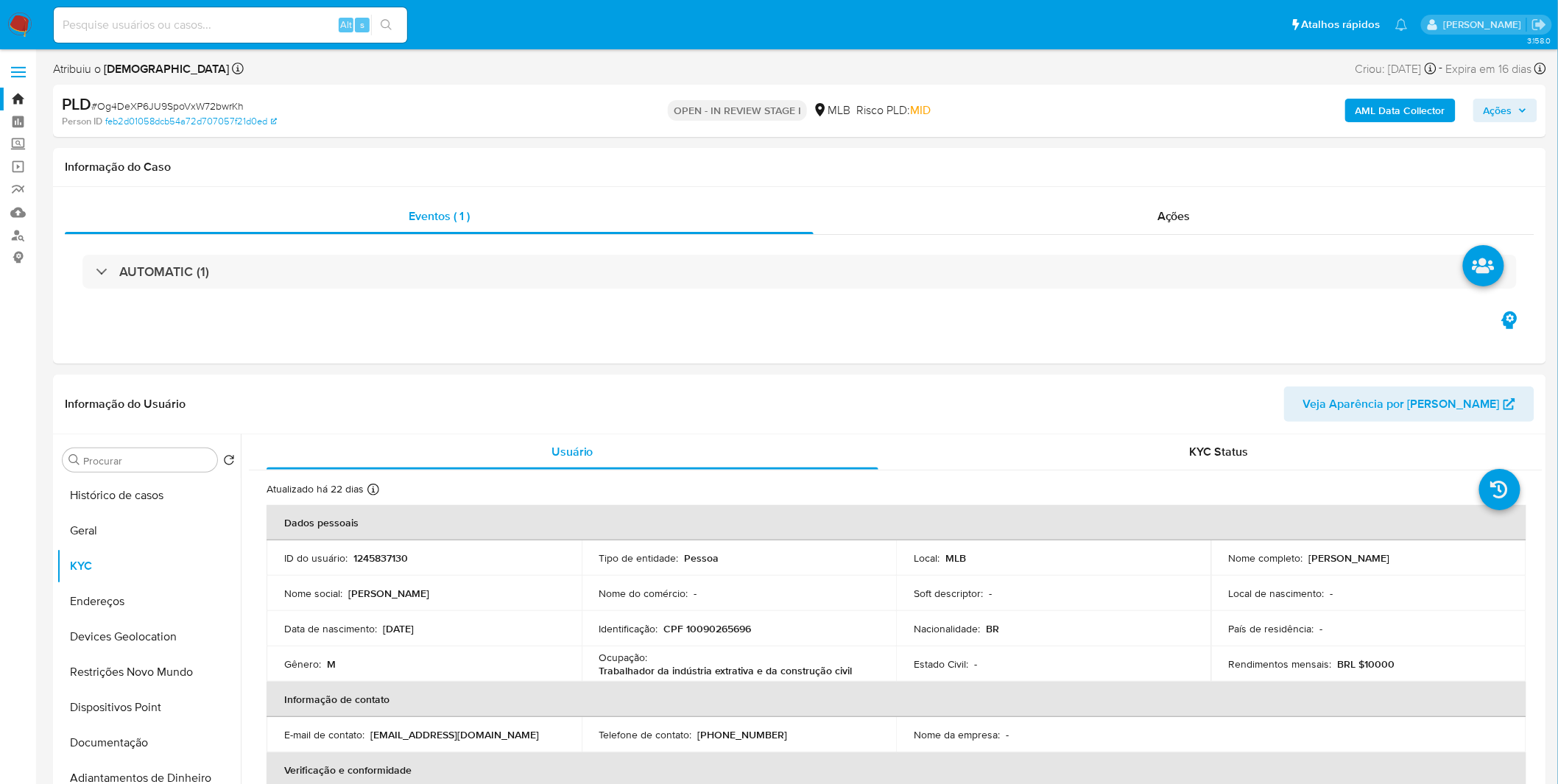
click at [908, 118] on div "Risco PLD: MID" at bounding box center [894, 111] width 74 height 34
click at [907, 118] on div "Risco PLD: MID" at bounding box center [894, 111] width 74 height 34
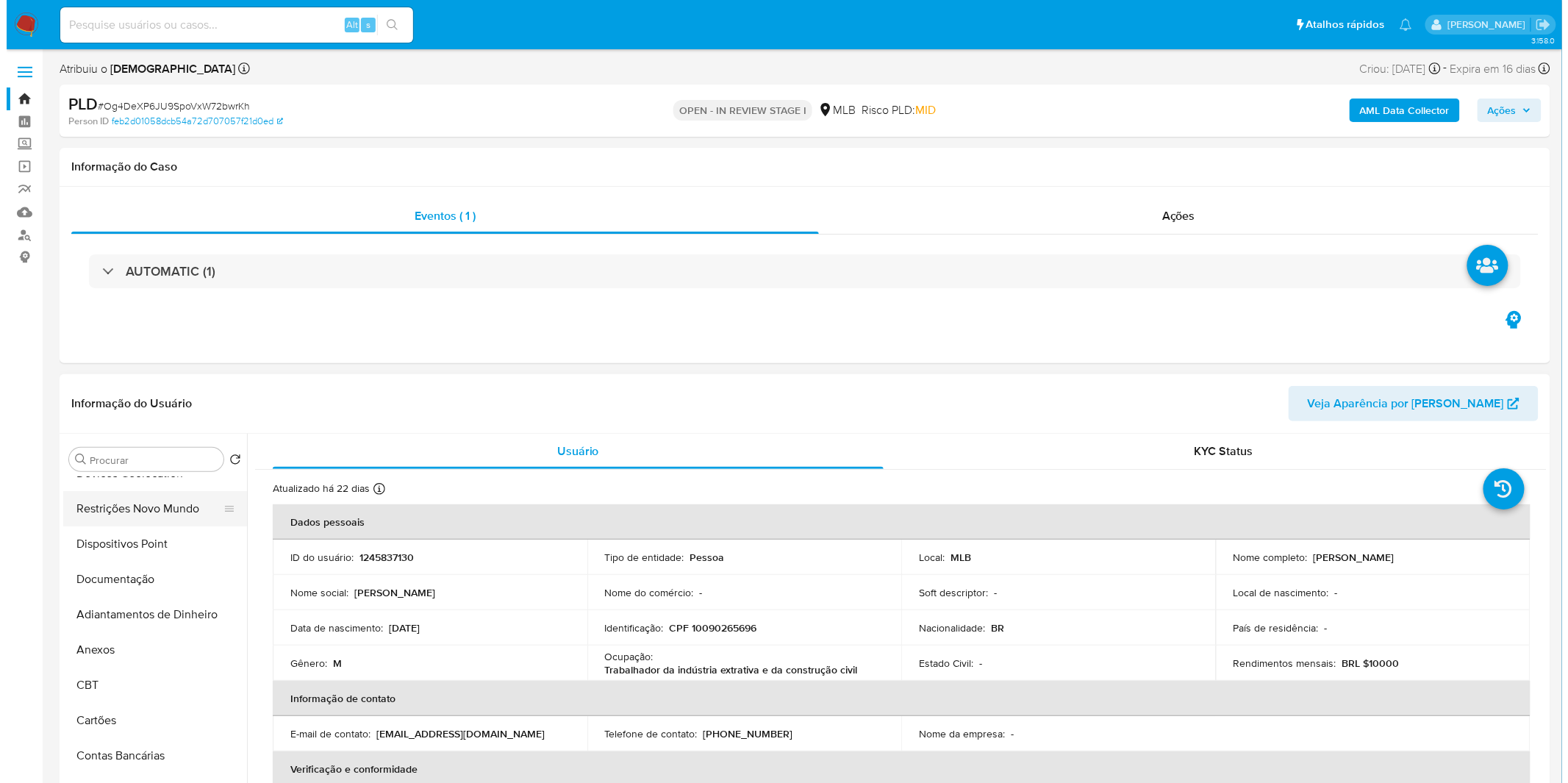
scroll to position [163, 0]
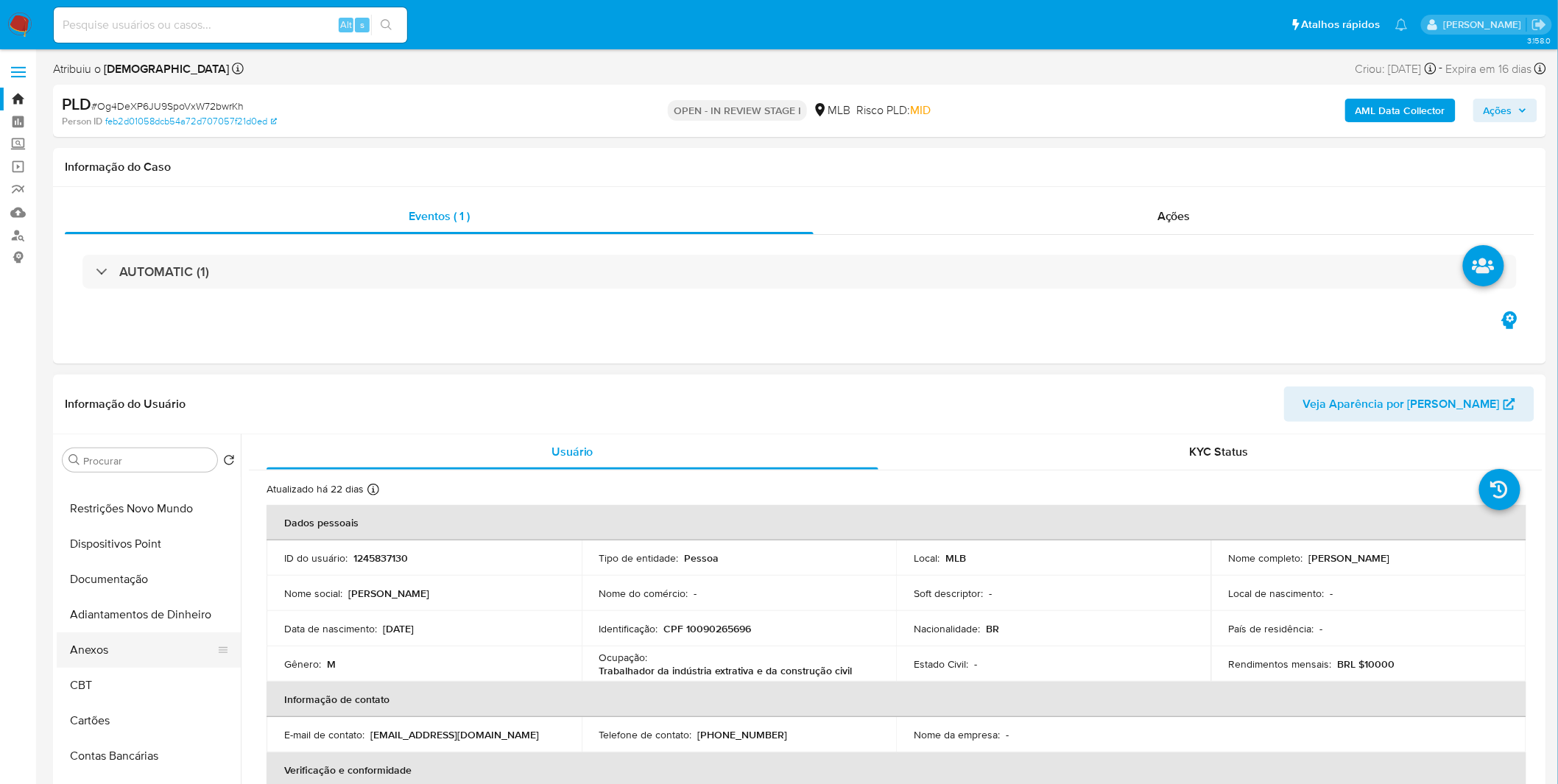
click at [179, 651] on button "Anexos" at bounding box center [142, 650] width 172 height 35
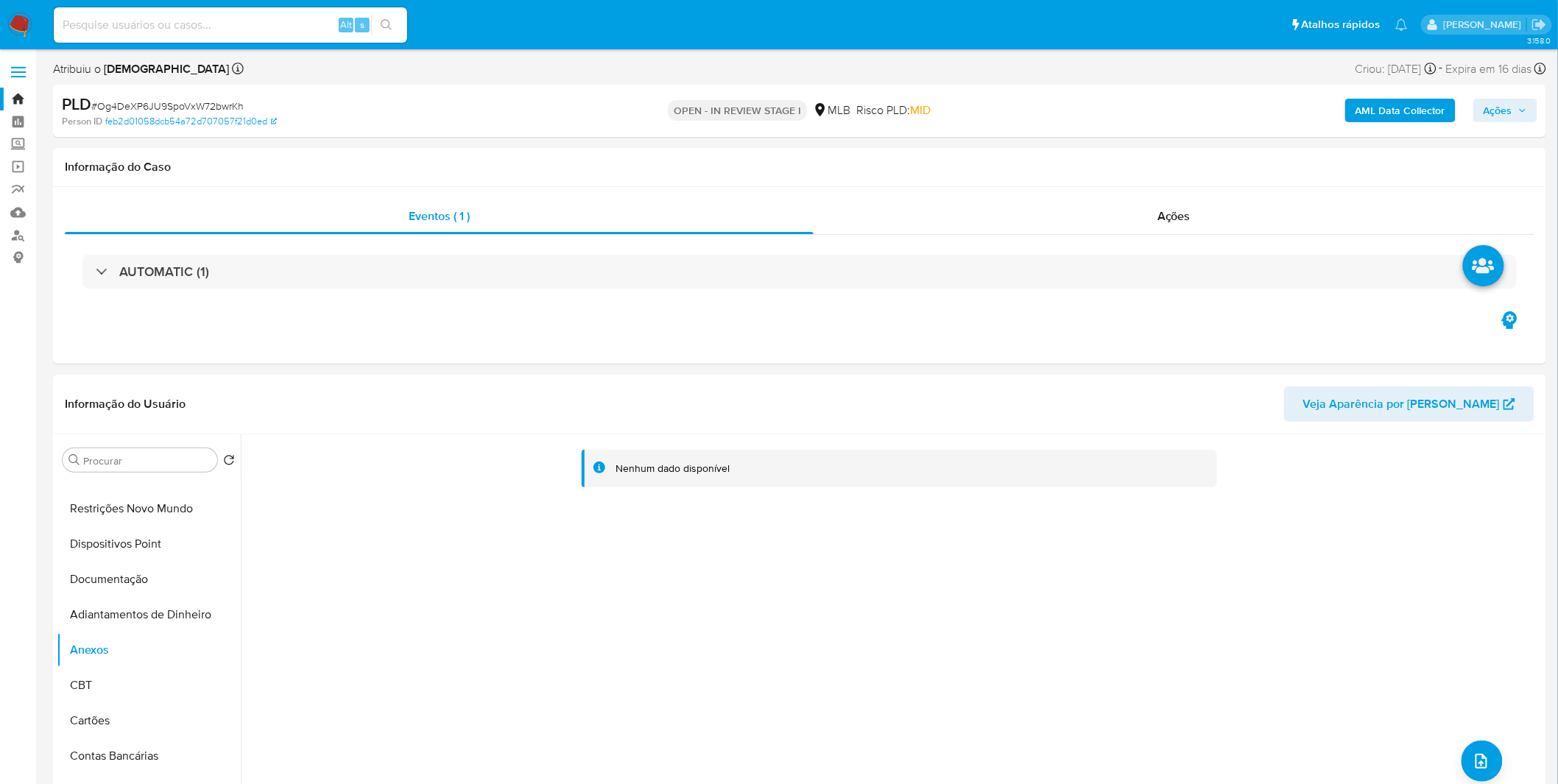
click at [1418, 111] on b "AML Data Collector" at bounding box center [1401, 110] width 90 height 23
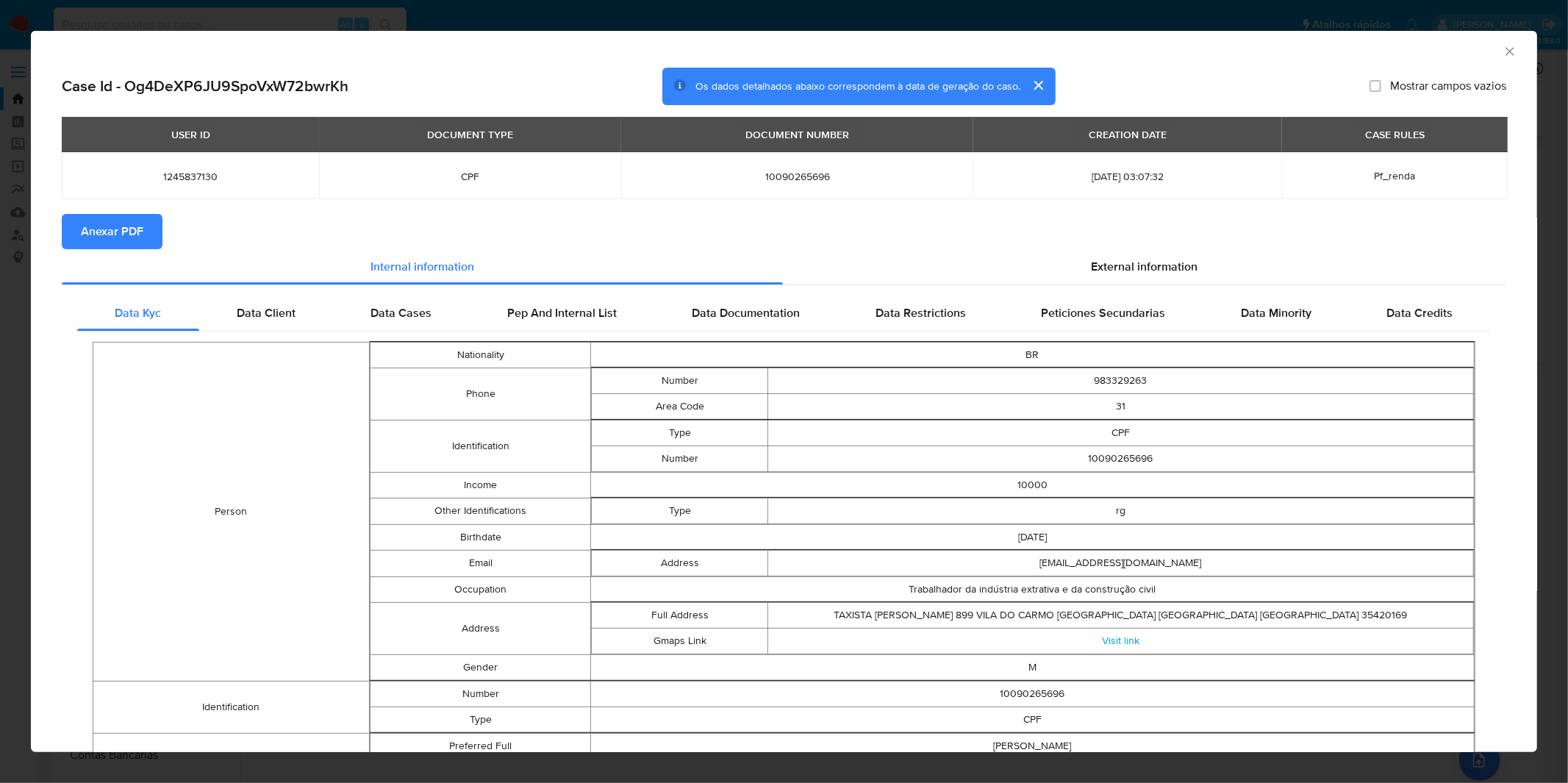
click at [136, 218] on span "Anexar PDF" at bounding box center [112, 231] width 62 height 32
click at [849, 23] on div "AML Data Collector Case Id - Og4DeXP6JU9SpoVxW72bwrKh Os dados detalhados abaix…" at bounding box center [784, 392] width 1568 height 783
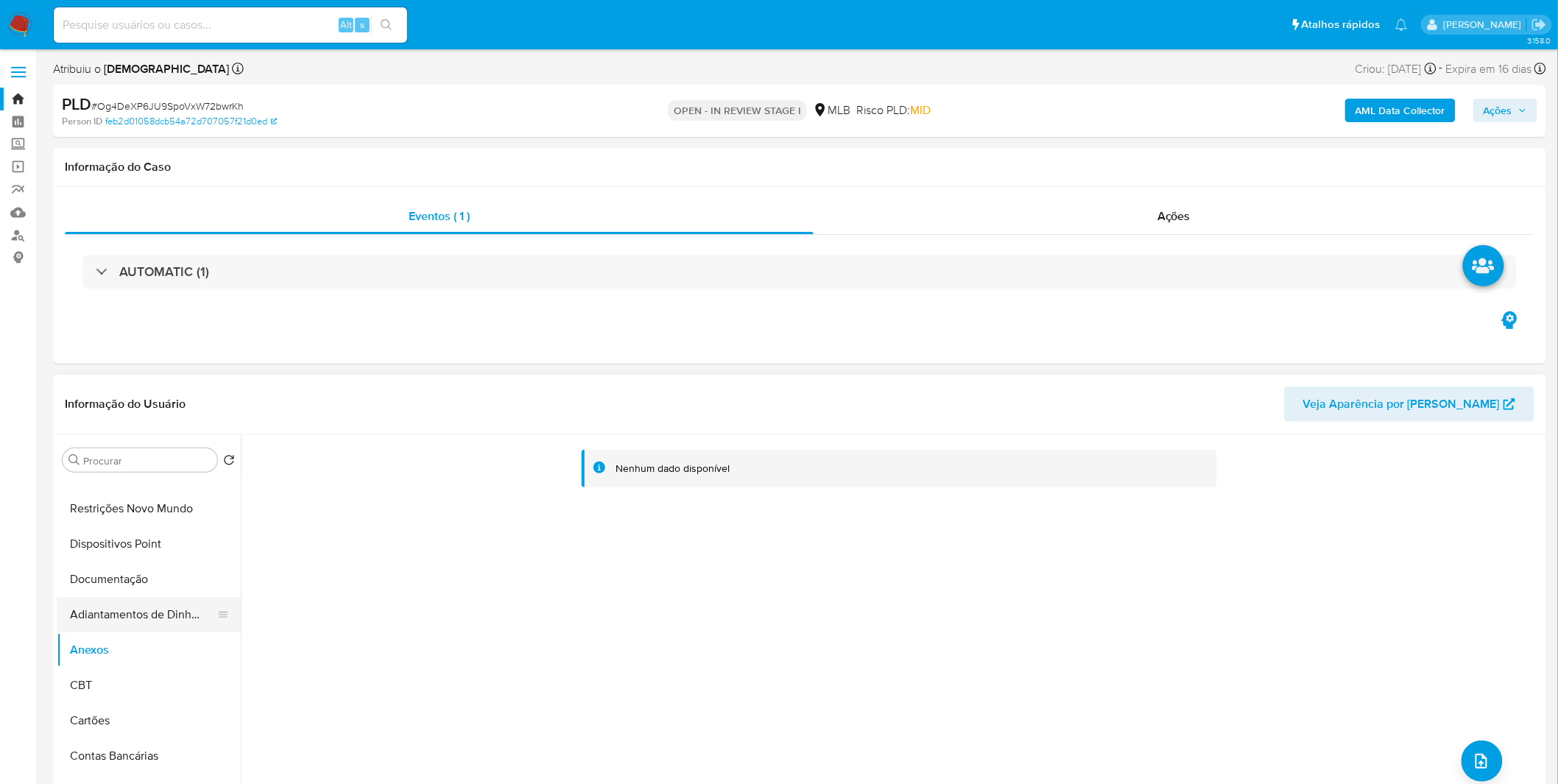
click at [174, 615] on button "Adiantamentos de Dinheiro" at bounding box center [142, 614] width 172 height 35
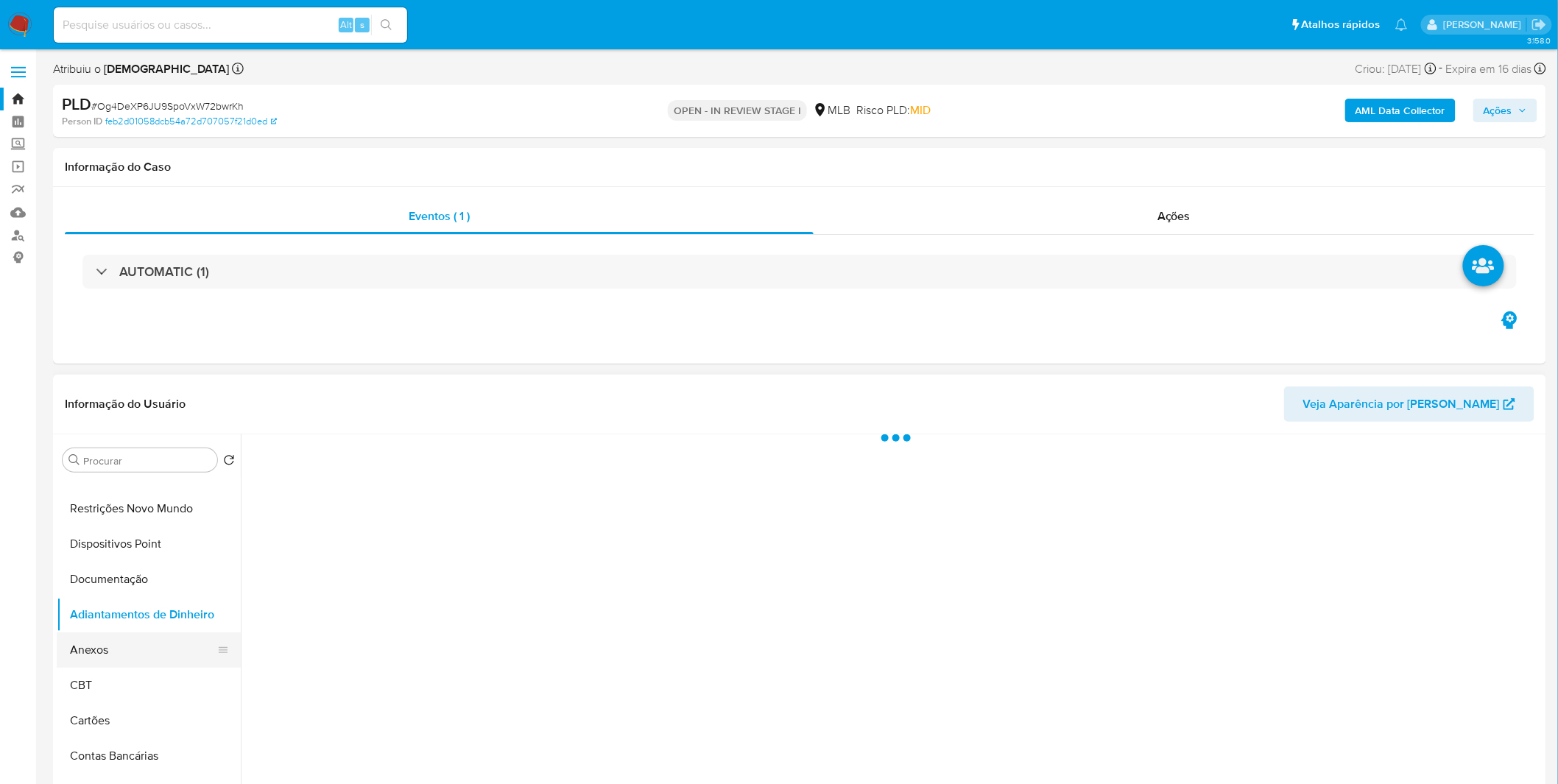
click at [153, 650] on button "Anexos" at bounding box center [142, 650] width 172 height 35
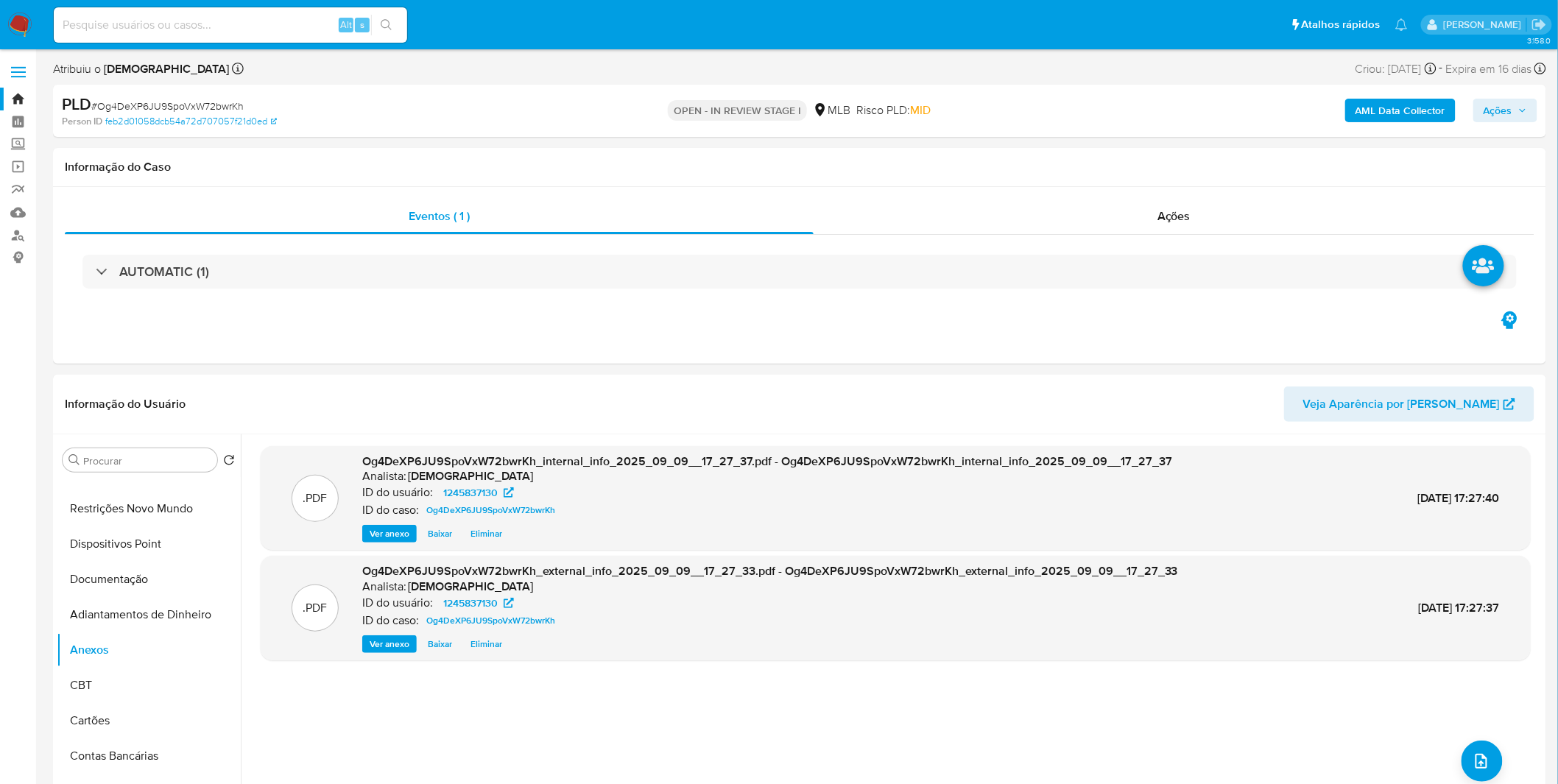
click at [1486, 114] on span "Ações" at bounding box center [1498, 110] width 29 height 23
drag, startPoint x: 1135, startPoint y: 173, endPoint x: 1125, endPoint y: 185, distance: 15.6
click at [1134, 173] on div "Resolução do caso Alt r" at bounding box center [1095, 158] width 134 height 38
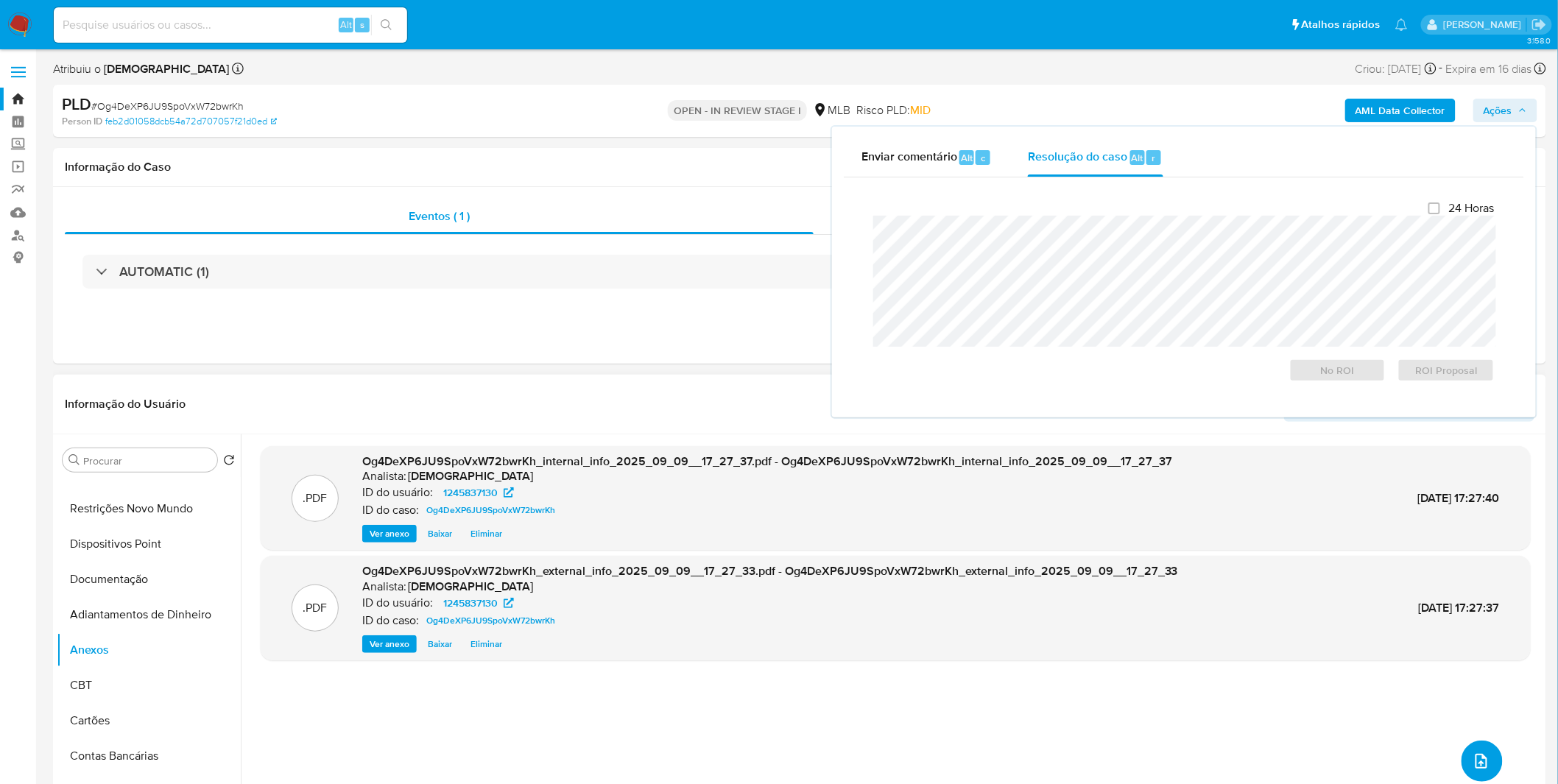
click at [1482, 749] on button "upload-file" at bounding box center [1482, 761] width 41 height 41
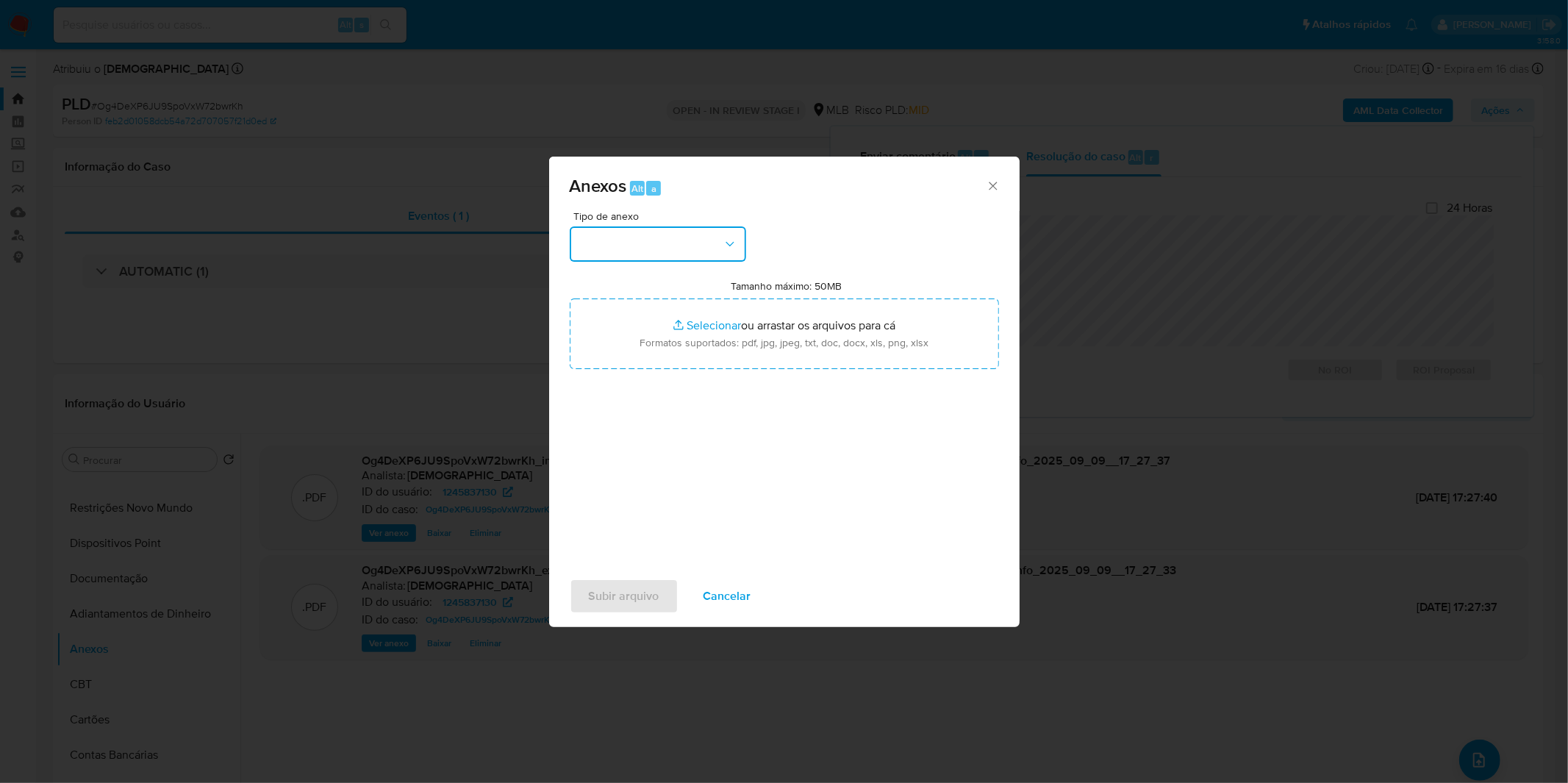
click at [691, 248] on button "button" at bounding box center [658, 244] width 176 height 35
click at [633, 385] on div "OUTROS" at bounding box center [653, 367] width 150 height 35
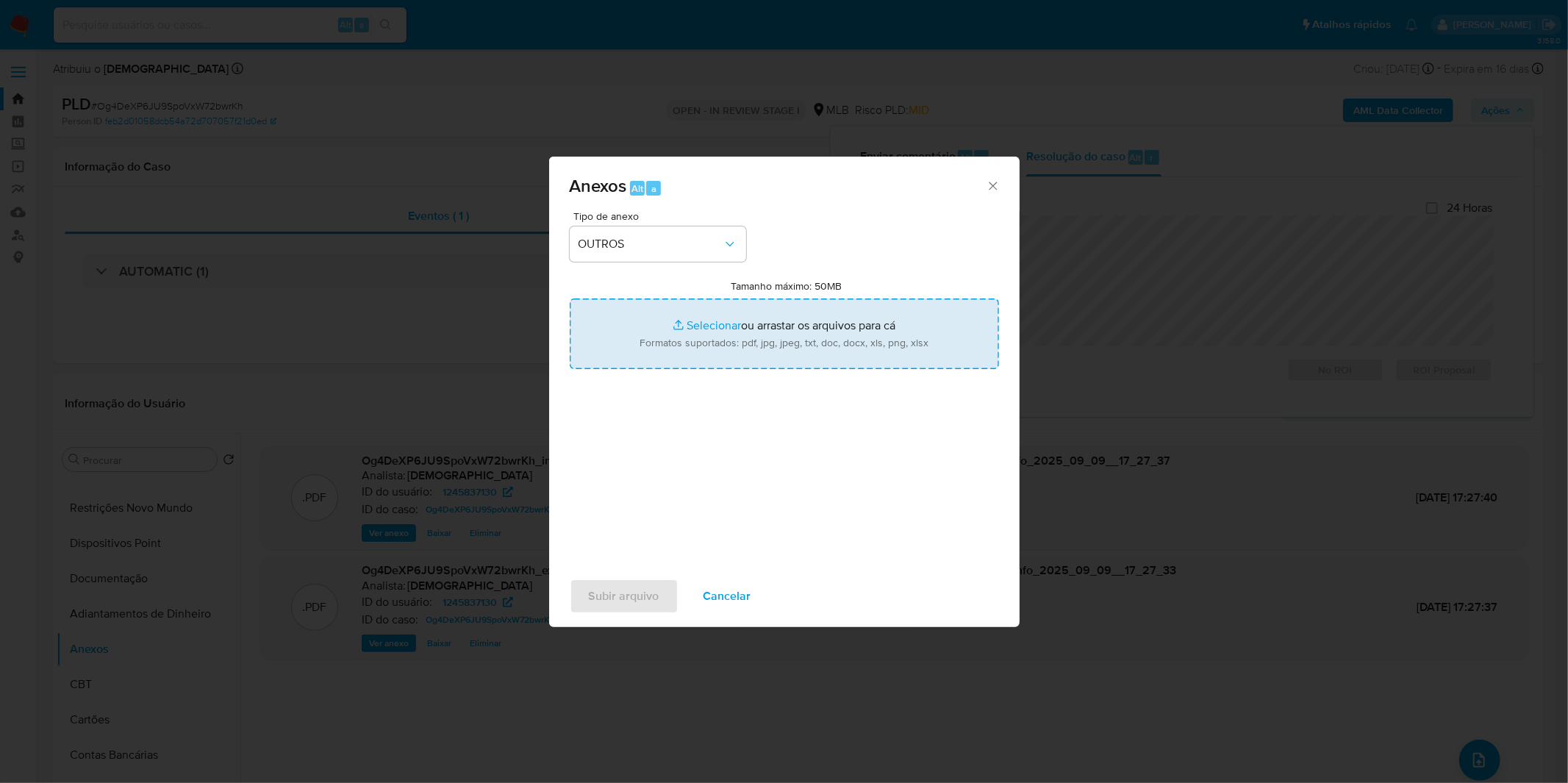
click at [655, 347] on input "Tamanho máximo: 50MB Selecionar arquivos" at bounding box center [784, 334] width 429 height 70
type input "C:\fakepath\DECLINIO - Og4DeXP6JU9SpoVxW72bwrKh - CPF 10090265696 - JOAO PAULO …"
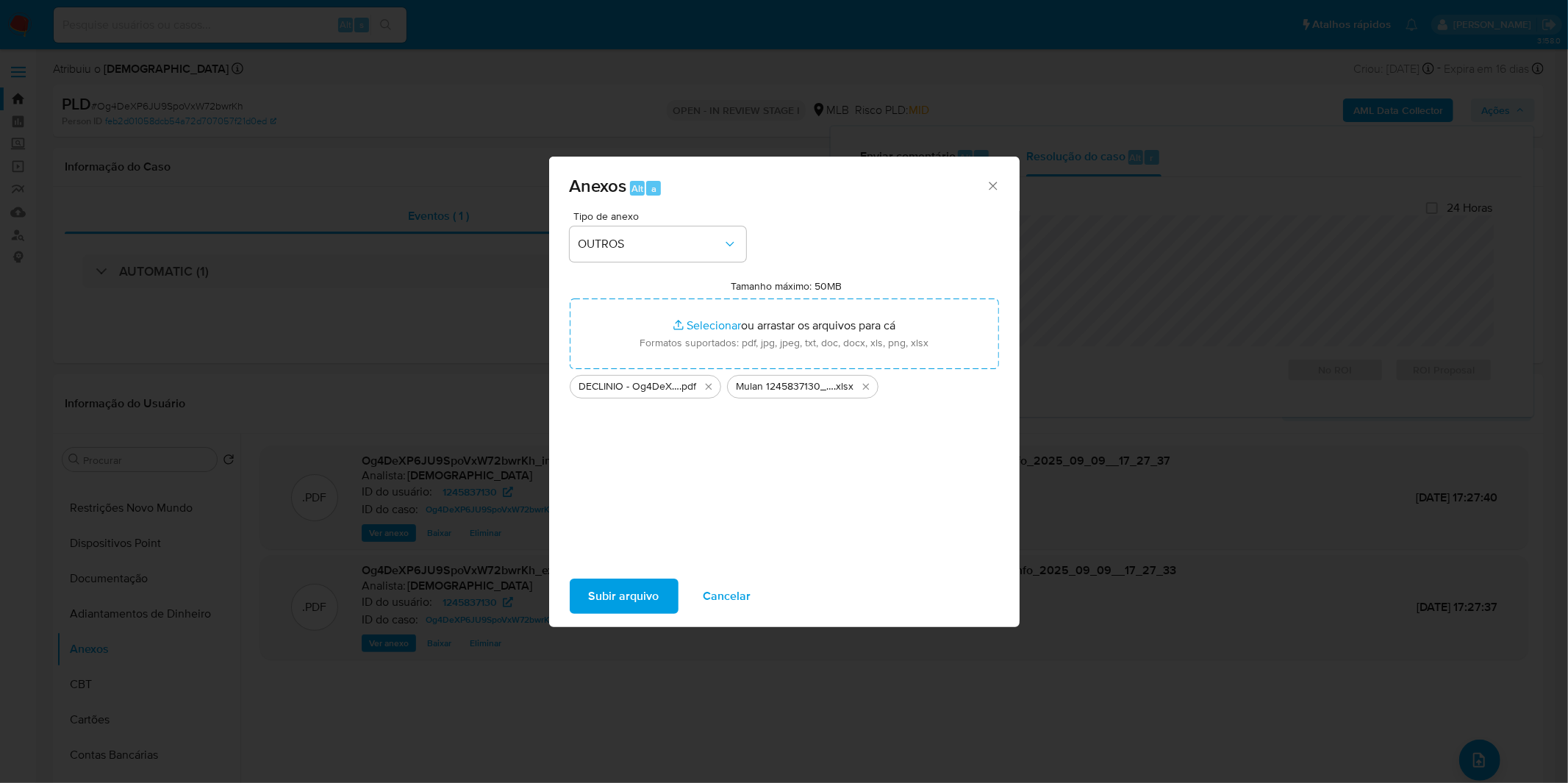
click at [655, 601] on span "Subir arquivo" at bounding box center [624, 596] width 70 height 32
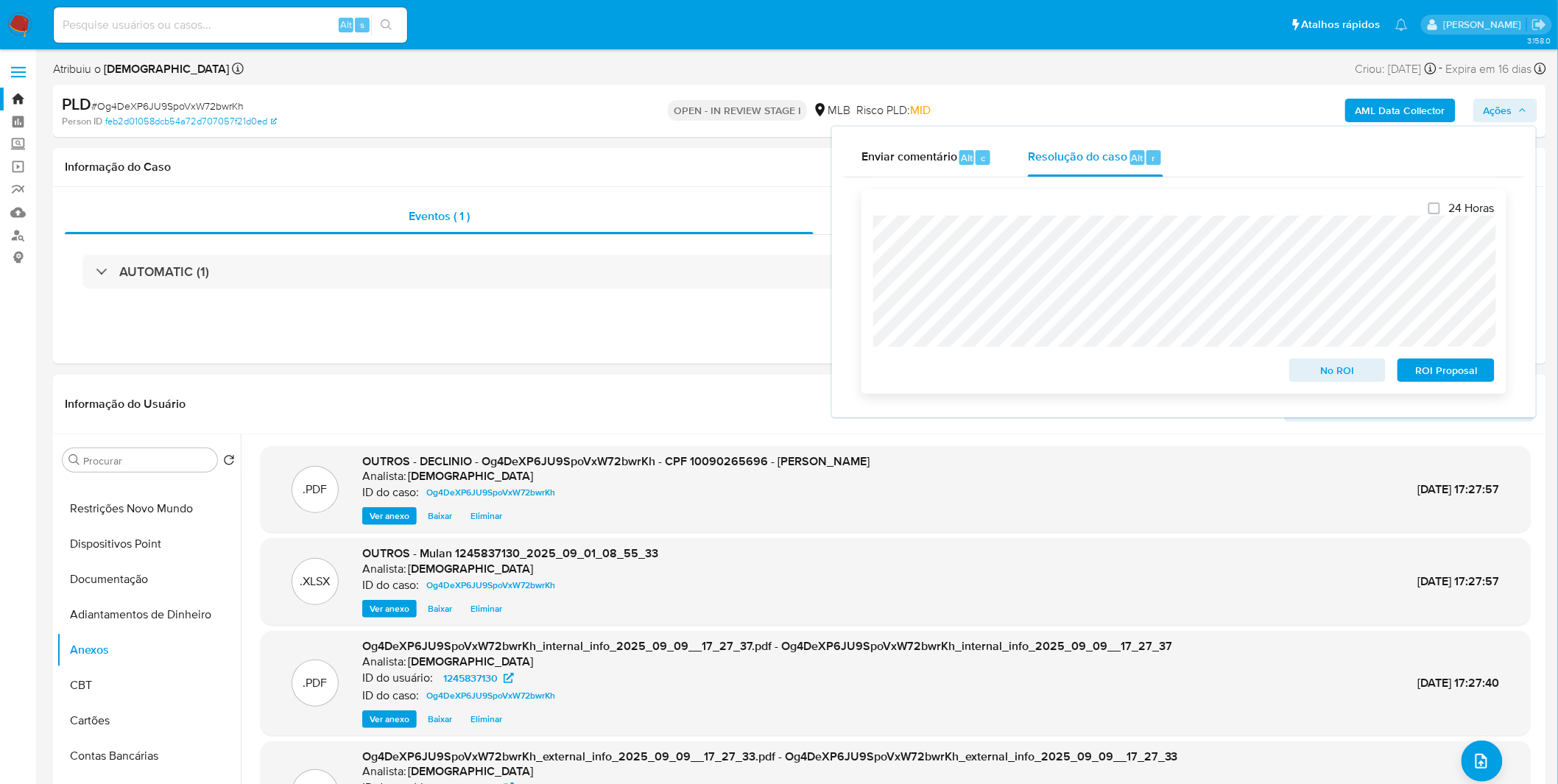
click at [1321, 376] on span "No ROI" at bounding box center [1337, 369] width 77 height 21
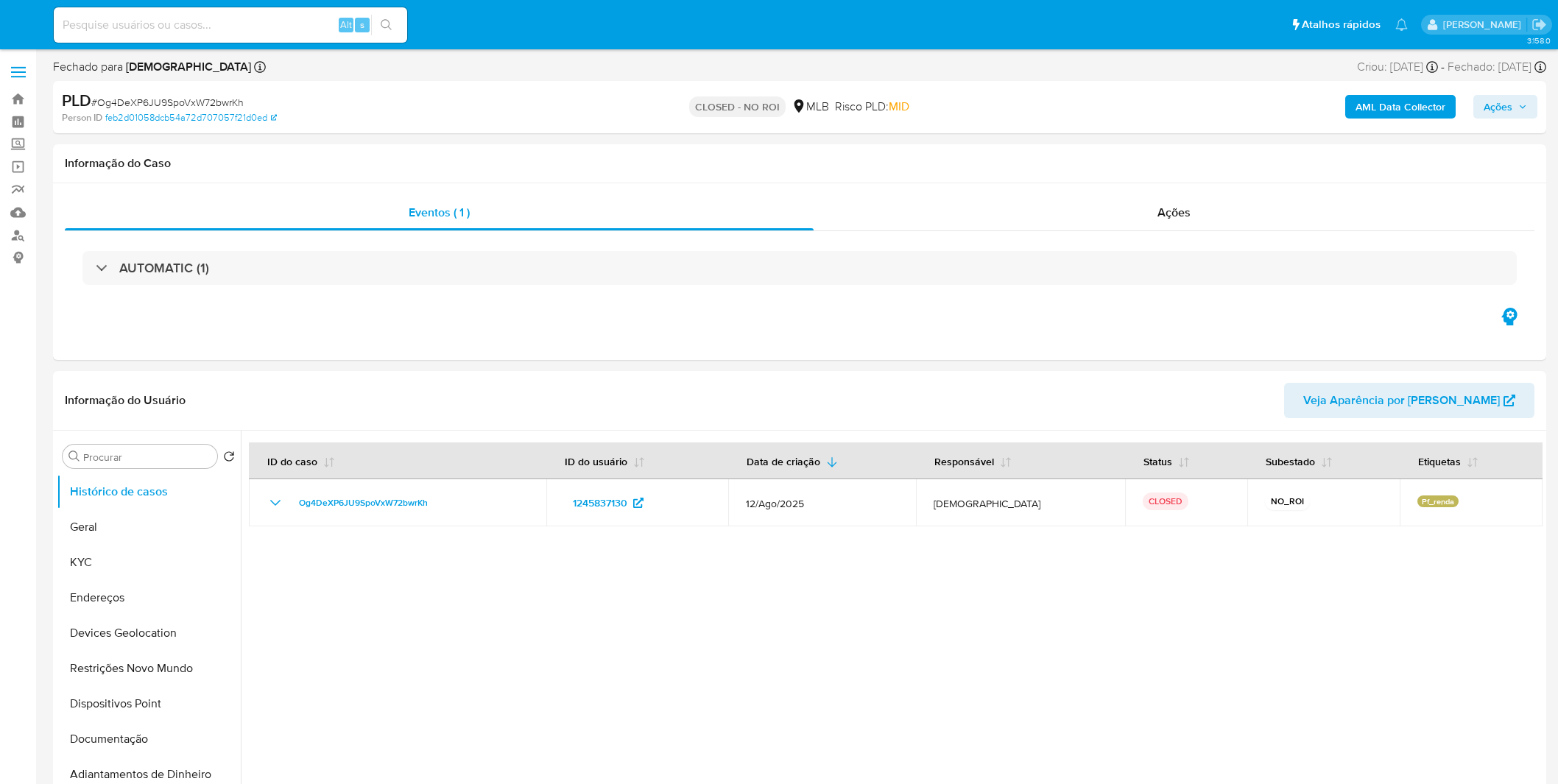
select select "10"
click at [33, 25] on nav "Pausado Ver notificaciones Alt s Atalhos rápidos Presiona las siguientes teclas…" at bounding box center [779, 24] width 1558 height 50
click at [23, 23] on img at bounding box center [20, 25] width 25 height 25
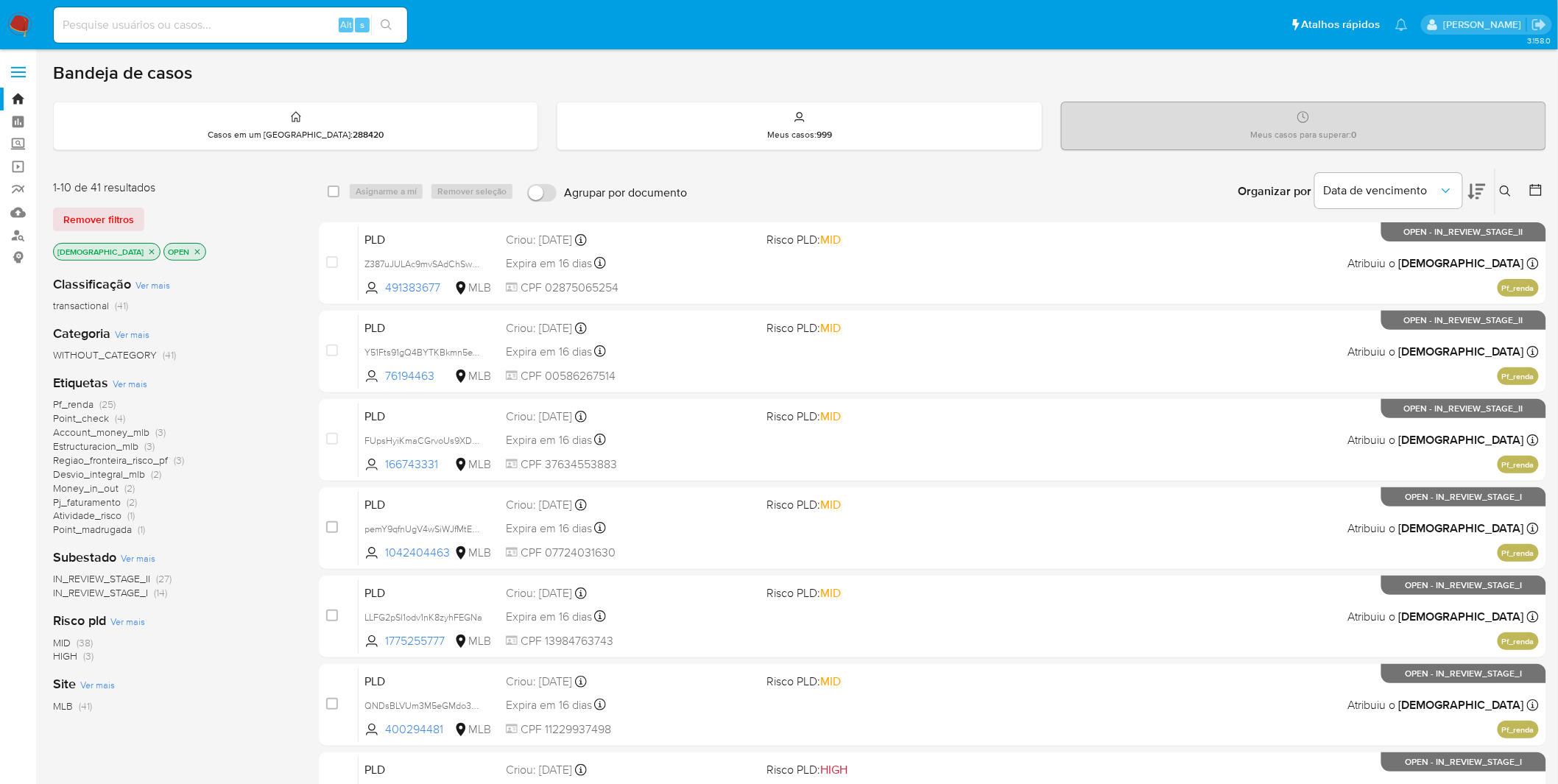
click at [717, 77] on div "Bandeja de casos" at bounding box center [800, 73] width 1493 height 23
click at [823, 202] on div "Organizar por Data de vencimento Os resultados não podem ser classificados enqu…" at bounding box center [1120, 191] width 852 height 46
drag, startPoint x: 753, startPoint y: 192, endPoint x: 558, endPoint y: 189, distance: 195.0
click at [558, 189] on div "select-all-cases-checkbox Asignarme a mí Remover seleção Agrupar por documento …" at bounding box center [932, 191] width 1227 height 46
click at [935, 173] on div "Organizar por Data de vencimento Os resultados não podem ser classificados enqu…" at bounding box center [1120, 191] width 852 height 46
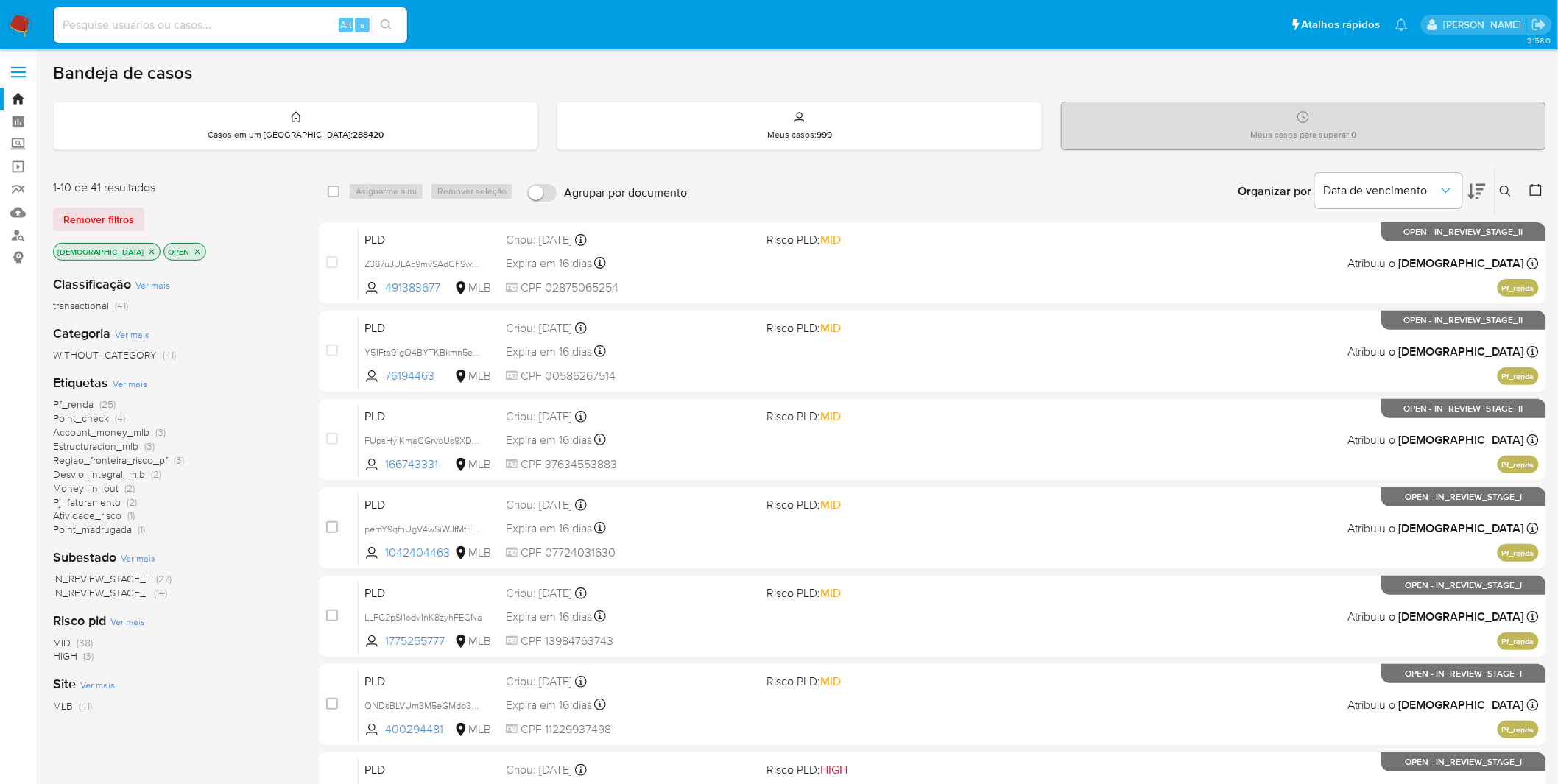
click at [25, 18] on img at bounding box center [20, 25] width 25 height 25
click at [1115, 203] on div "Organizar por Data de vencimento Os resultados não podem ser classificados enqu…" at bounding box center [1120, 191] width 852 height 46
click at [846, 178] on div "Organizar por Data de vencimento Os resultados não podem ser classificados enqu…" at bounding box center [1120, 191] width 852 height 46
click at [25, 20] on img at bounding box center [20, 25] width 25 height 25
